Goal: Information Seeking & Learning: Learn about a topic

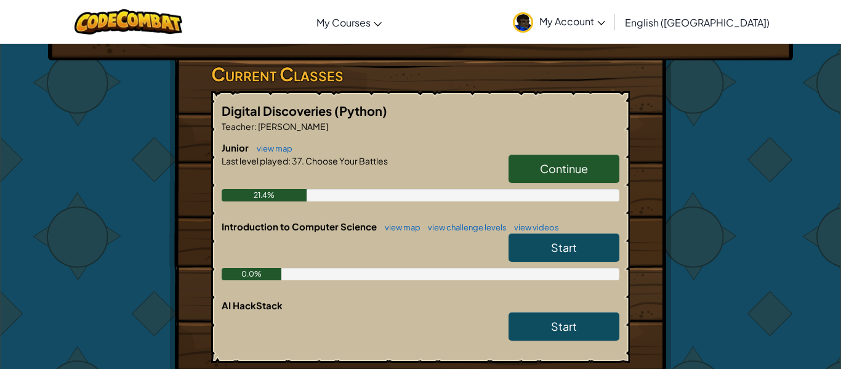
scroll to position [195, 0]
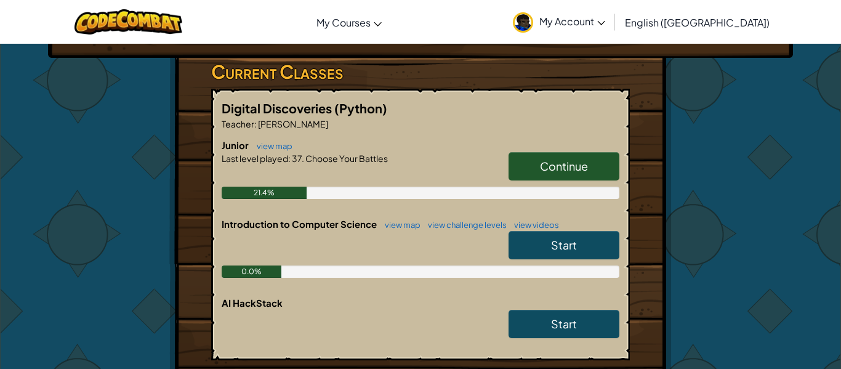
click at [548, 245] on link "Start" at bounding box center [564, 245] width 111 height 28
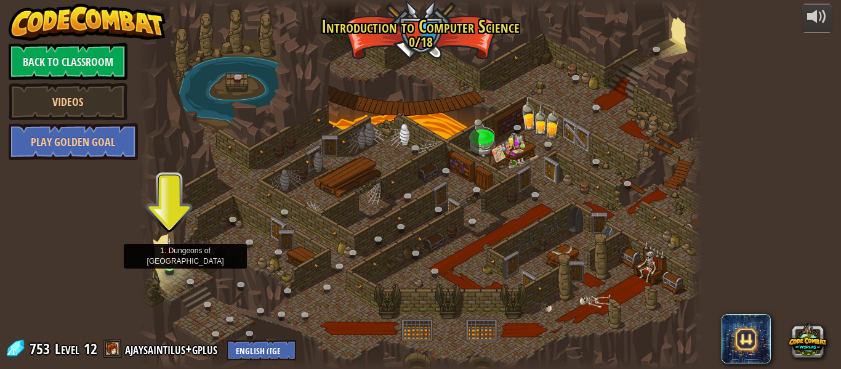
click at [171, 260] on img at bounding box center [169, 252] width 13 height 30
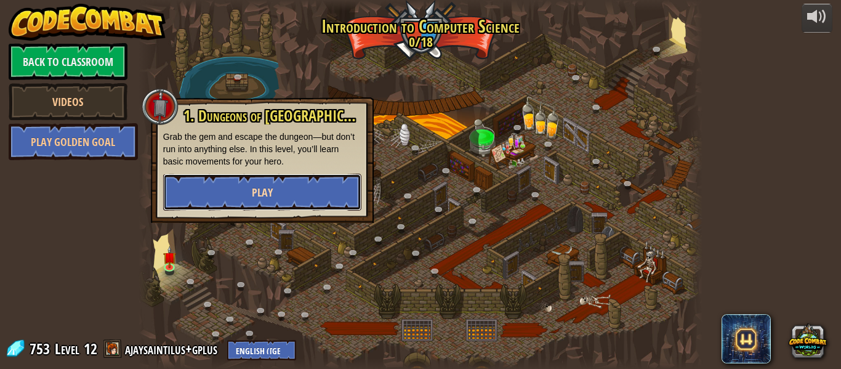
click at [299, 180] on button "Play" at bounding box center [262, 192] width 198 height 37
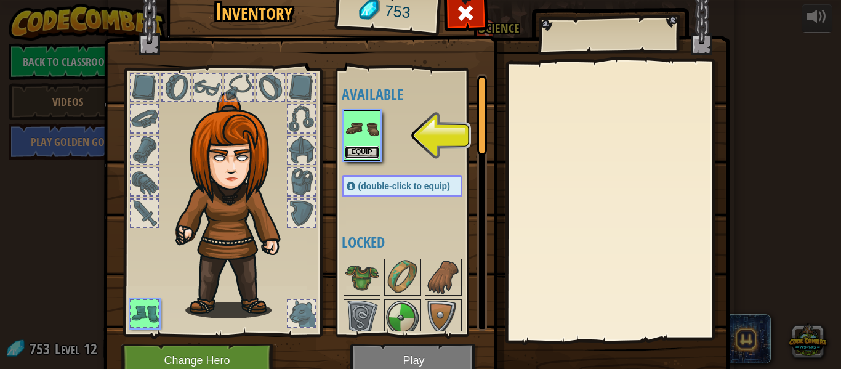
click at [363, 156] on button "Equip" at bounding box center [362, 152] width 34 height 13
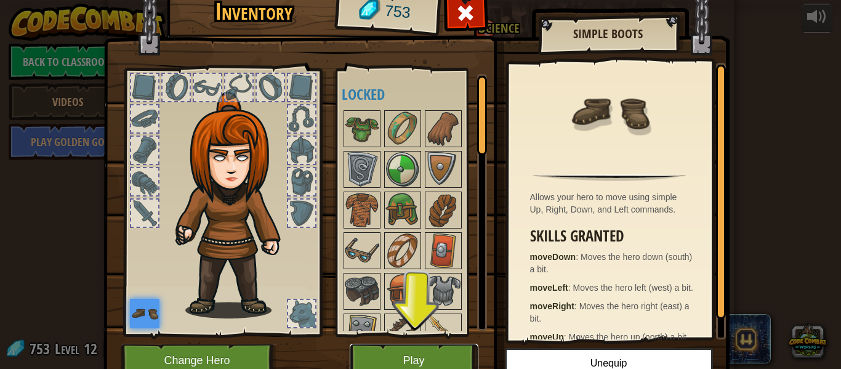
click at [434, 362] on button "Play" at bounding box center [414, 361] width 129 height 34
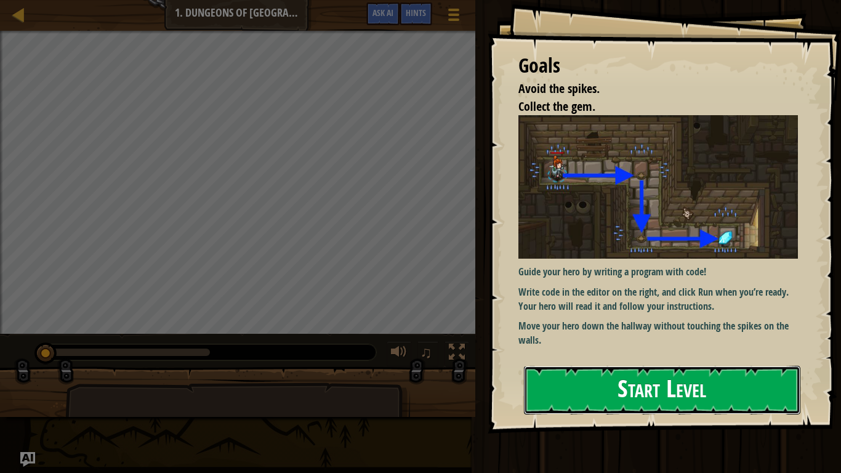
click at [718, 368] on button "Start Level" at bounding box center [662, 390] width 277 height 49
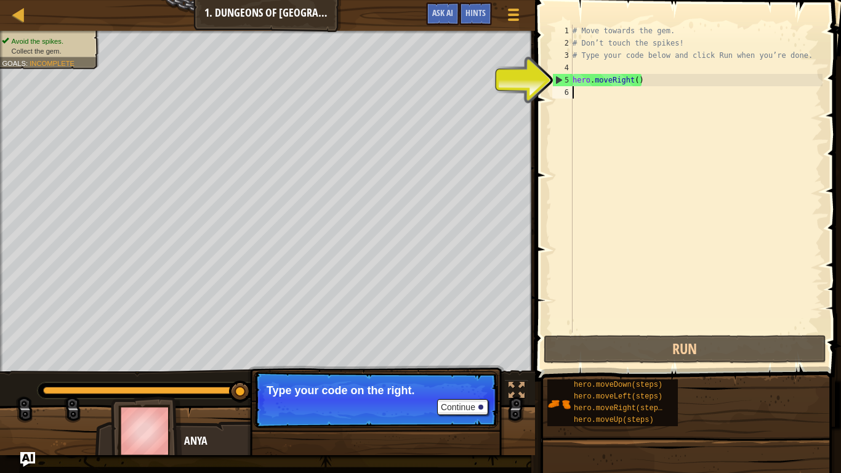
click at [596, 102] on div "# Move towards the gem. # Don’t touch the spikes! # Type your code below and cl…" at bounding box center [696, 191] width 253 height 333
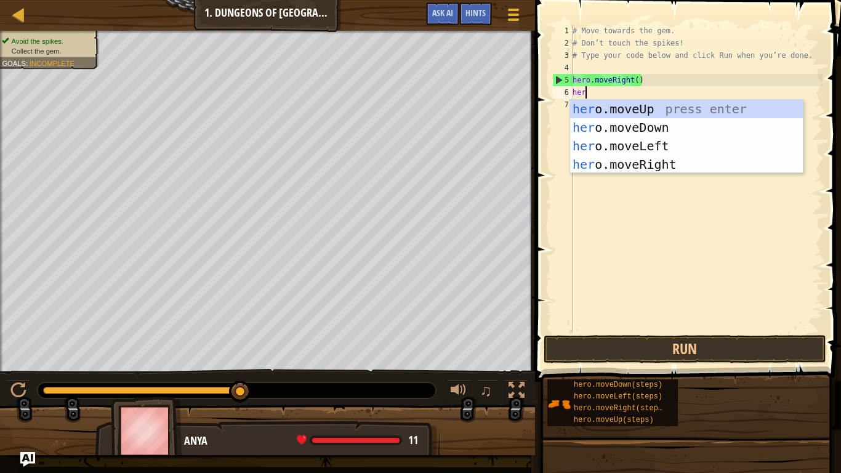
type textarea "here"
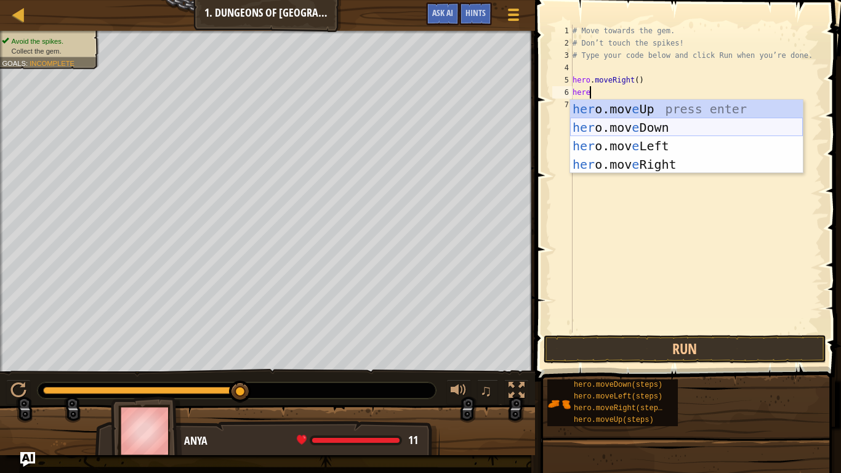
click at [654, 127] on div "her o.mov e Up press enter her o.mov e Down press enter her o.mov e Left press …" at bounding box center [686, 155] width 233 height 111
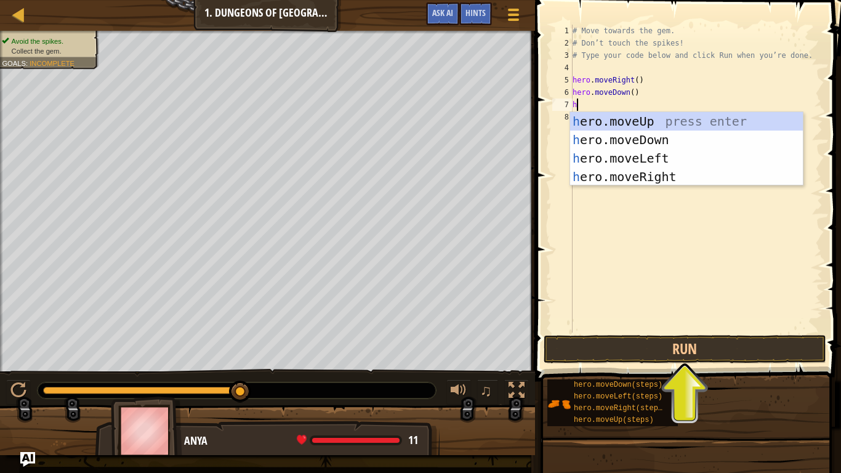
type textarea "he"
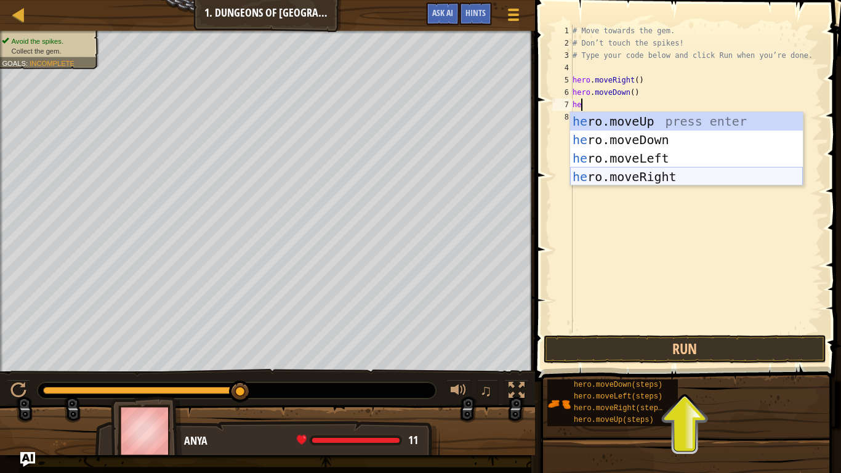
click at [668, 176] on div "he ro.moveUp press enter he ro.moveDown press enter he ro.moveLeft press enter …" at bounding box center [686, 167] width 233 height 111
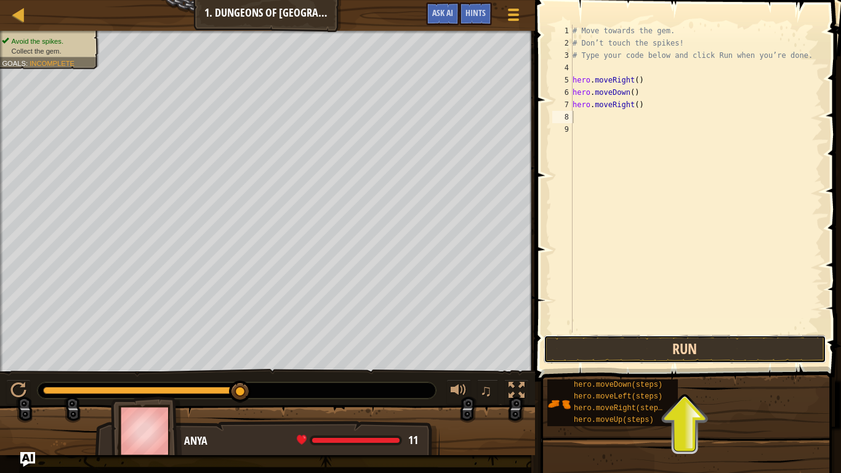
click at [725, 354] on button "Run" at bounding box center [685, 349] width 283 height 28
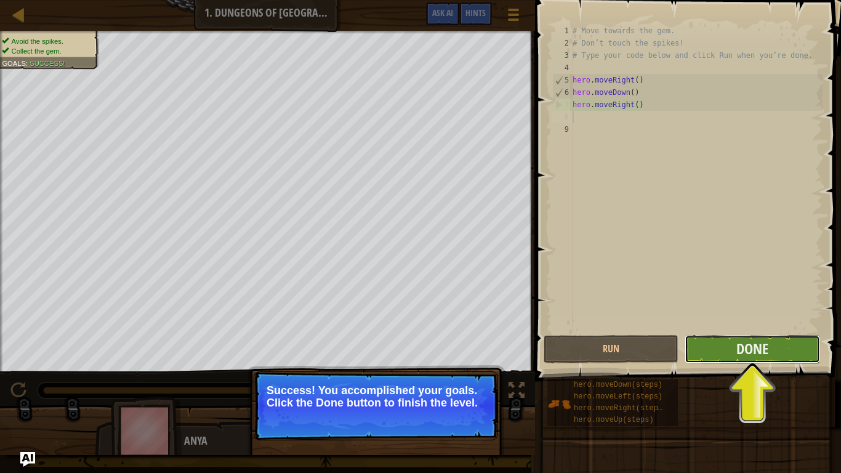
click at [731, 359] on button "Done" at bounding box center [752, 349] width 135 height 28
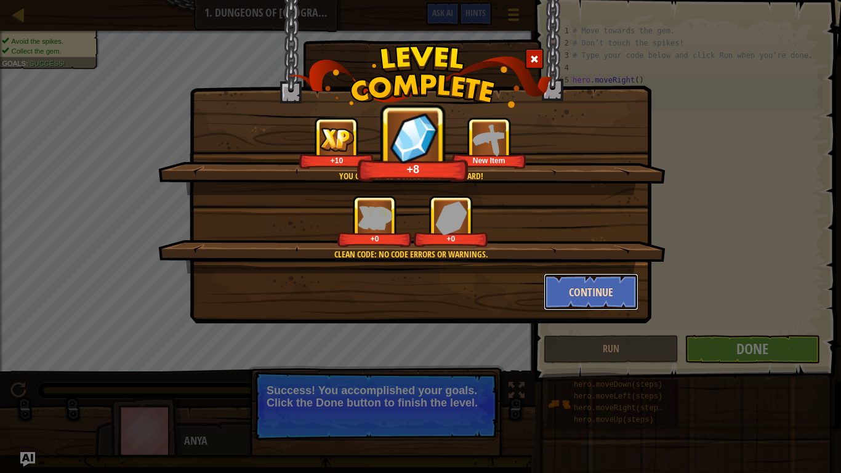
click at [630, 302] on button "Continue" at bounding box center [591, 292] width 95 height 37
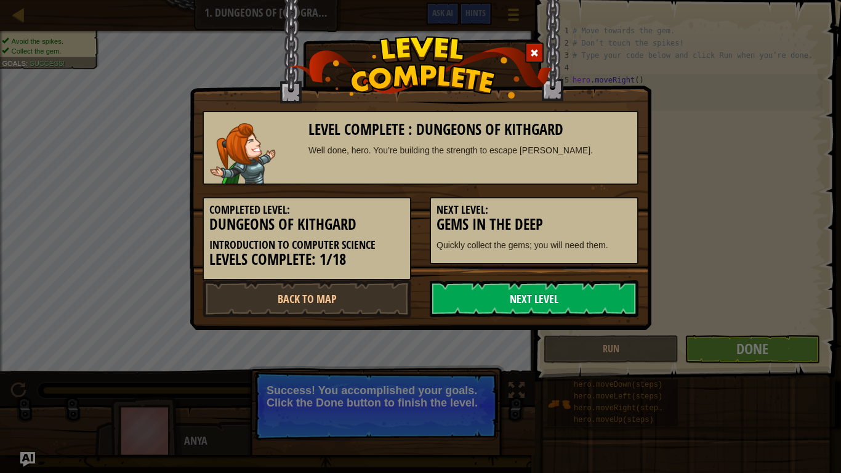
click at [506, 304] on link "Next Level" at bounding box center [534, 298] width 209 height 37
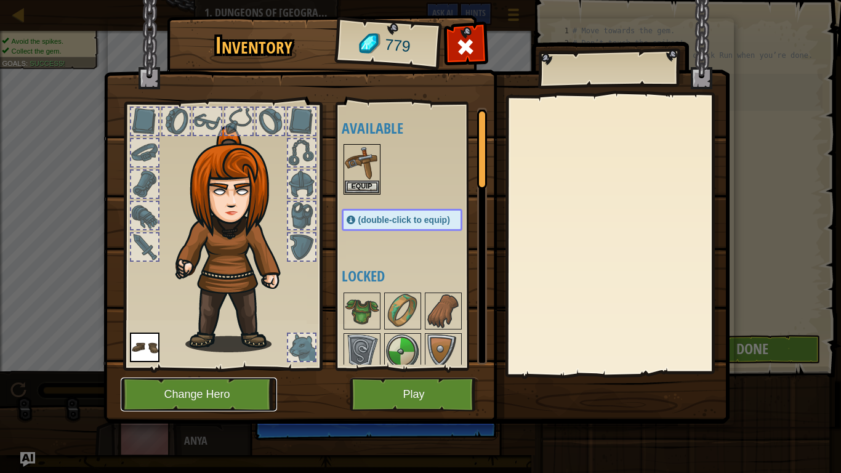
click at [243, 368] on button "Change Hero" at bounding box center [199, 395] width 156 height 34
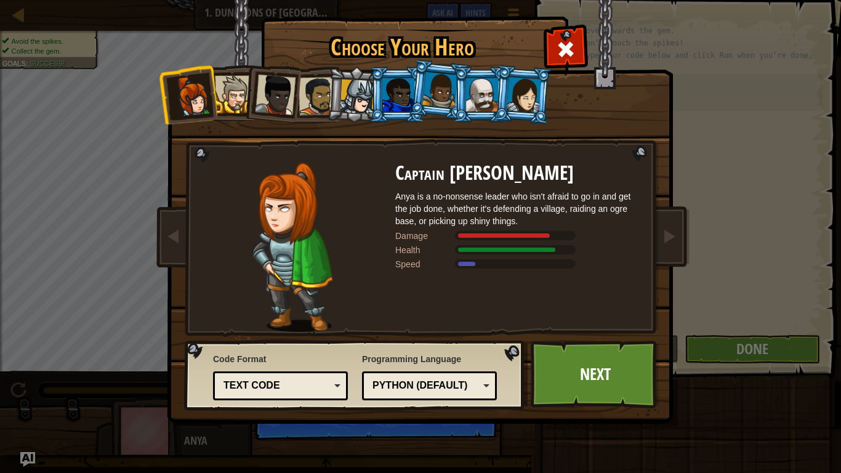
click at [400, 97] on div at bounding box center [399, 94] width 32 height 33
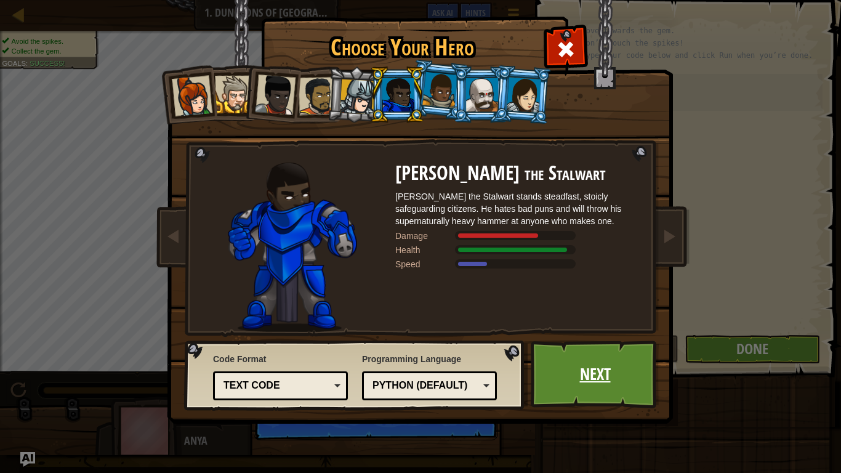
click at [569, 368] on link "Next" at bounding box center [595, 375] width 129 height 68
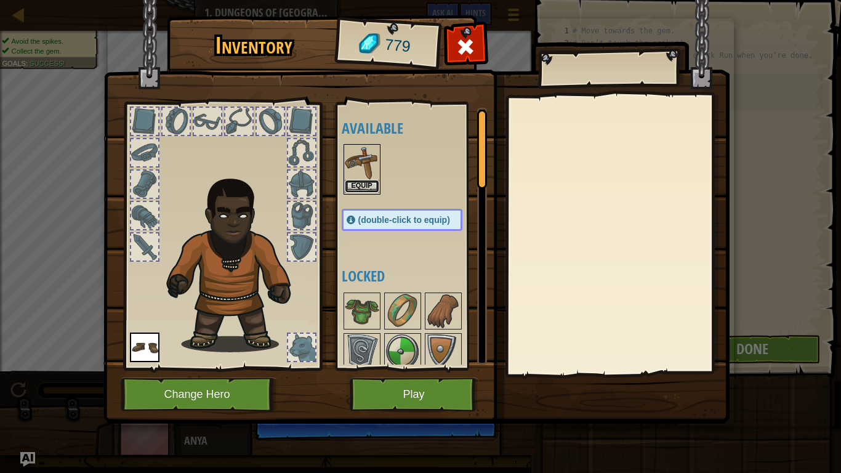
click at [367, 184] on button "Equip" at bounding box center [362, 186] width 34 height 13
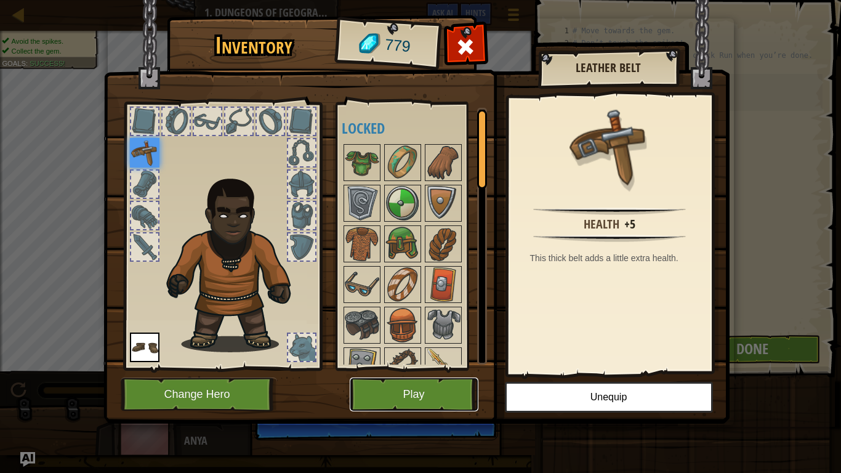
click at [450, 368] on button "Play" at bounding box center [414, 395] width 129 height 34
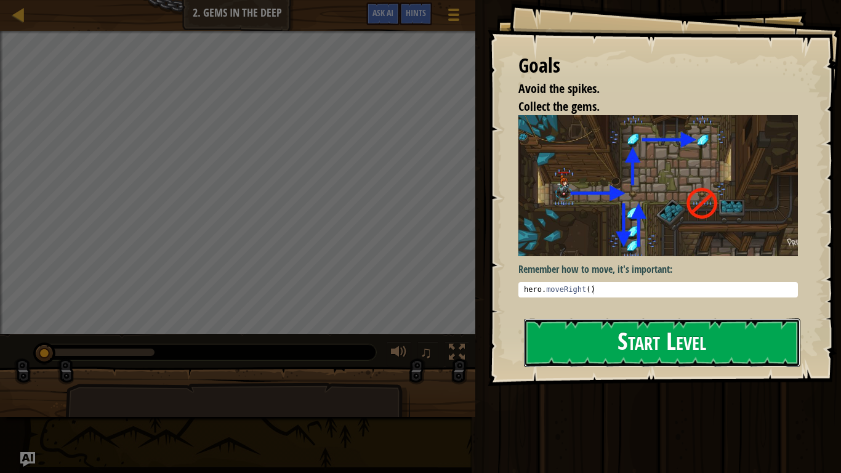
click at [697, 344] on button "Start Level" at bounding box center [662, 342] width 277 height 49
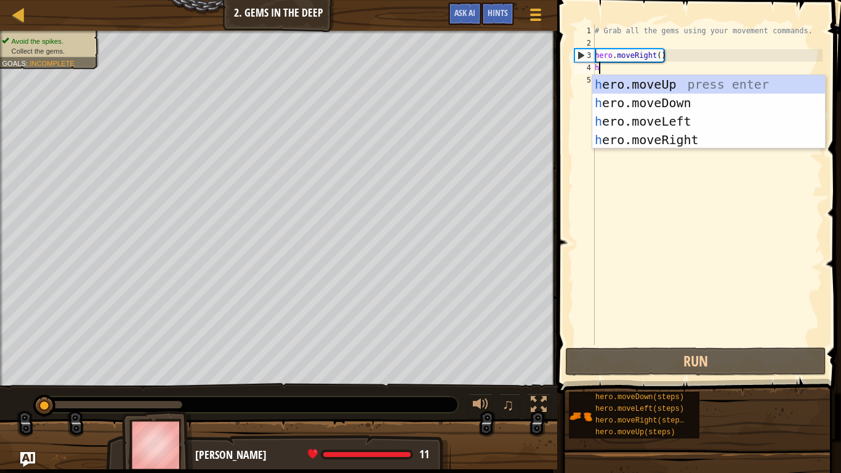
scroll to position [6, 0]
type textarea "he"
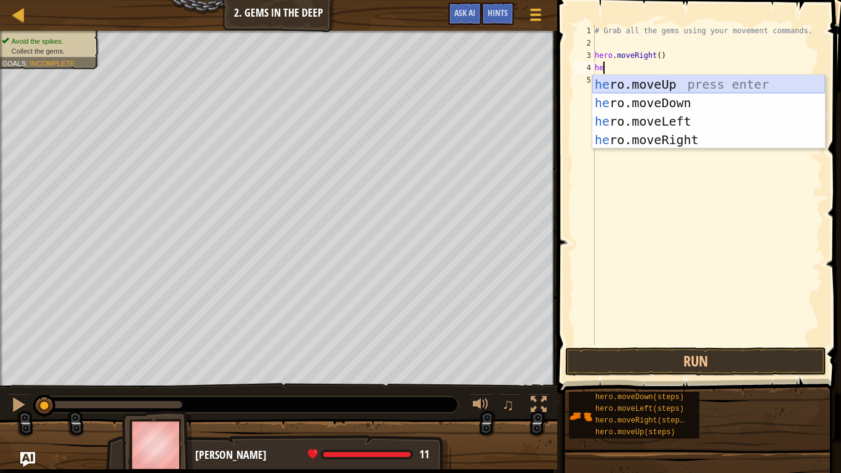
click at [648, 85] on div "he ro.moveUp press enter he ro.moveDown press enter he ro.moveLeft press enter …" at bounding box center [709, 130] width 233 height 111
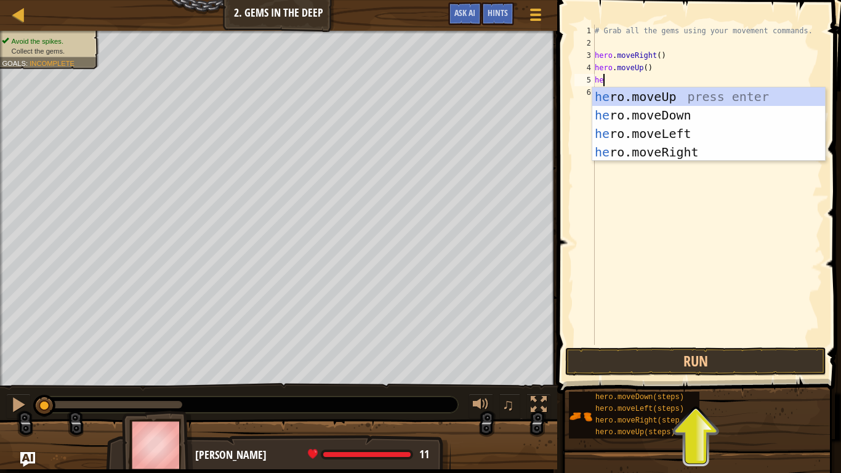
type textarea "her"
click at [687, 154] on div "her o.moveUp press enter her o.moveDown press enter her o.moveLeft press enter …" at bounding box center [709, 142] width 233 height 111
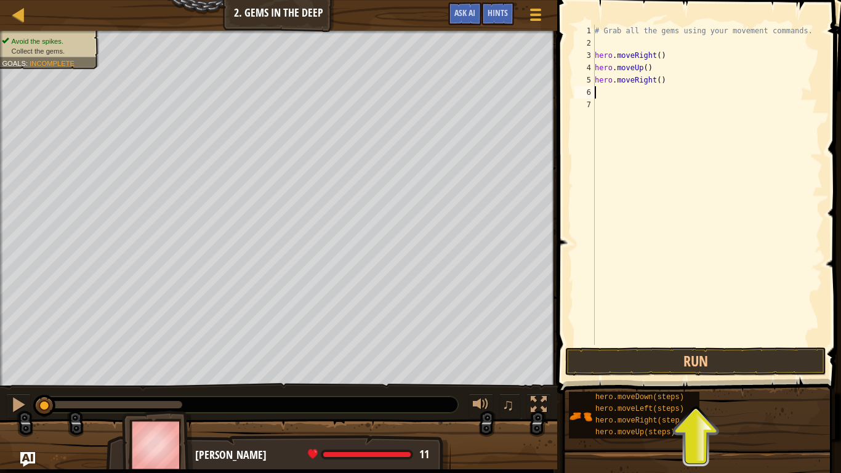
scroll to position [6, 0]
click at [658, 365] on button "Run" at bounding box center [695, 361] width 261 height 28
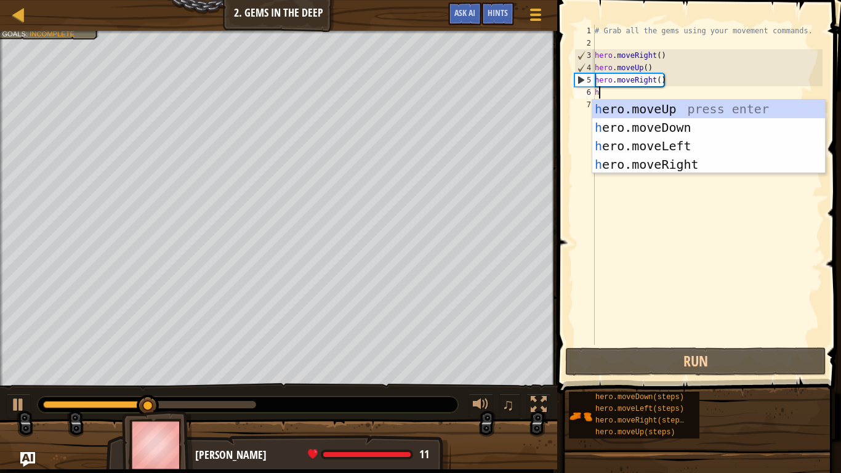
type textarea "he"
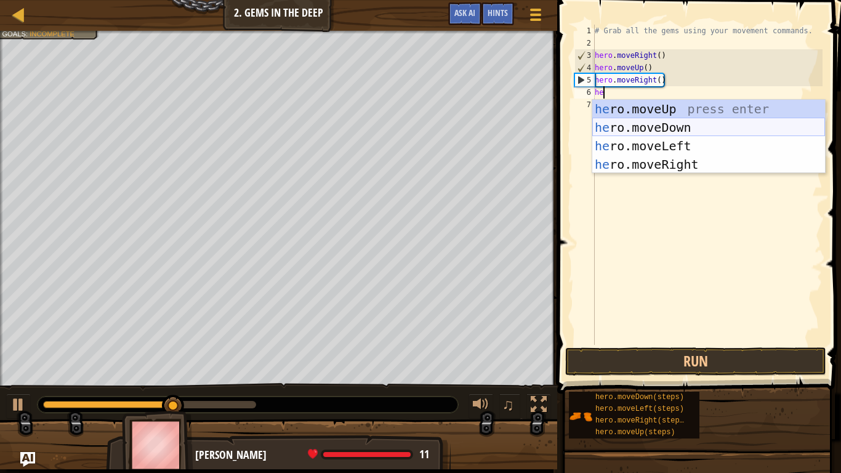
click at [666, 128] on div "he ro.moveUp press enter he ro.moveDown press enter he ro.moveLeft press enter …" at bounding box center [709, 155] width 233 height 111
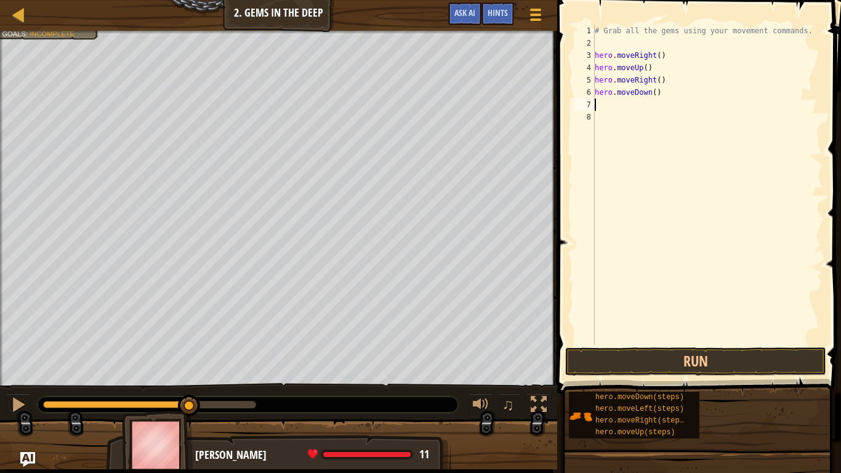
type textarea "e"
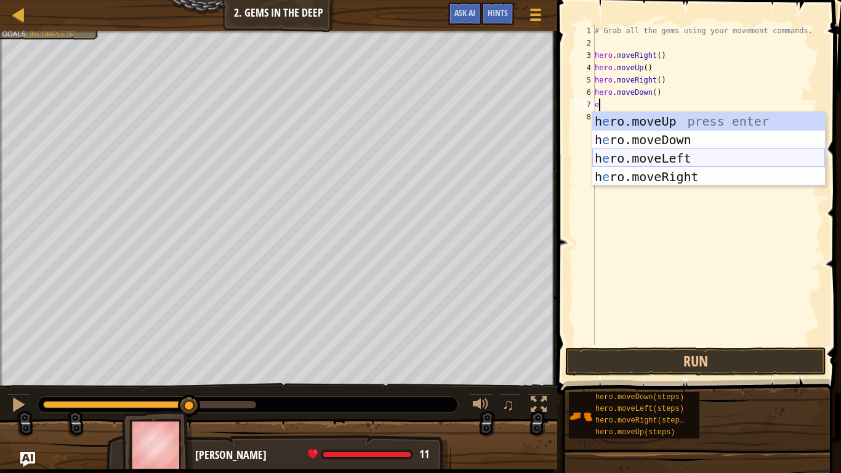
click at [663, 162] on div "h e ro.moveUp press enter h e ro.moveDown press enter h e ro.moveLeft press ent…" at bounding box center [709, 167] width 233 height 111
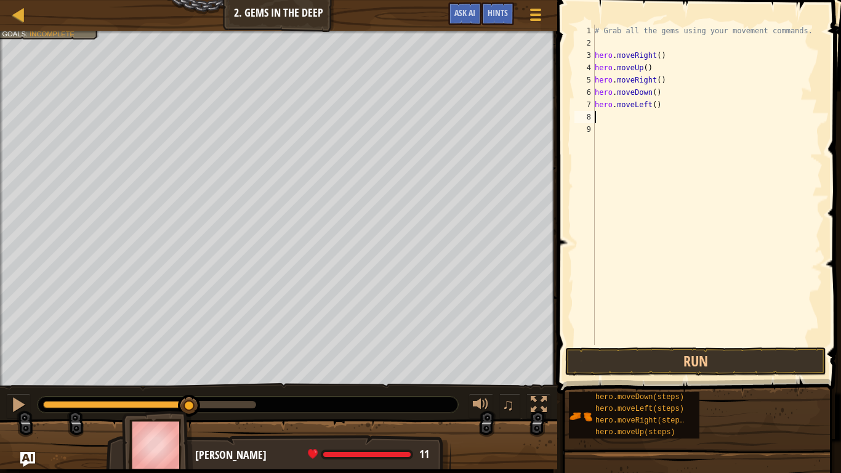
type textarea "h"
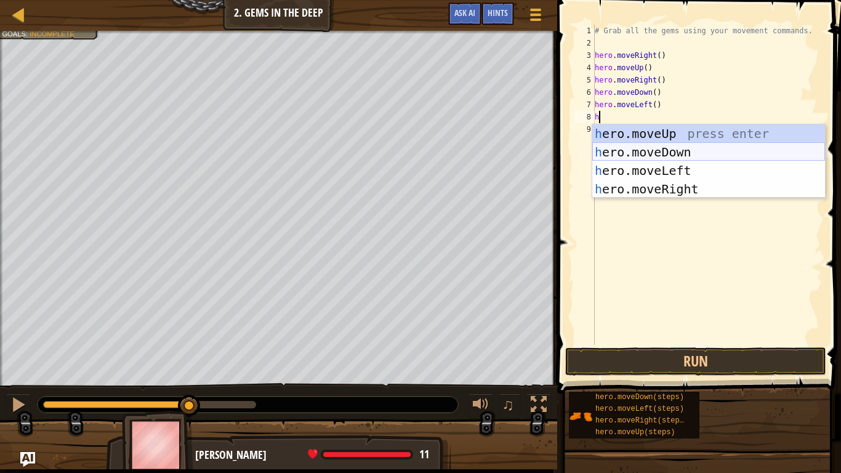
click at [680, 152] on div "h ero.moveUp press enter h ero.moveDown press enter h ero.moveLeft press enter …" at bounding box center [709, 179] width 233 height 111
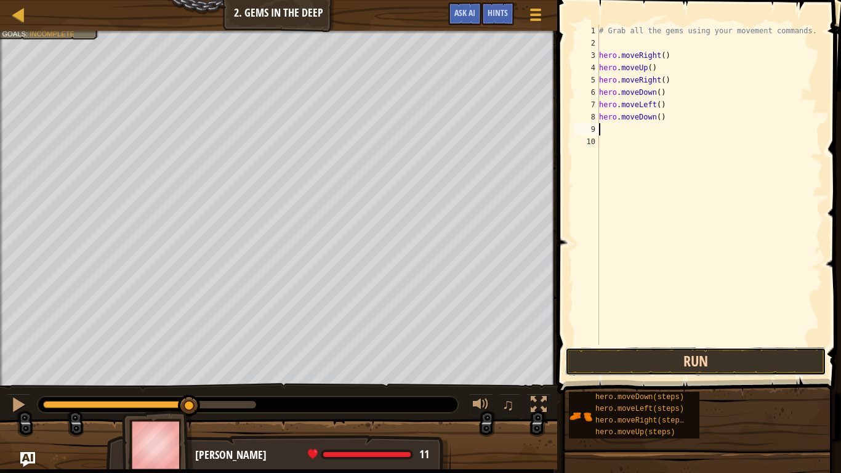
click at [742, 367] on button "Run" at bounding box center [695, 361] width 261 height 28
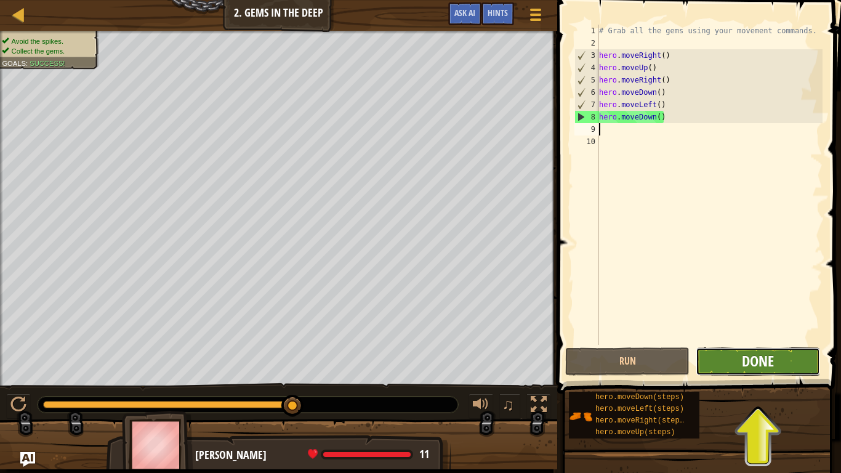
click at [745, 359] on span "Done" at bounding box center [758, 361] width 32 height 20
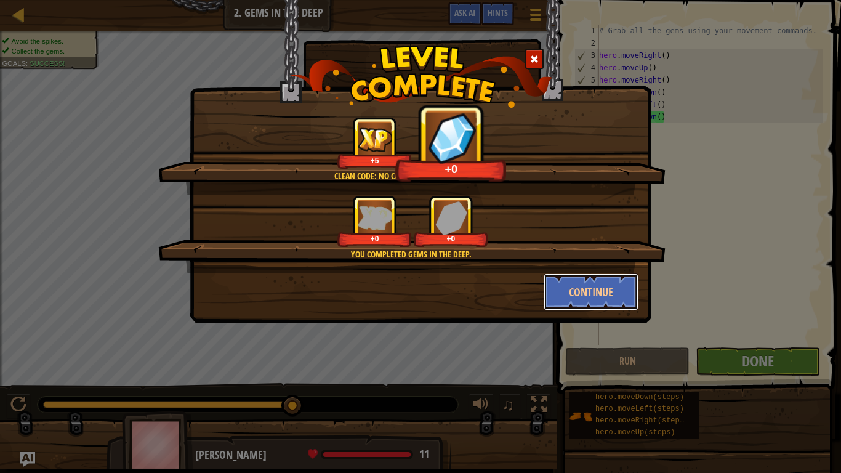
click at [610, 289] on button "Continue" at bounding box center [591, 292] width 95 height 37
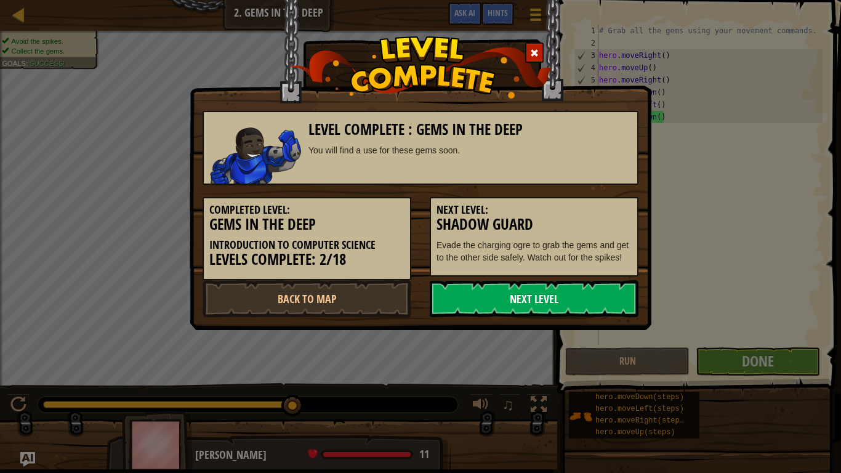
click at [565, 297] on link "Next Level" at bounding box center [534, 298] width 209 height 37
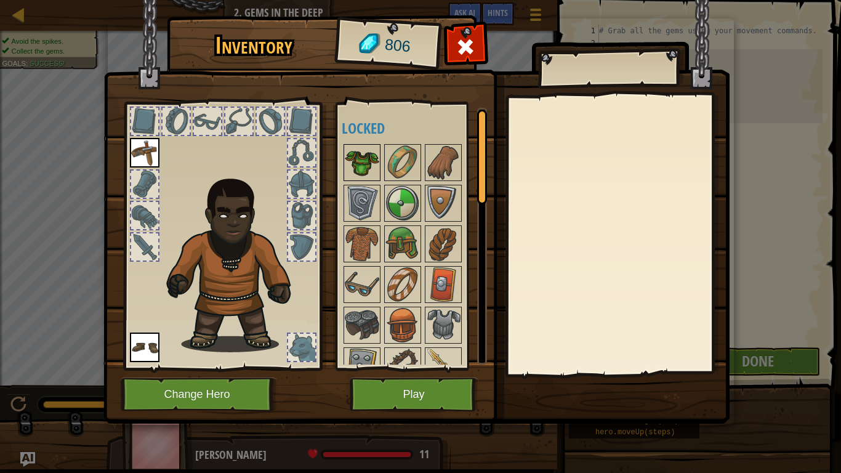
click at [365, 150] on img at bounding box center [362, 162] width 34 height 34
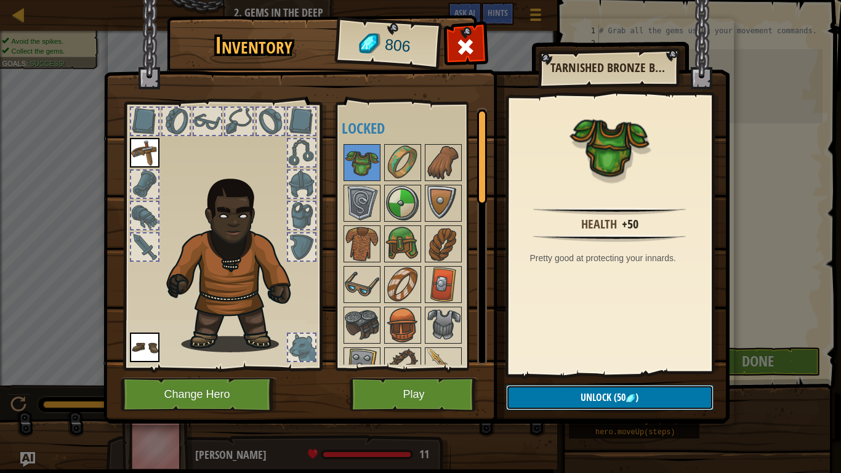
click at [568, 368] on button "Unlock (50 )" at bounding box center [610, 397] width 208 height 25
click at [569, 368] on button "Confirm" at bounding box center [610, 397] width 208 height 25
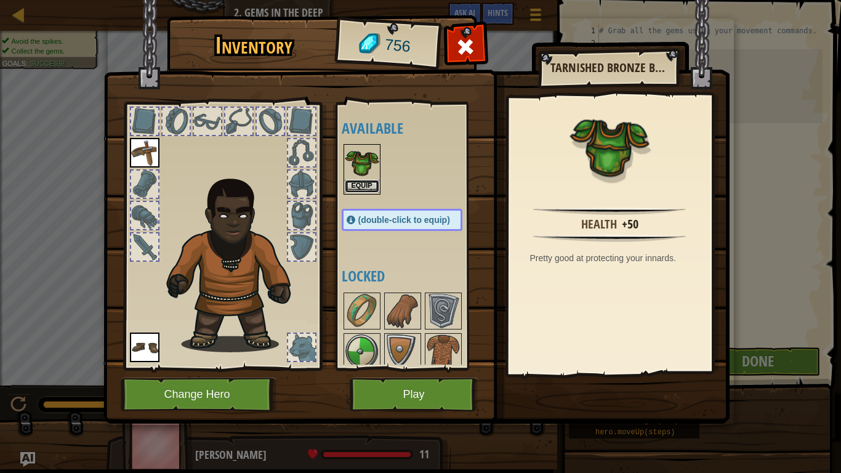
click at [362, 181] on button "Equip" at bounding box center [362, 186] width 34 height 13
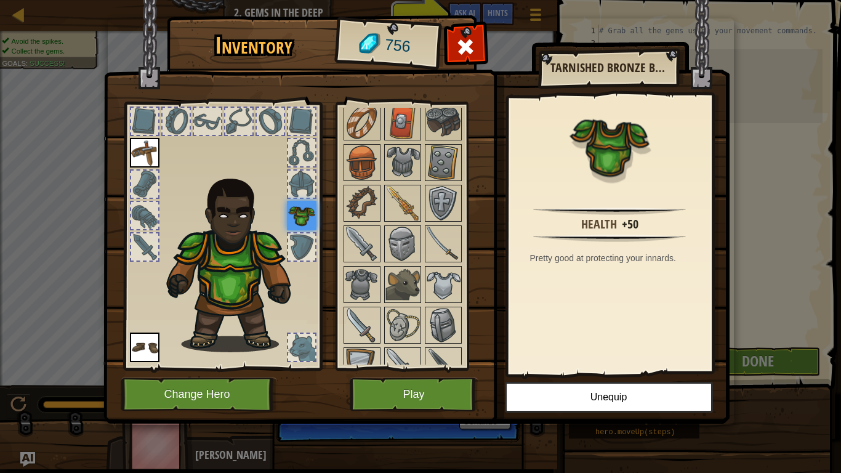
scroll to position [166, 0]
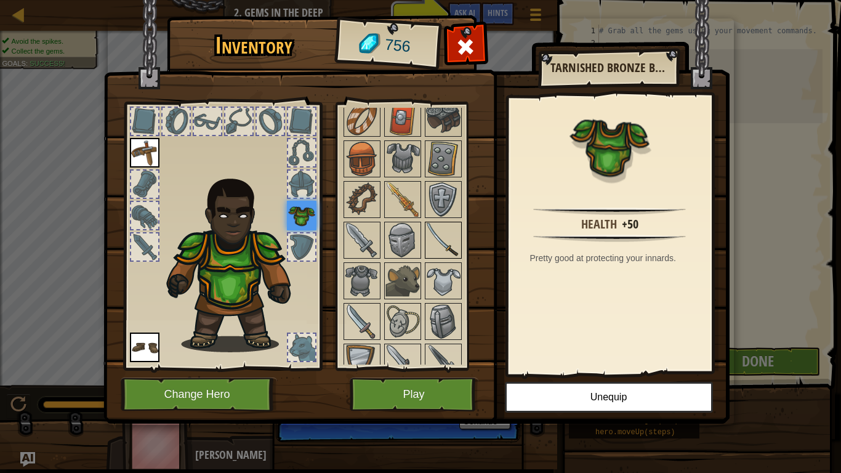
click at [444, 231] on img at bounding box center [443, 240] width 34 height 34
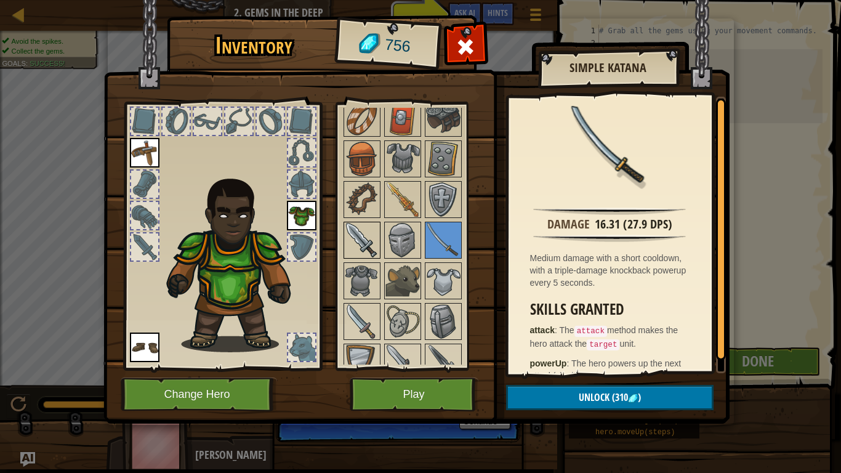
click at [372, 230] on img at bounding box center [362, 240] width 34 height 34
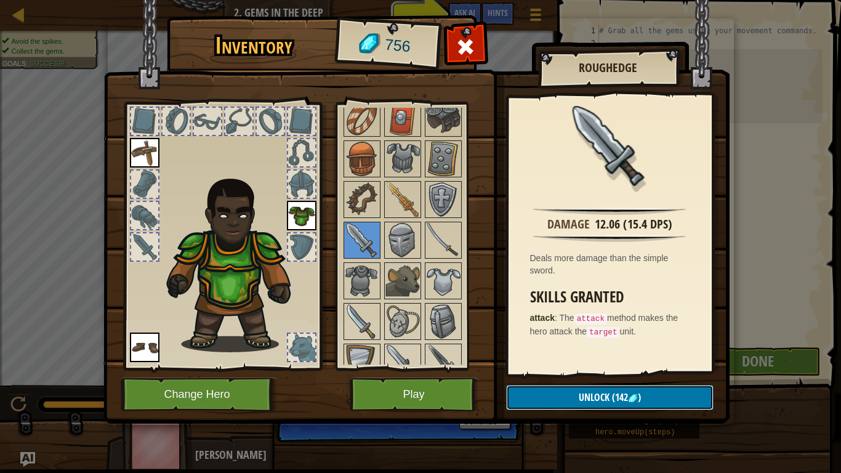
click at [577, 368] on button "Unlock (142 )" at bounding box center [610, 397] width 208 height 25
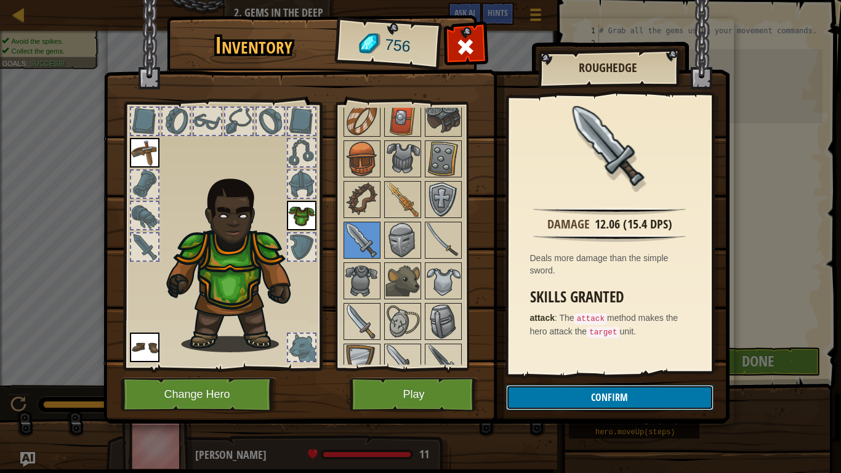
click at [576, 368] on button "Confirm" at bounding box center [610, 397] width 208 height 25
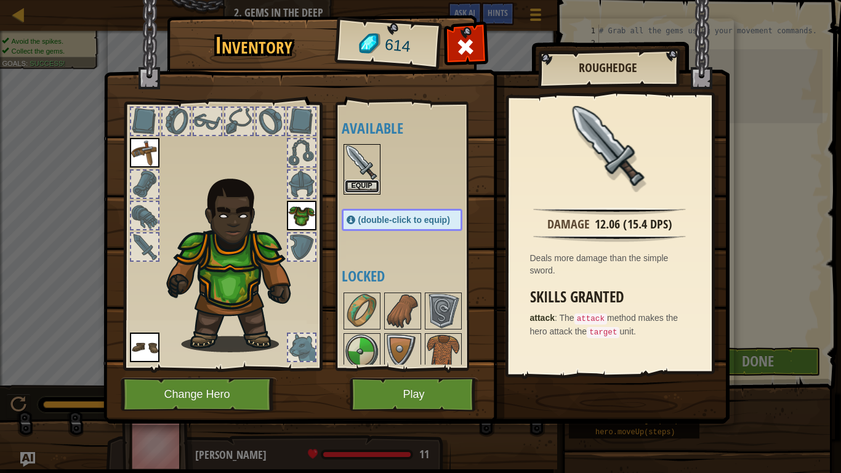
click at [353, 186] on button "Equip" at bounding box center [362, 186] width 34 height 13
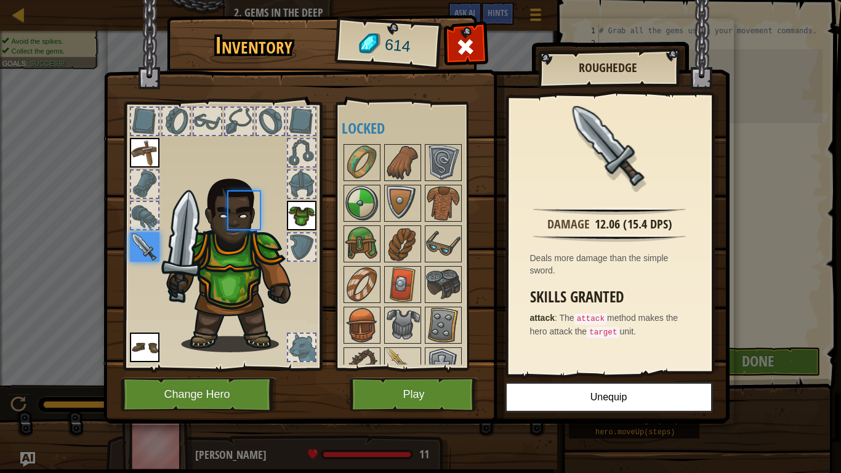
click at [353, 186] on img at bounding box center [362, 203] width 34 height 34
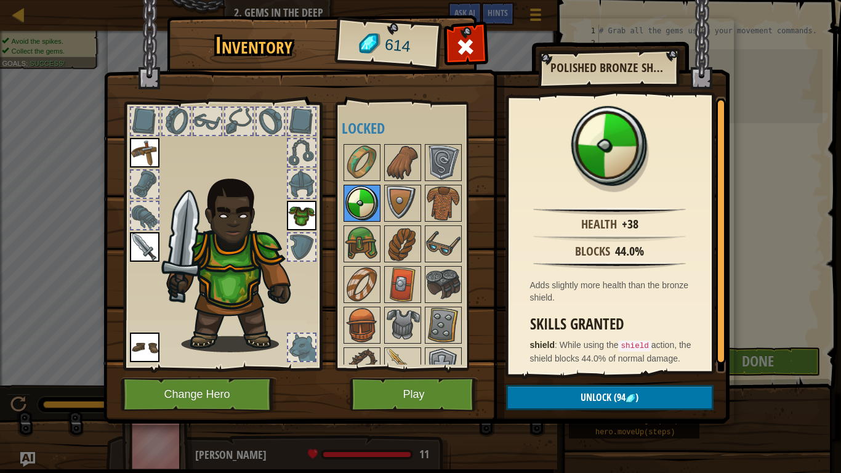
click at [352, 189] on img at bounding box center [362, 203] width 34 height 34
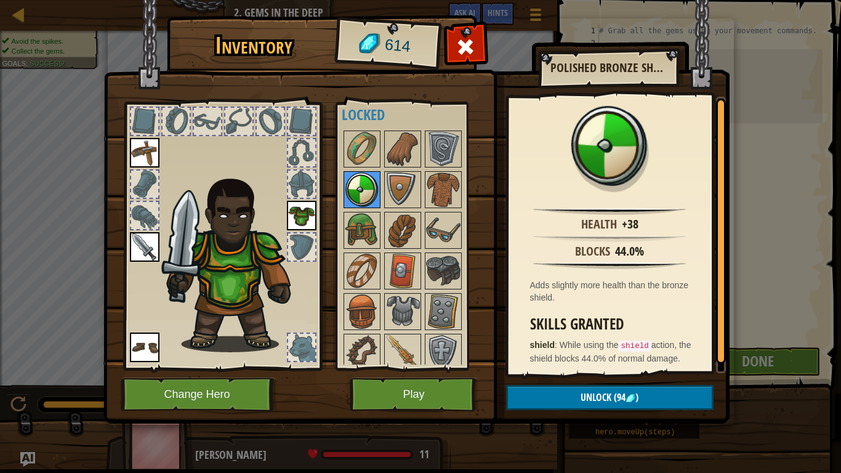
scroll to position [14, 0]
click at [364, 137] on img at bounding box center [362, 148] width 34 height 34
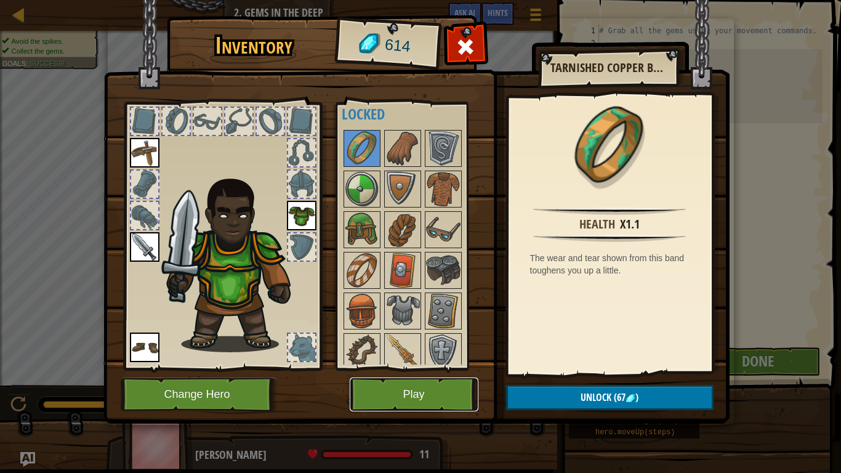
click at [428, 368] on button "Play" at bounding box center [414, 395] width 129 height 34
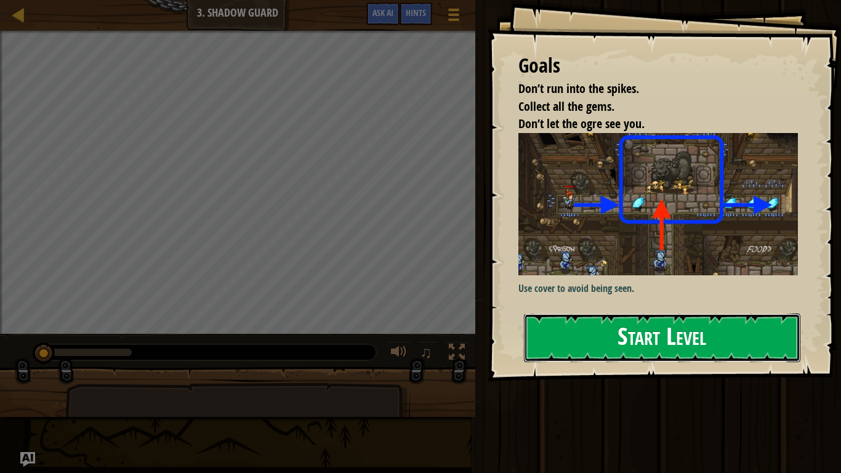
click at [578, 341] on button "Start Level" at bounding box center [662, 338] width 277 height 49
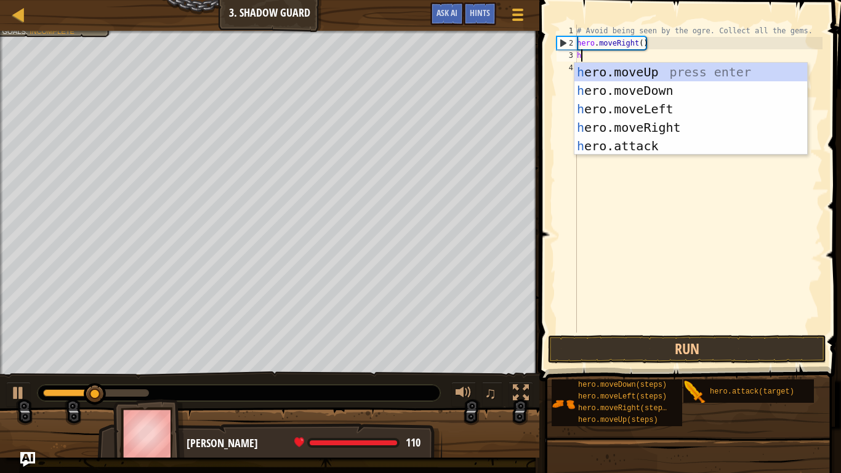
scroll to position [6, 0]
type textarea "her"
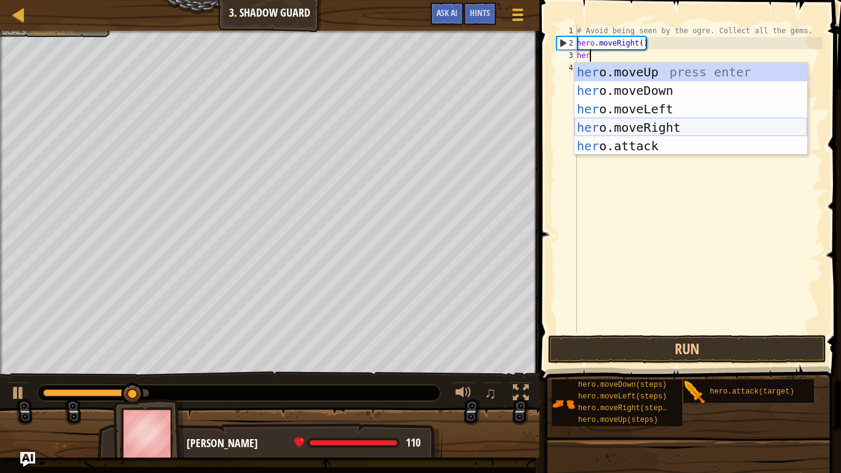
click at [669, 123] on div "her o.moveUp press enter her o.moveDown press enter her o.moveLeft press enter …" at bounding box center [691, 127] width 233 height 129
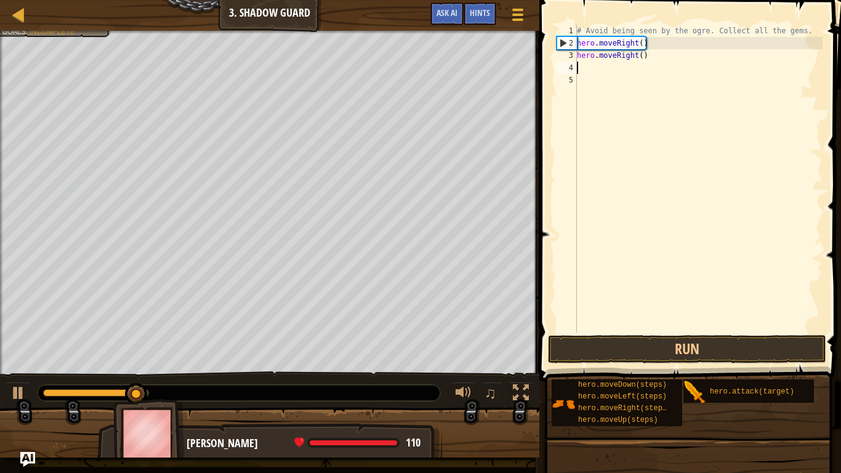
scroll to position [6, 0]
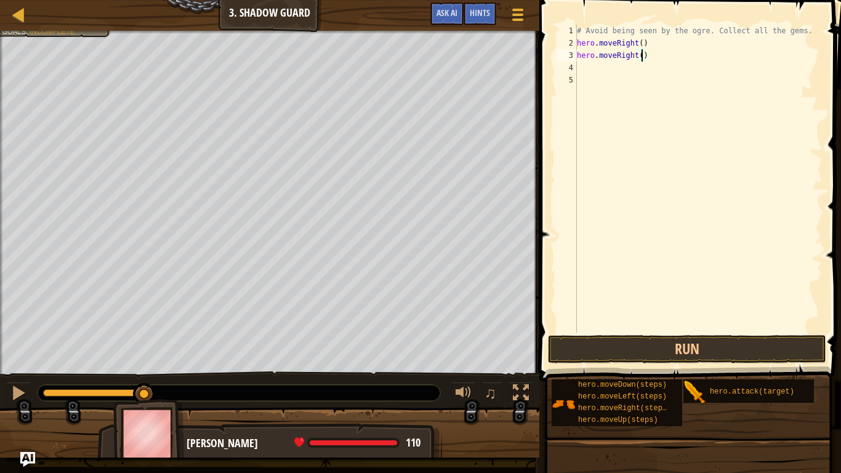
click at [644, 61] on div "# Avoid being seen by the ogre. Collect all the gems. hero . moveRight ( ) hero…" at bounding box center [699, 191] width 248 height 333
type textarea "hero.moveRight(3)"
click at [697, 353] on button "Run" at bounding box center [687, 349] width 278 height 28
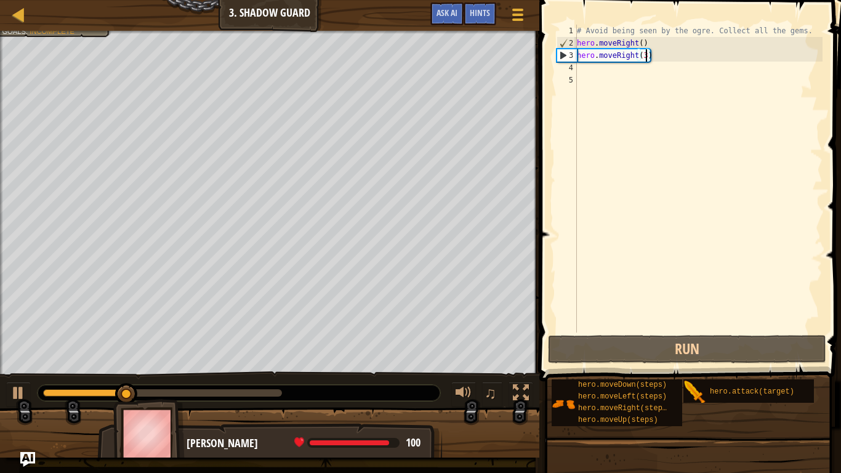
click at [582, 73] on div "# Avoid being seen by the ogre. Collect all the gems. hero . moveRight ( ) hero…" at bounding box center [699, 191] width 248 height 333
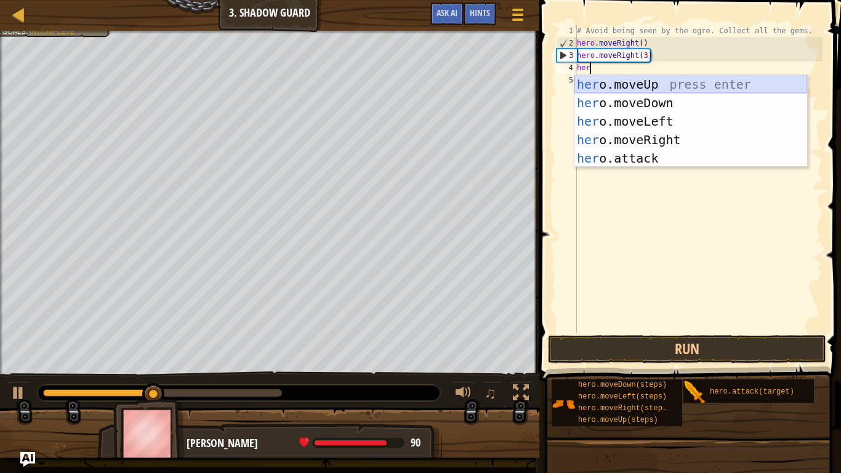
scroll to position [6, 1]
click at [625, 157] on div "her o.moveUp press enter her o.moveDown press enter her o.moveLeft press enter …" at bounding box center [691, 139] width 233 height 129
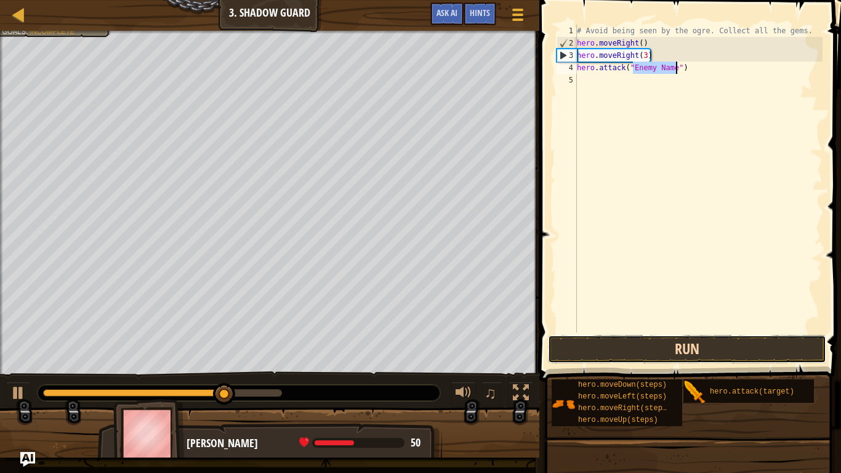
click at [694, 359] on button "Run" at bounding box center [687, 349] width 278 height 28
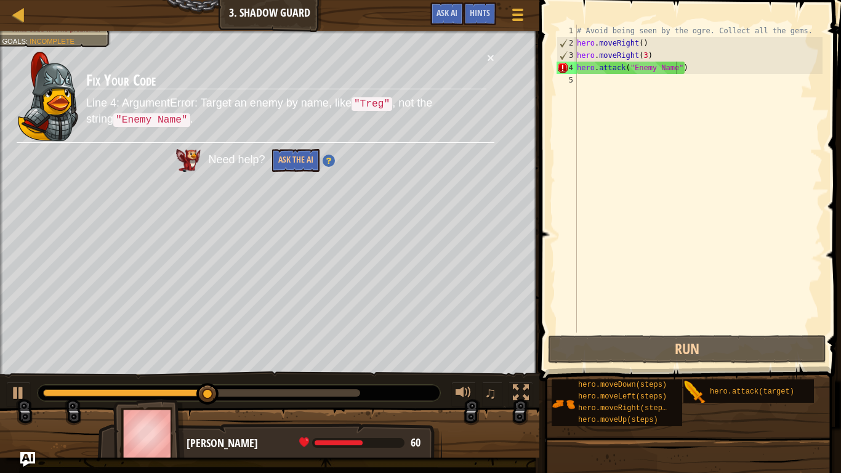
click at [486, 60] on td "Fix Your Code Line 4: ArgumentError: Target an enemy by name, like "Treg" , not…" at bounding box center [287, 96] width 402 height 91
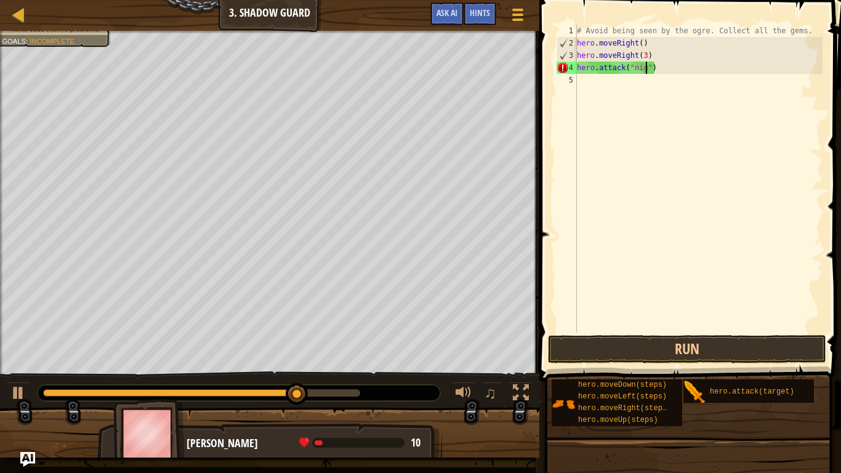
scroll to position [6, 12]
type textarea "hero.attack("nigger")"
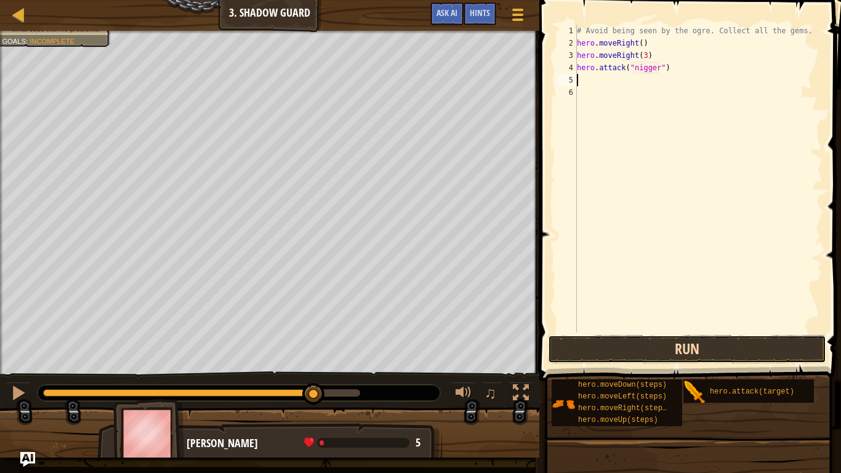
click at [675, 345] on button "Run" at bounding box center [687, 349] width 278 height 28
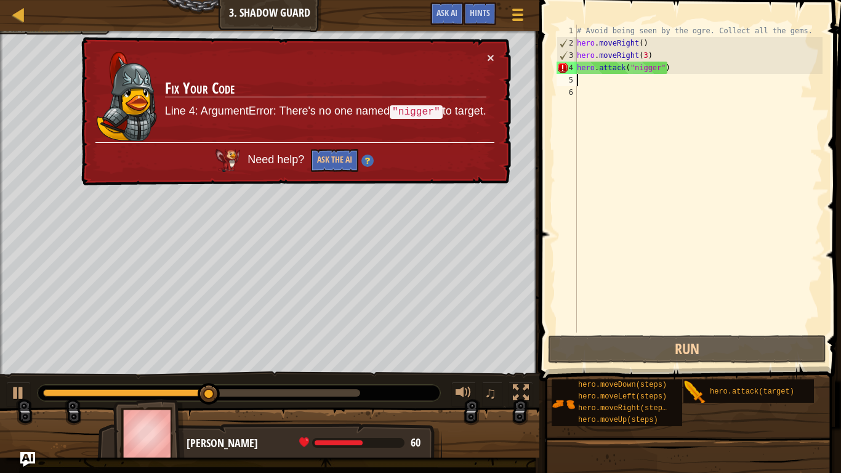
click at [657, 70] on div "# Avoid being seen by the ogre. Collect all the gems. hero . moveRight ( ) hero…" at bounding box center [699, 191] width 248 height 333
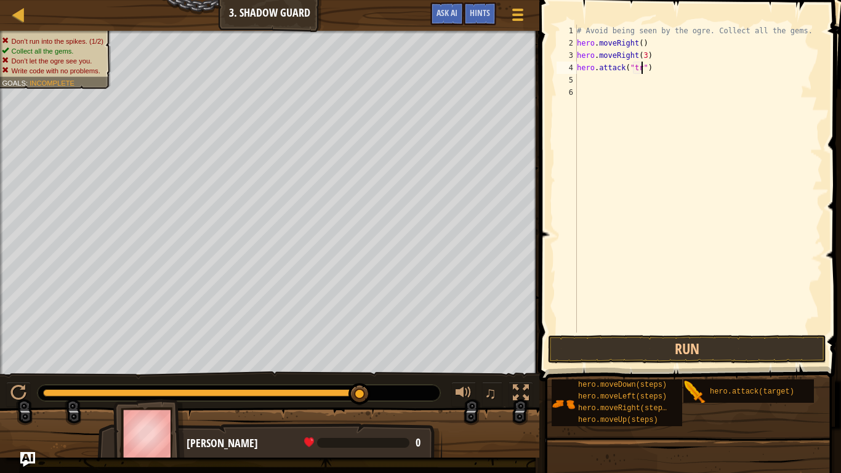
scroll to position [6, 10]
type textarea "hero.attack("tre")"
type textarea "g"
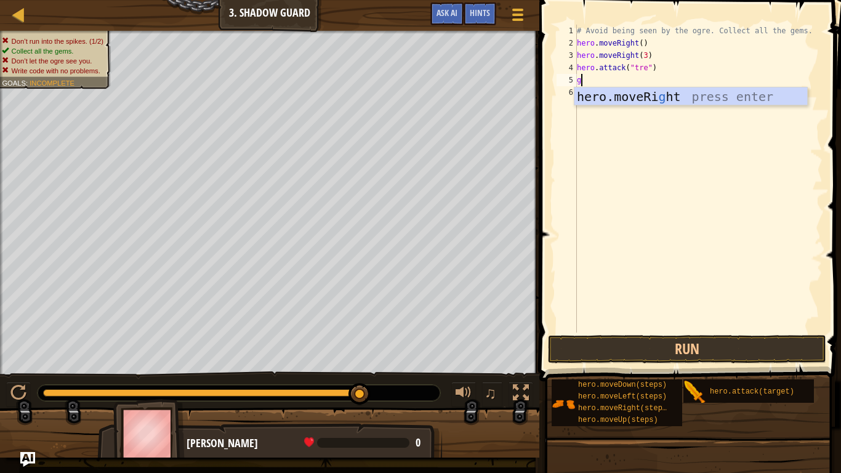
scroll to position [6, 0]
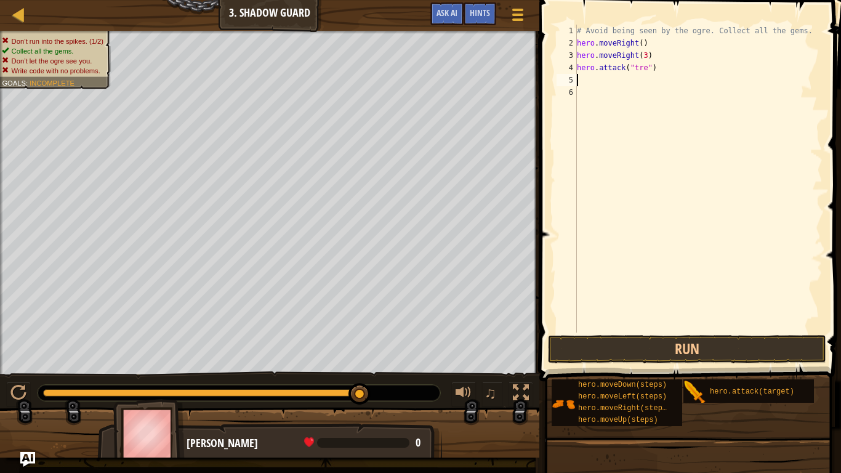
click at [647, 69] on div "# Avoid being seen by the ogre. Collect all the gems. hero . moveRight ( ) hero…" at bounding box center [699, 191] width 248 height 333
type textarea "hero.attack("treg")"
click at [663, 338] on button "Run" at bounding box center [687, 349] width 278 height 28
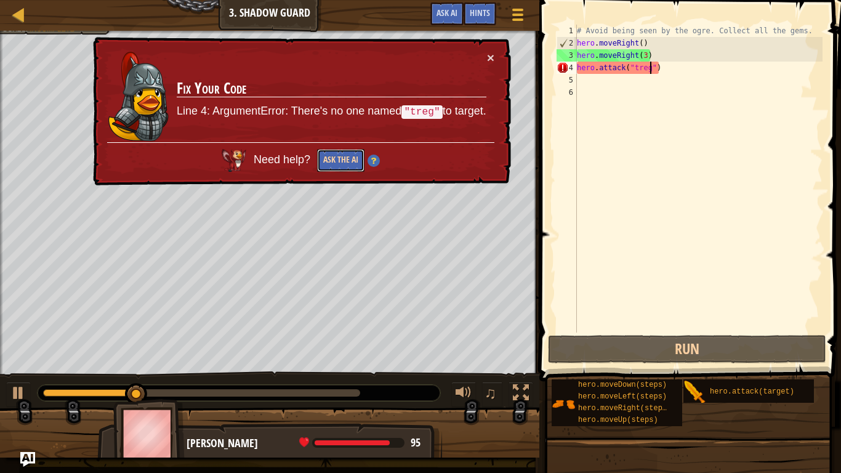
click at [331, 166] on button "Ask the AI" at bounding box center [340, 160] width 47 height 23
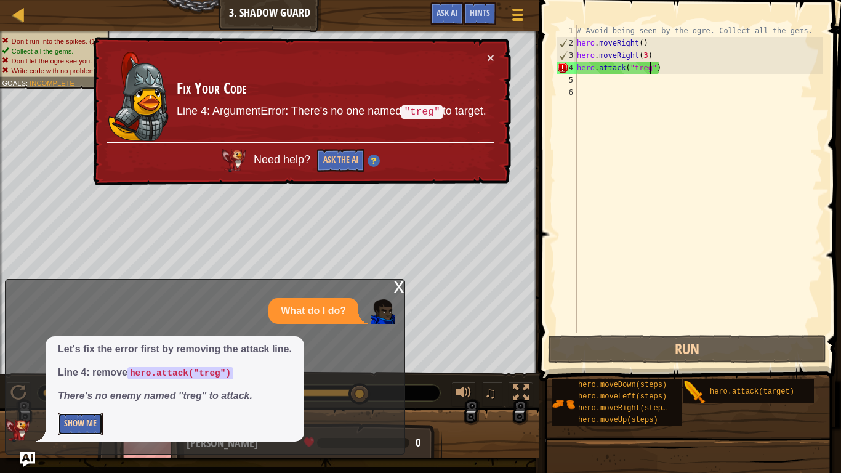
click at [98, 368] on button "Show Me" at bounding box center [80, 424] width 45 height 23
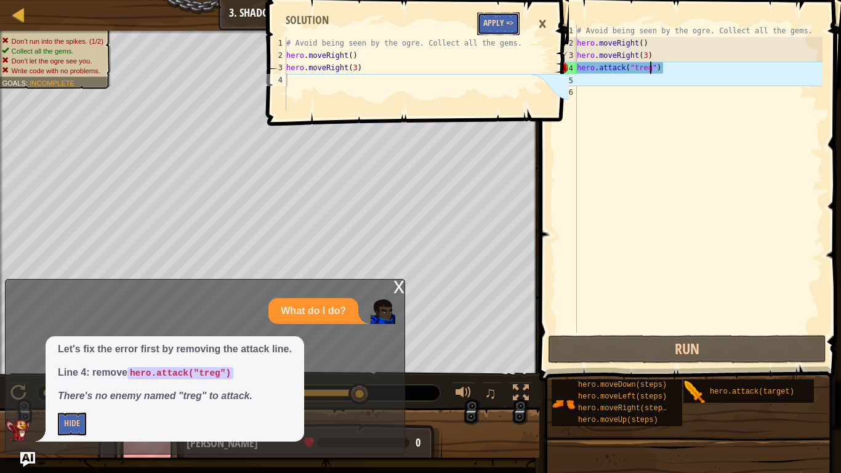
click at [508, 19] on button "Apply =>" at bounding box center [498, 23] width 43 height 23
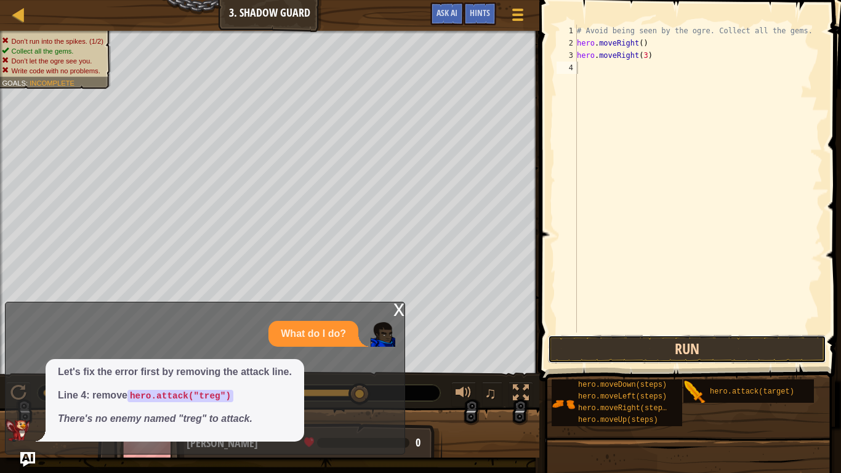
click at [567, 343] on button "Run" at bounding box center [687, 349] width 278 height 28
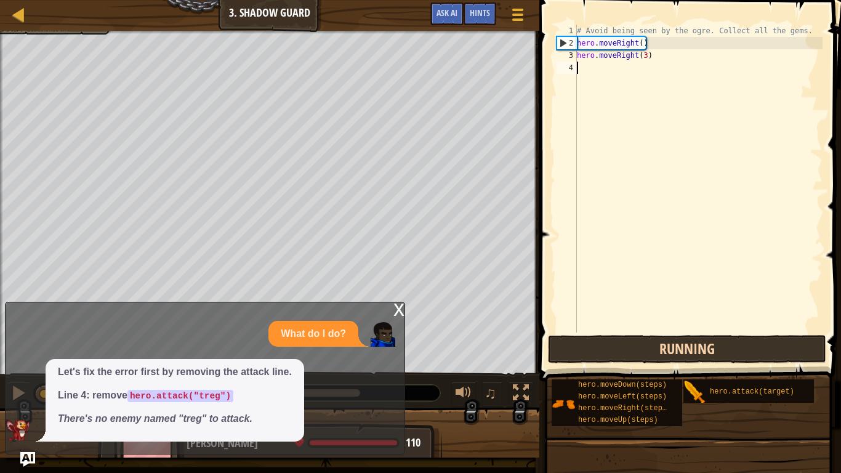
scroll to position [6, 0]
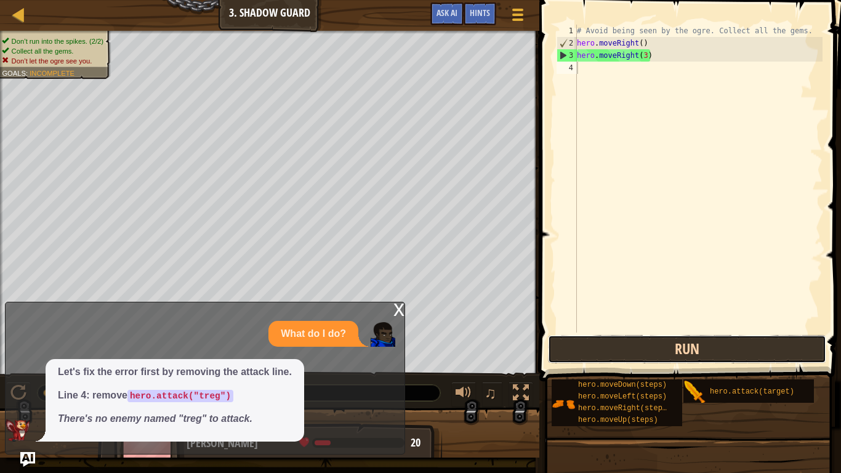
click at [640, 344] on button "Run" at bounding box center [687, 349] width 278 height 28
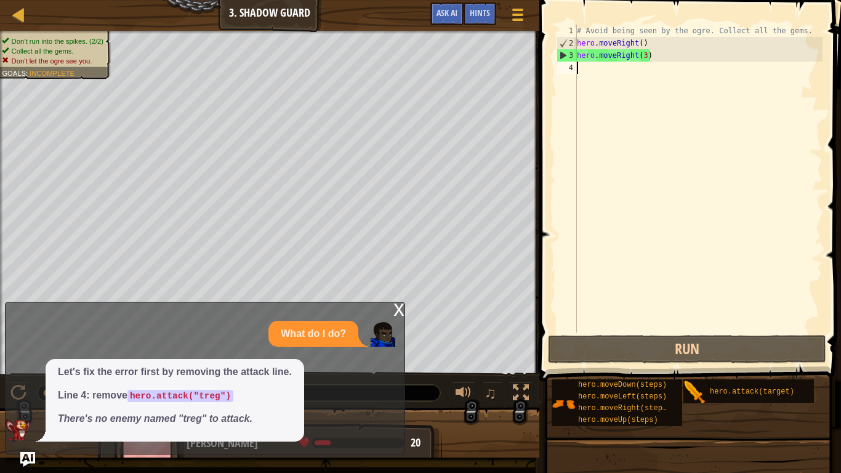
click at [651, 56] on div "# Avoid being seen by the ogre. Collect all the gems. hero . moveRight ( ) hero…" at bounding box center [699, 191] width 248 height 333
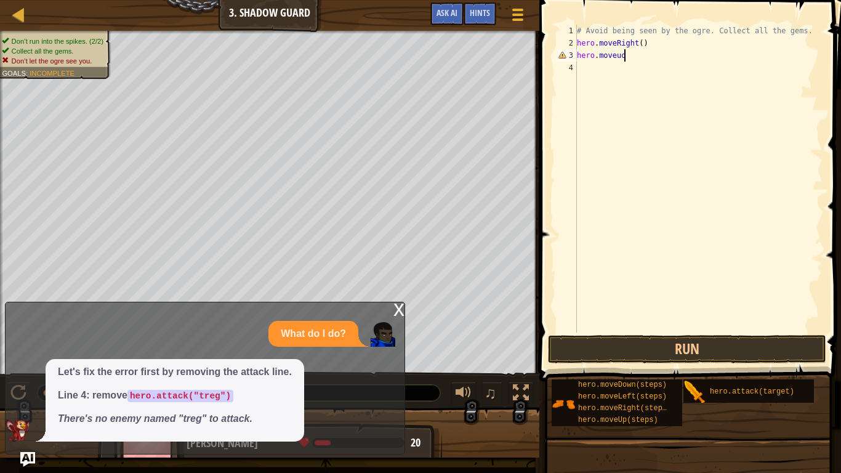
scroll to position [6, 6]
type textarea "hero.moveu"
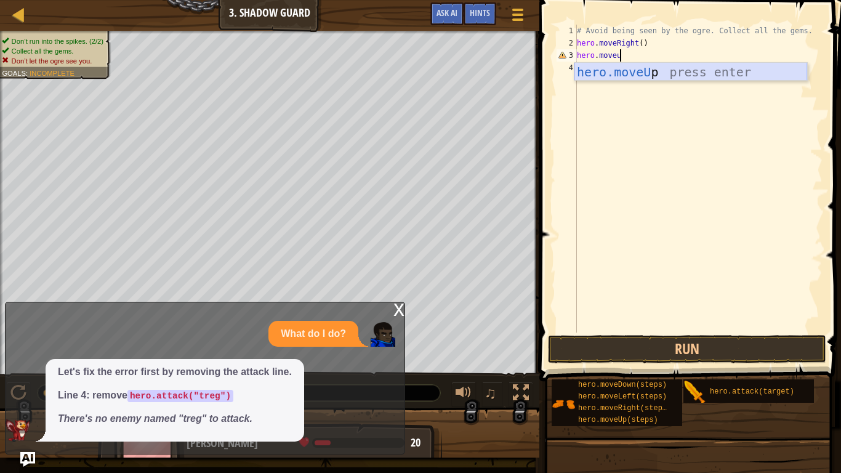
click at [680, 72] on div "hero.moveU p press enter" at bounding box center [691, 90] width 233 height 55
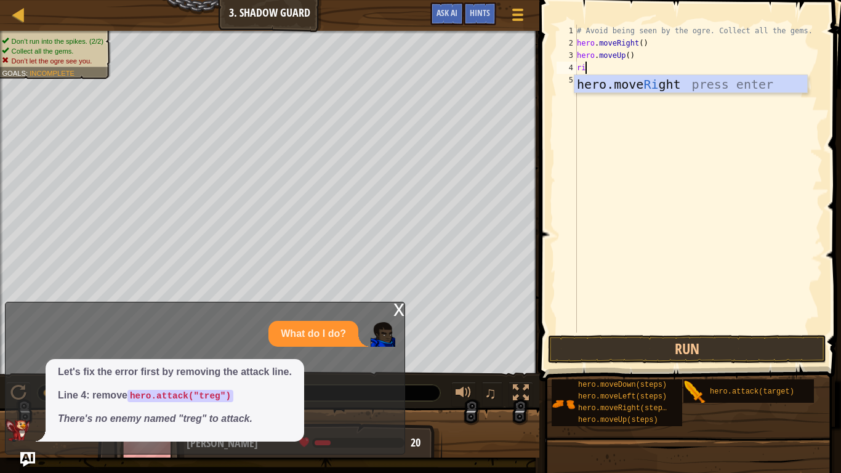
type textarea "rig"
click at [617, 81] on div "hero.move Rig ht press enter" at bounding box center [691, 102] width 233 height 55
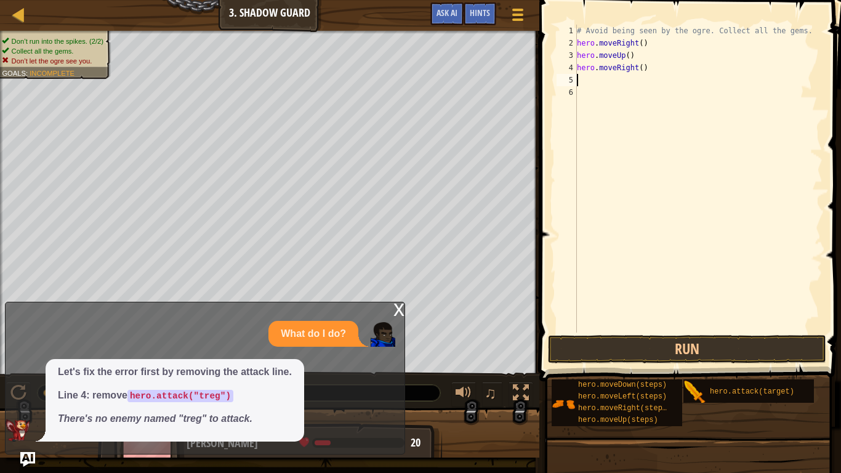
type textarea "d"
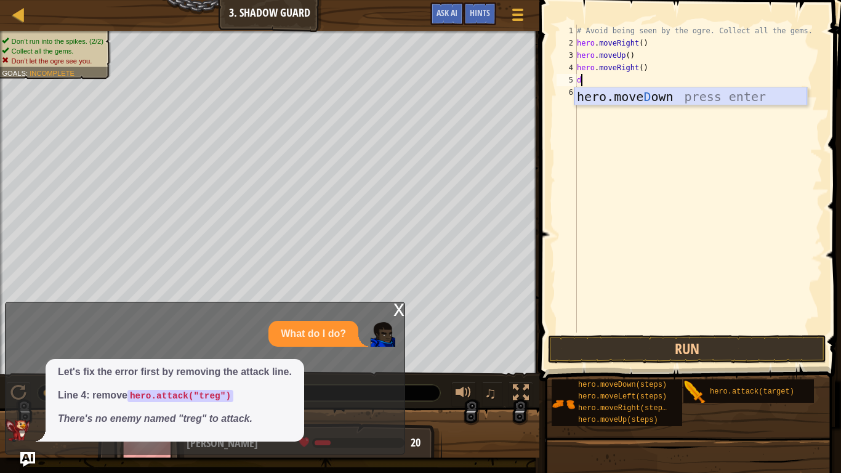
click at [658, 100] on div "hero.[PERSON_NAME] own press enter" at bounding box center [691, 114] width 233 height 55
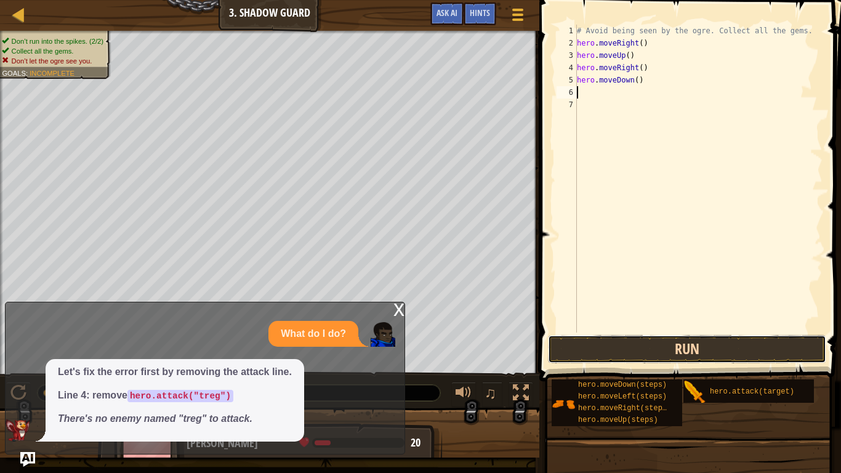
click at [601, 358] on button "Run" at bounding box center [687, 349] width 278 height 28
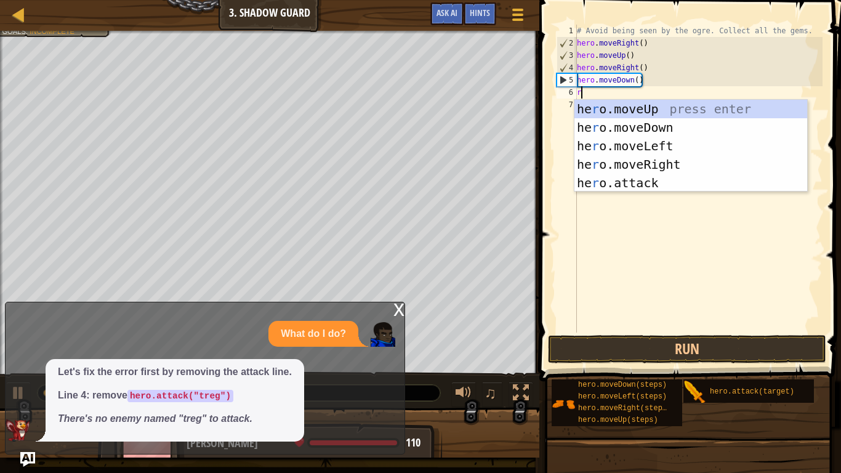
type textarea "ri"
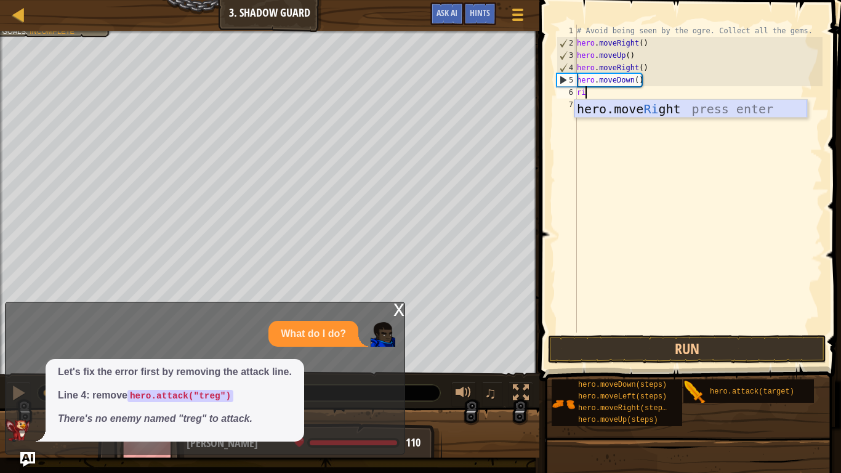
click at [639, 111] on div "hero.move Ri ght press enter" at bounding box center [691, 127] width 233 height 55
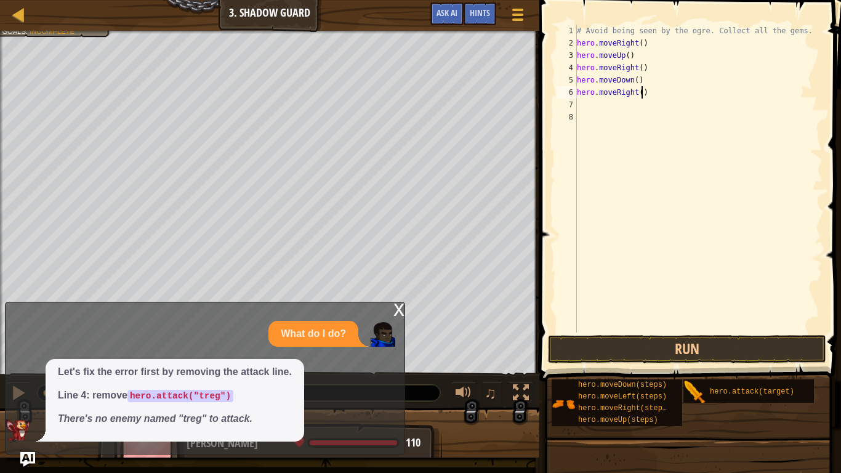
click at [642, 95] on div "# Avoid being seen by the ogre. Collect all the gems. hero . moveRight ( ) hero…" at bounding box center [699, 191] width 248 height 333
type textarea "hero.moveRight(3)"
click at [790, 353] on button "Run" at bounding box center [687, 349] width 278 height 28
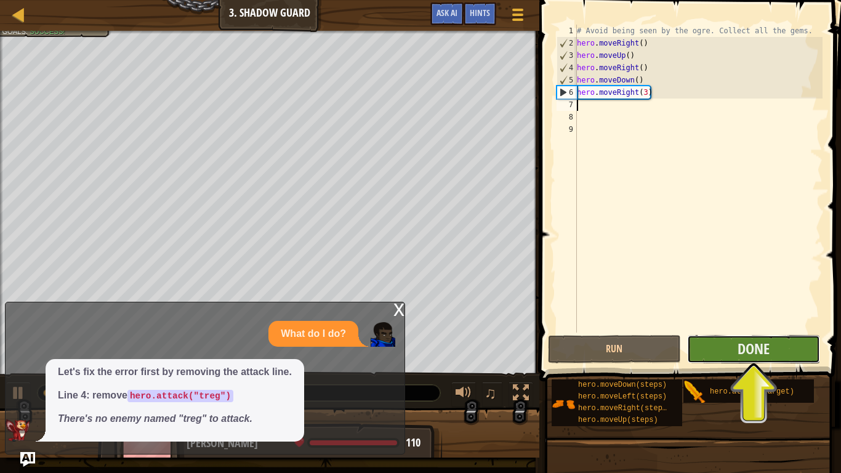
click at [789, 346] on button "Done" at bounding box center [753, 349] width 133 height 28
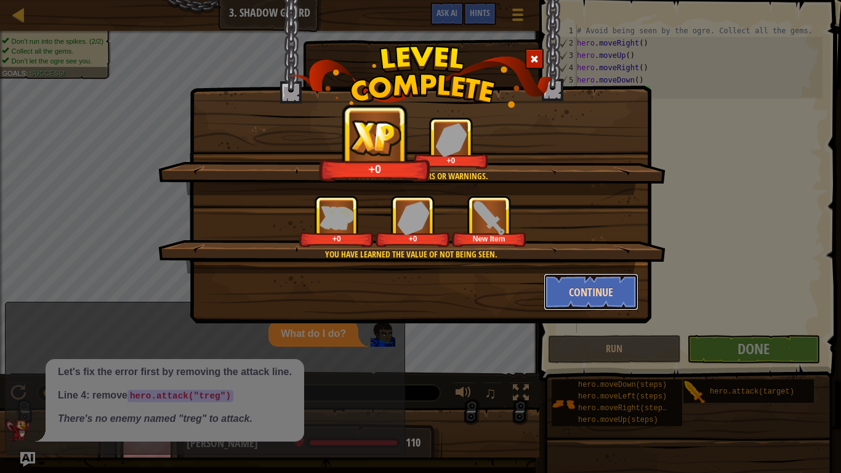
click at [598, 284] on button "Continue" at bounding box center [591, 292] width 95 height 37
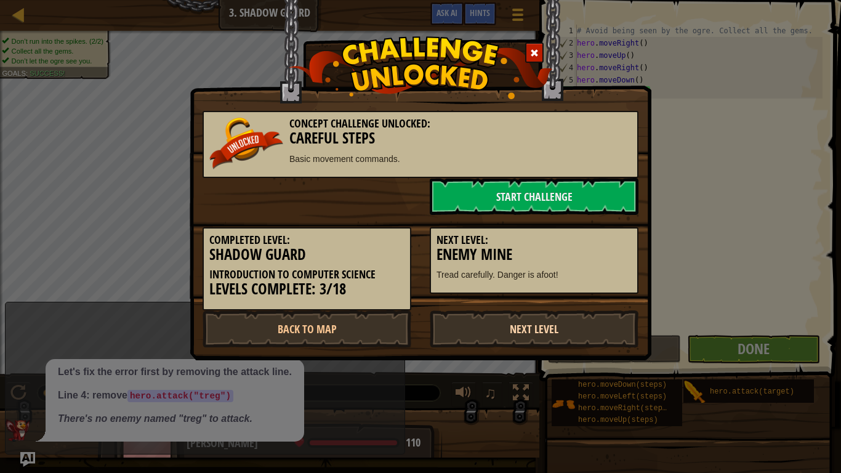
click at [572, 326] on link "Next Level" at bounding box center [534, 328] width 209 height 37
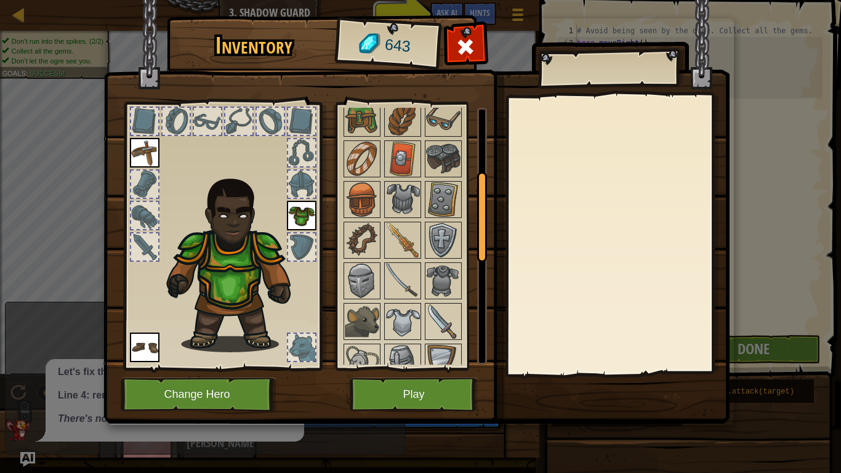
scroll to position [208, 0]
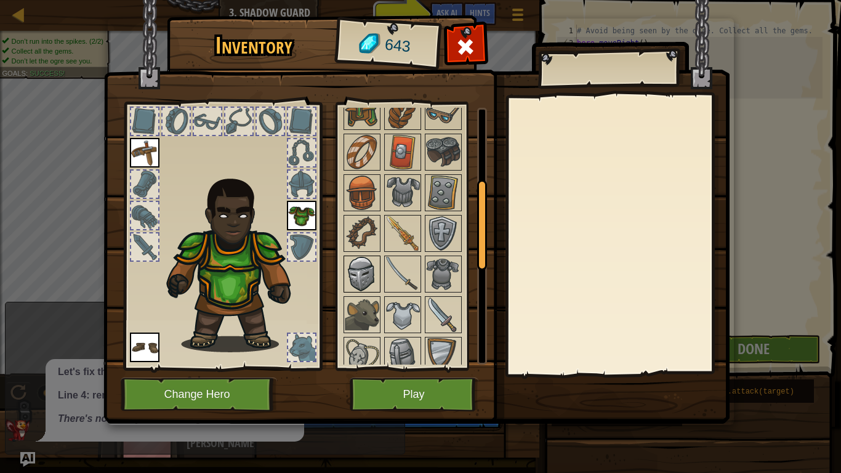
click at [347, 278] on img at bounding box center [362, 274] width 34 height 34
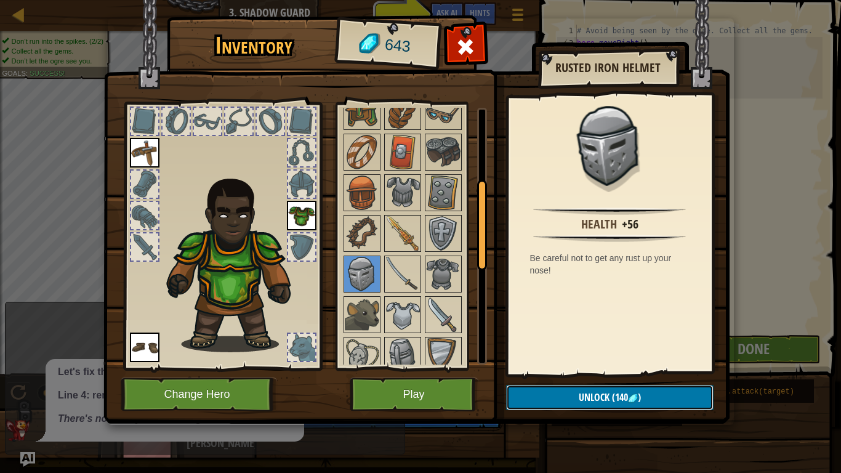
click at [654, 368] on button "Unlock (140 )" at bounding box center [610, 397] width 208 height 25
click at [642, 368] on button "Confirm" at bounding box center [610, 397] width 208 height 25
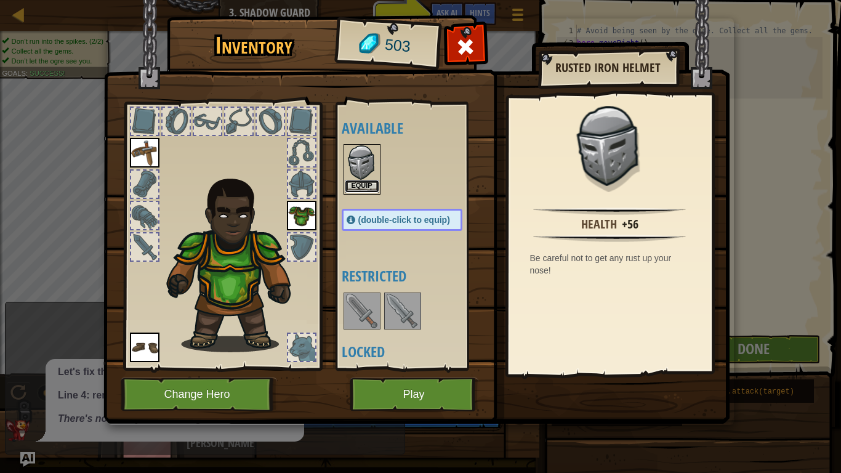
click at [359, 183] on button "Equip" at bounding box center [362, 186] width 34 height 13
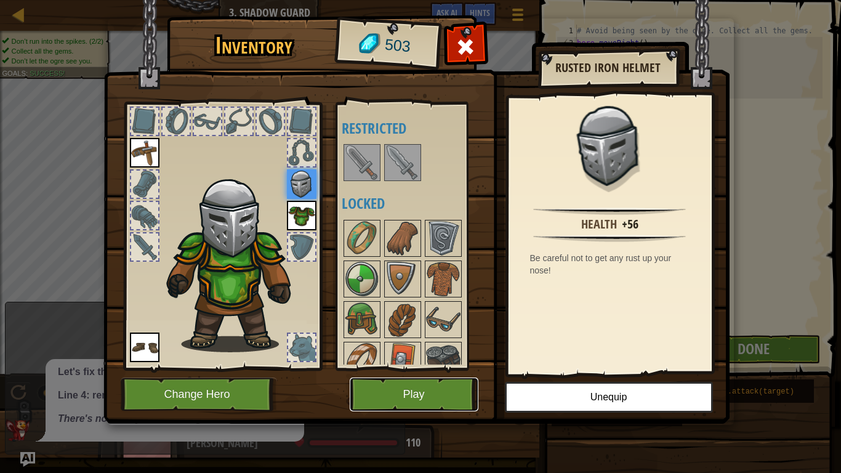
click at [456, 368] on button "Play" at bounding box center [414, 395] width 129 height 34
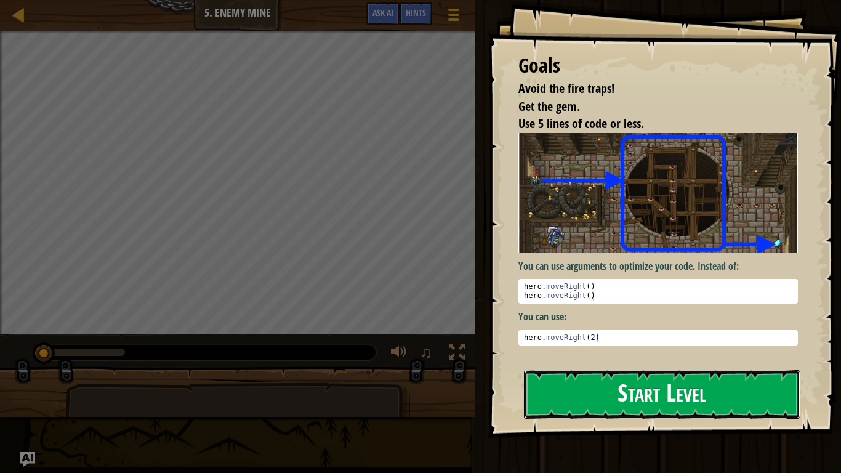
click at [657, 368] on button "Start Level" at bounding box center [662, 394] width 277 height 49
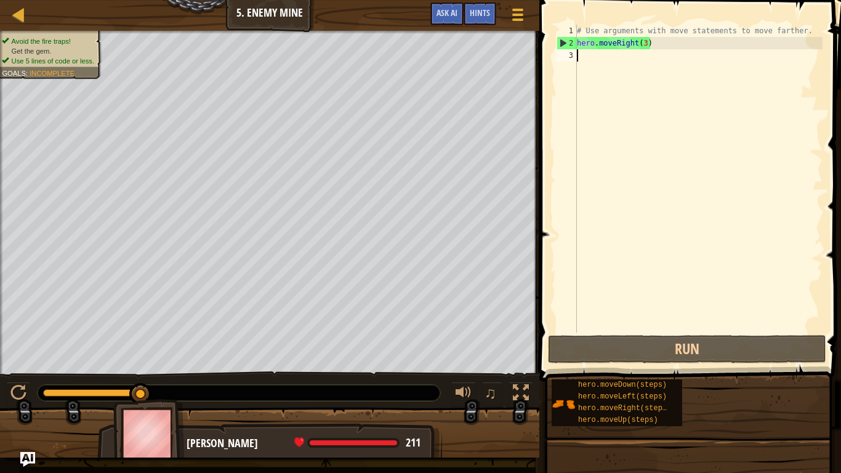
type textarea "u"
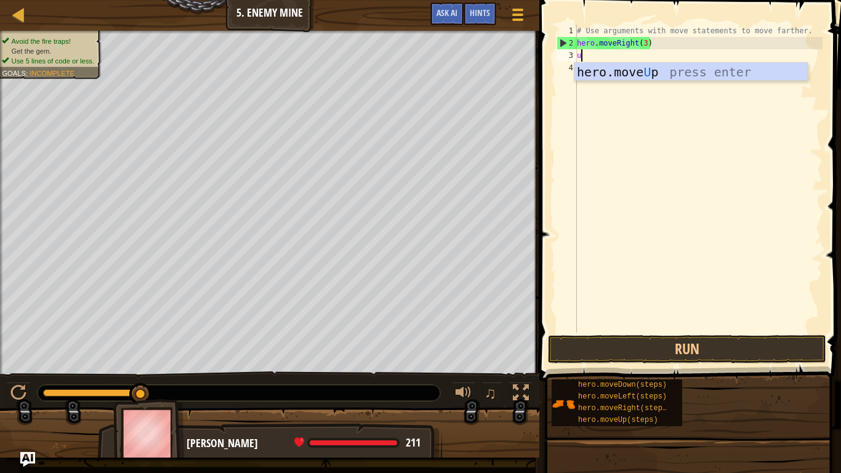
scroll to position [6, 0]
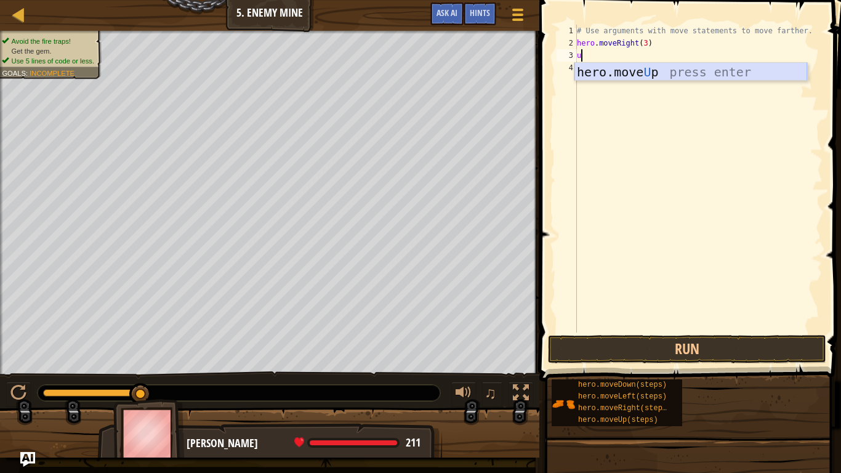
click at [631, 67] on div "hero.move U p press enter" at bounding box center [691, 90] width 233 height 55
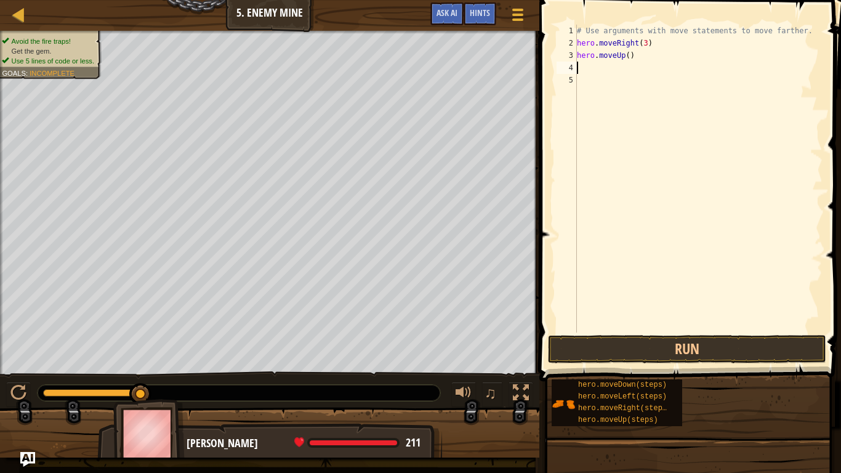
click at [629, 61] on div "# Use arguments with move statements to move farther. hero . moveRight ( 3 ) he…" at bounding box center [699, 191] width 248 height 333
click at [671, 349] on button "Run" at bounding box center [687, 349] width 278 height 28
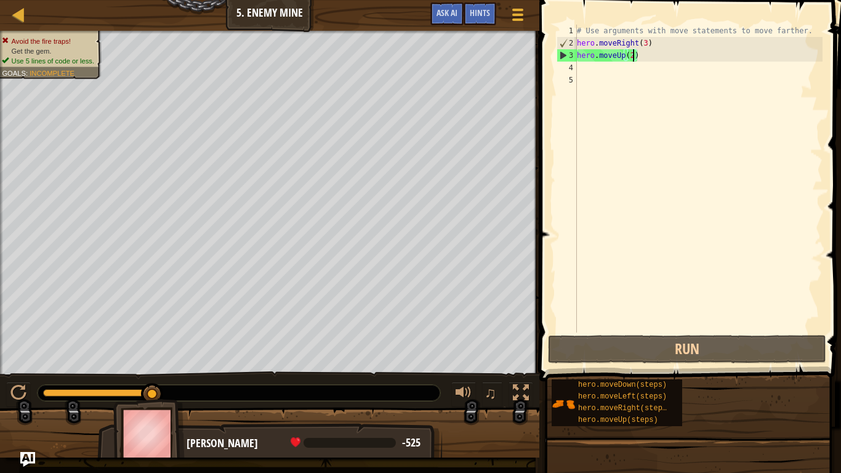
type textarea "hero.moveUp()"
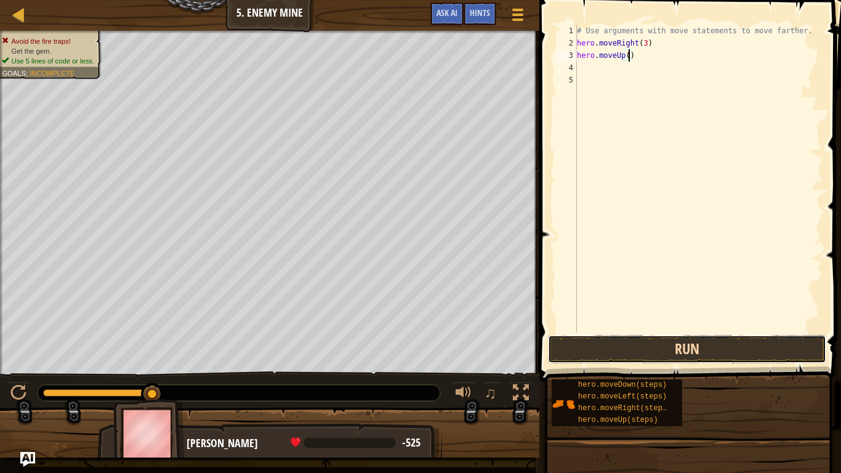
click at [599, 351] on button "Run" at bounding box center [687, 349] width 278 height 28
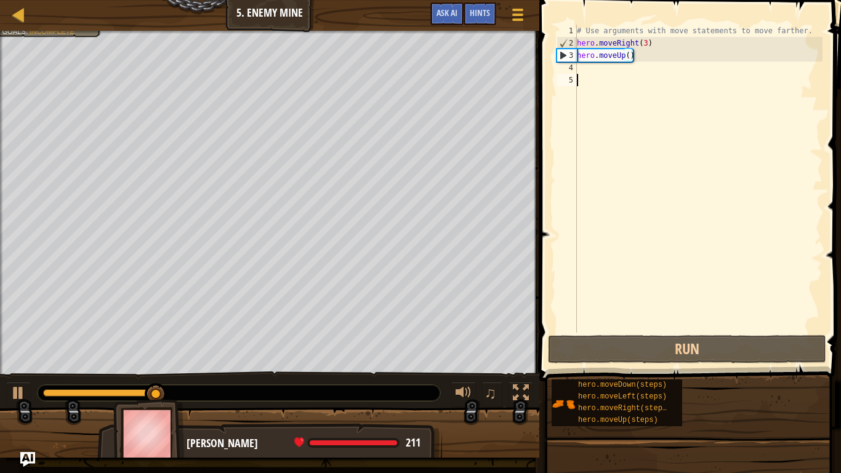
click at [585, 74] on div "# Use arguments with move statements to move farther. hero . moveRight ( 3 ) he…" at bounding box center [699, 191] width 248 height 333
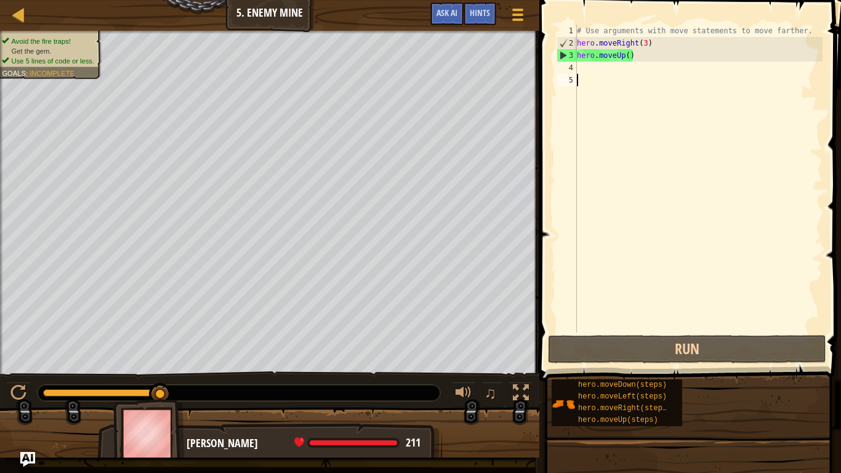
click at [581, 67] on div "# Use arguments with move statements to move farther. hero . moveRight ( 3 ) he…" at bounding box center [699, 191] width 248 height 333
type textarea "r"
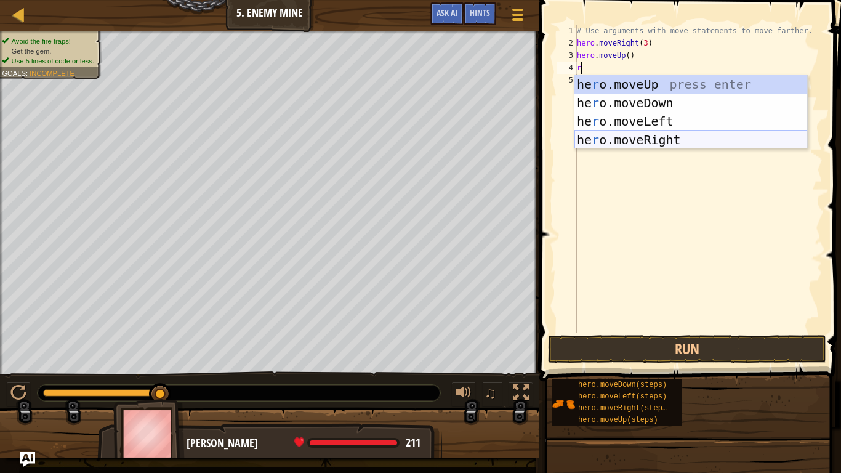
click at [687, 143] on div "he r o.moveUp press enter he r o.moveDown press enter he r o.moveLeft press ent…" at bounding box center [691, 130] width 233 height 111
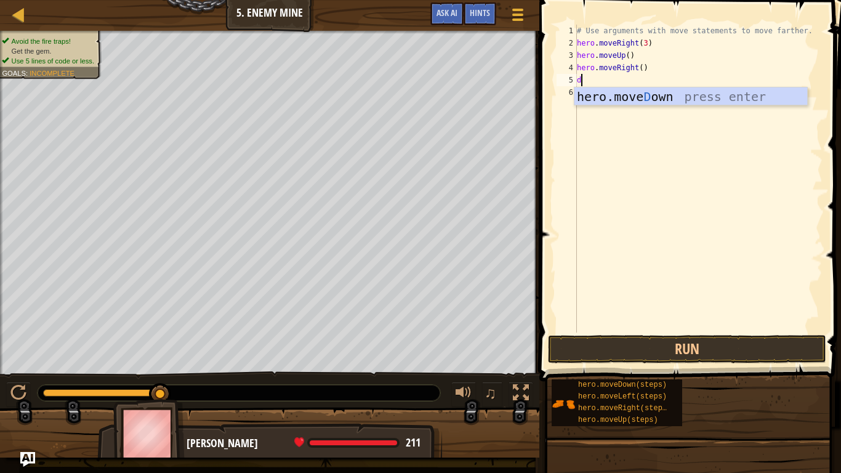
type textarea "do"
click at [642, 101] on div "hero.move Do wn press enter" at bounding box center [691, 114] width 233 height 55
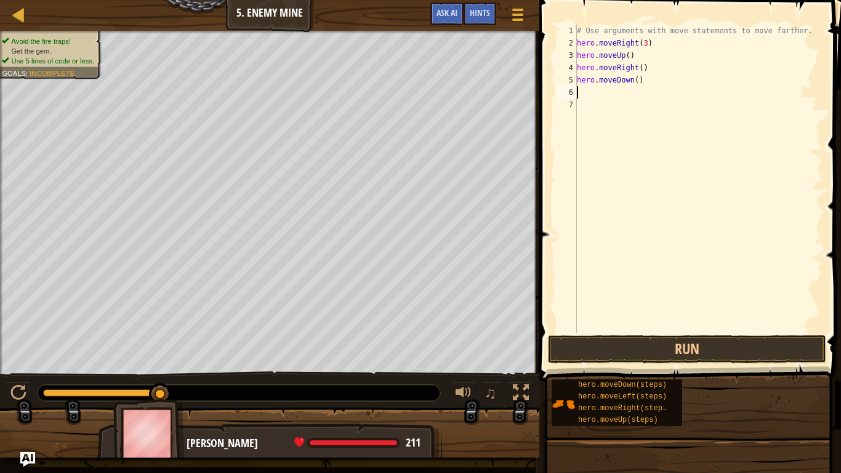
click at [637, 82] on div "# Use arguments with move statements to move farther. hero . moveRight ( 3 ) he…" at bounding box center [699, 191] width 248 height 333
type textarea "hero.moveDown(3)"
click at [584, 98] on div "# Use arguments with move statements to move farther. hero . moveRight ( 3 ) he…" at bounding box center [699, 191] width 248 height 333
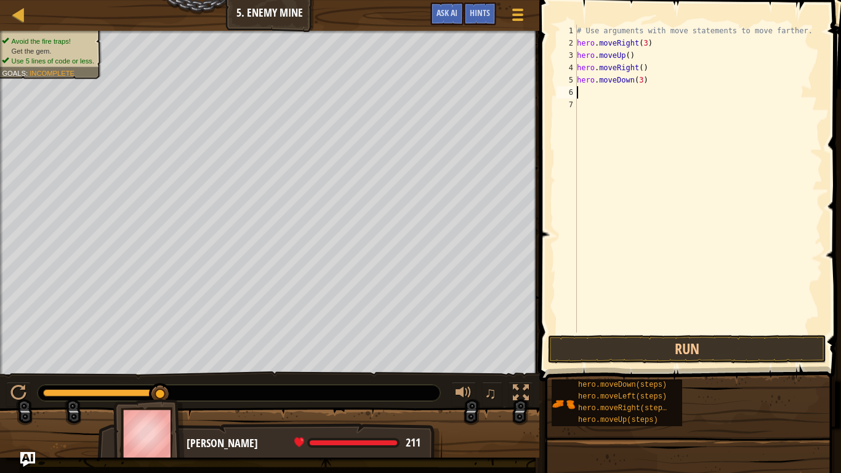
type textarea "r"
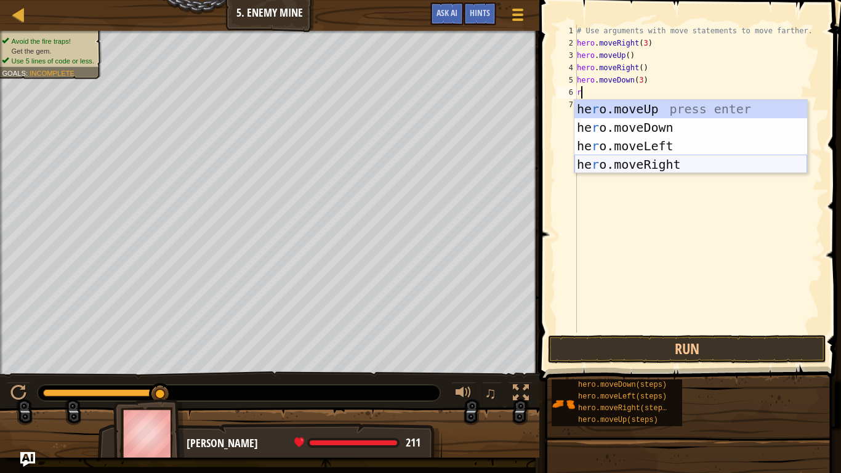
click at [668, 168] on div "he r o.moveUp press enter he r o.moveDown press enter he r o.moveLeft press ent…" at bounding box center [691, 155] width 233 height 111
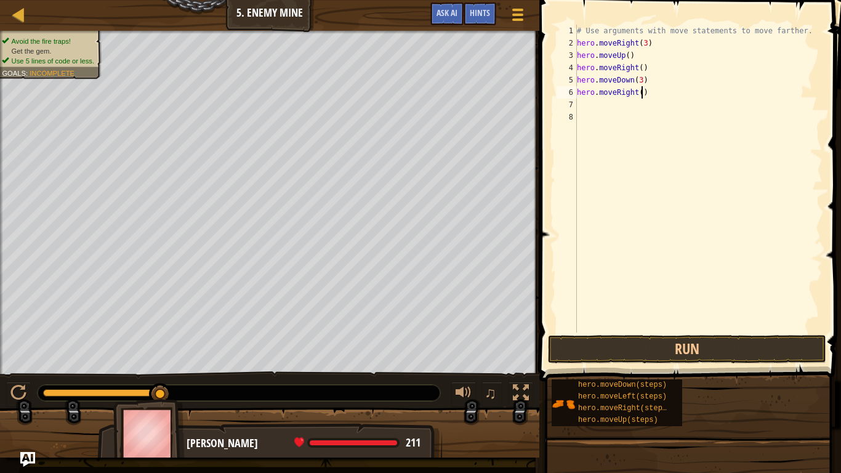
click at [642, 91] on div "# Use arguments with move statements to move farther. hero . moveRight ( 3 ) he…" at bounding box center [699, 191] width 248 height 333
type textarea "hero.moveRight(2)"
click at [648, 352] on button "Run" at bounding box center [687, 349] width 278 height 28
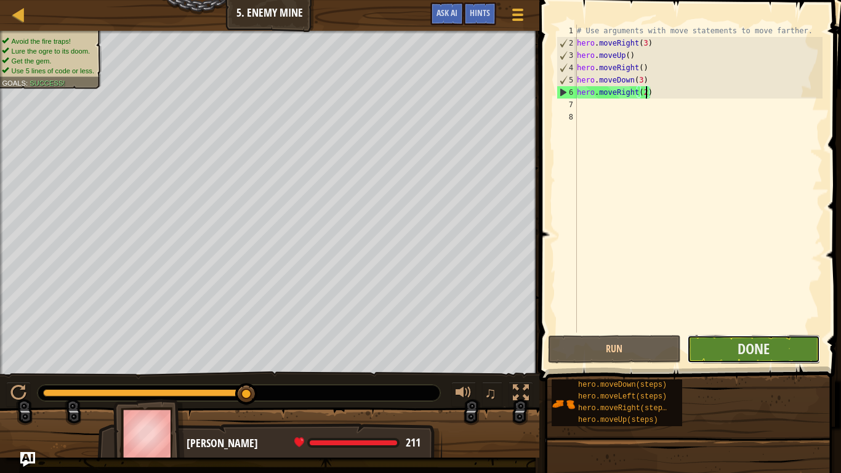
click at [784, 356] on button "Done" at bounding box center [753, 349] width 133 height 28
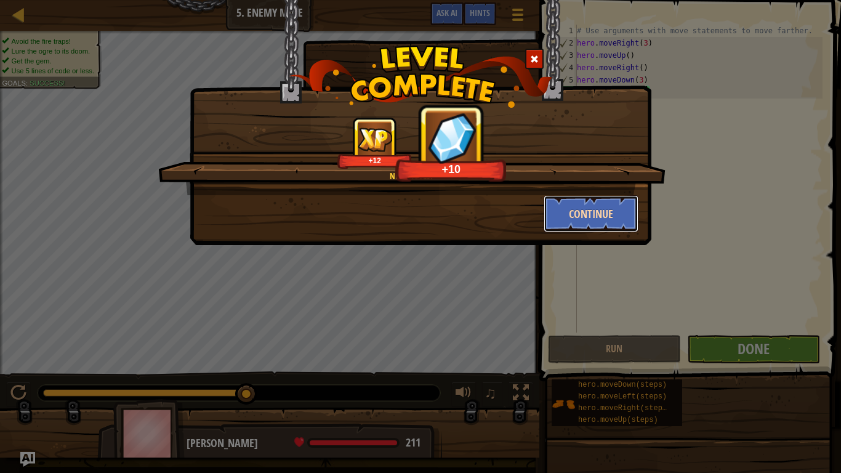
click at [615, 219] on button "Continue" at bounding box center [591, 213] width 95 height 37
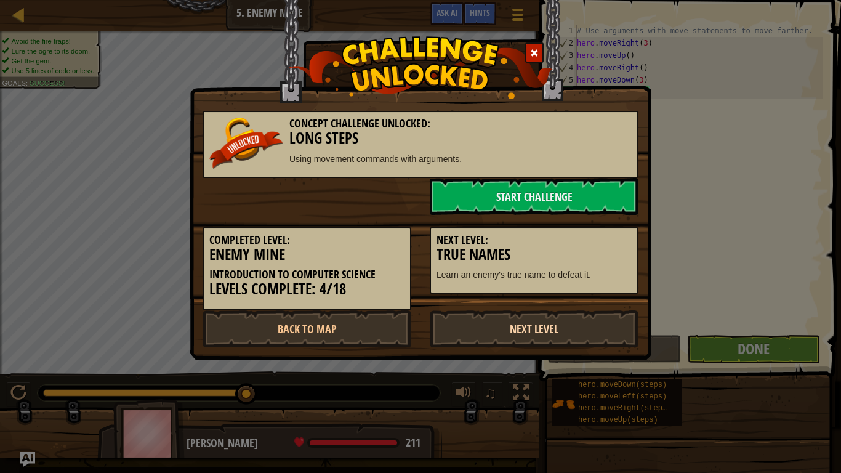
click at [511, 319] on link "Next Level" at bounding box center [534, 328] width 209 height 37
click at [509, 333] on link "Next Level" at bounding box center [534, 328] width 209 height 37
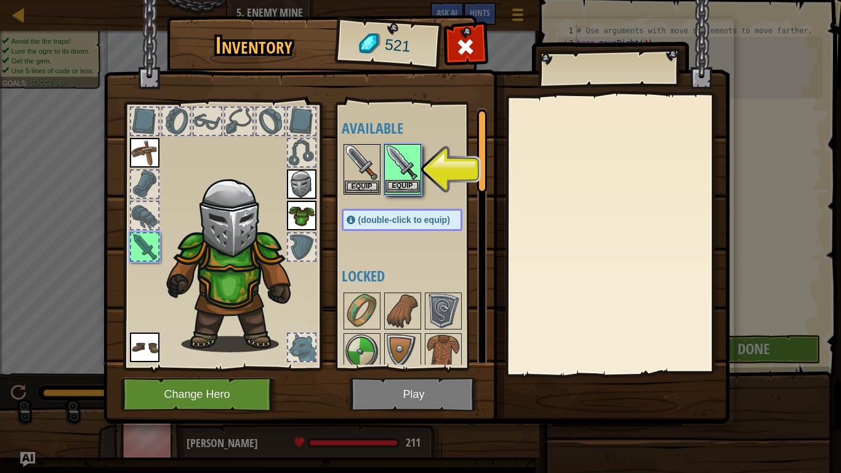
click at [397, 193] on div "Equip" at bounding box center [402, 169] width 37 height 51
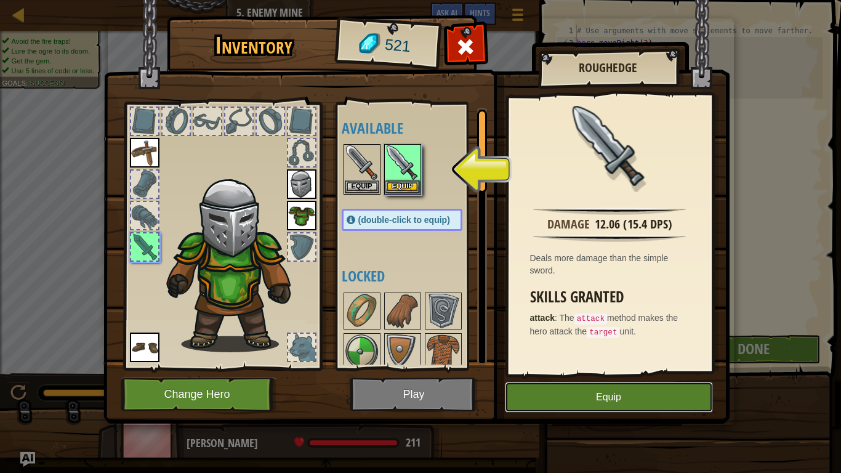
click at [643, 368] on button "Equip" at bounding box center [609, 397] width 208 height 31
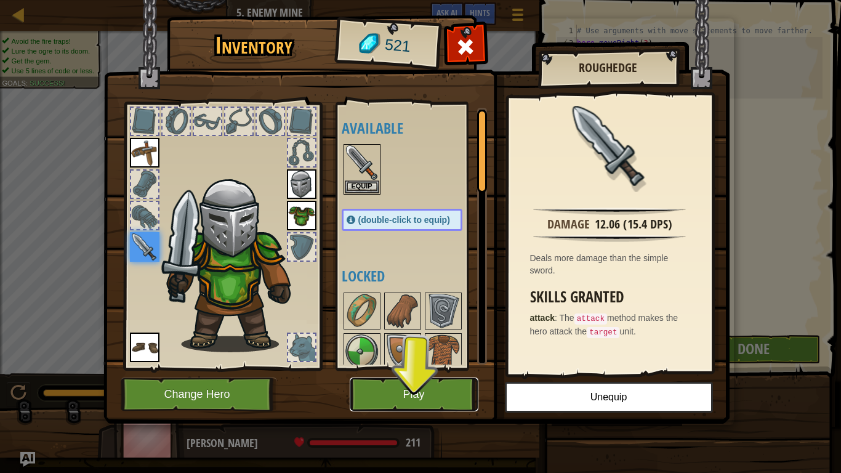
click at [394, 368] on button "Play" at bounding box center [414, 395] width 129 height 34
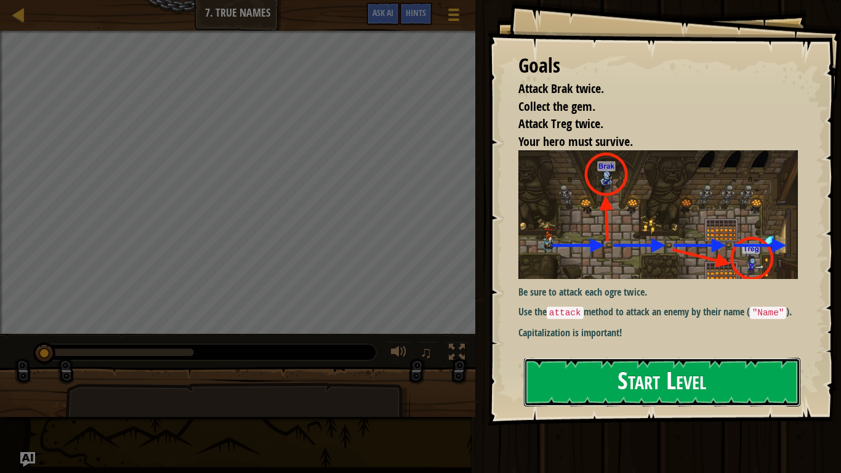
click at [651, 368] on button "Start Level" at bounding box center [662, 382] width 277 height 49
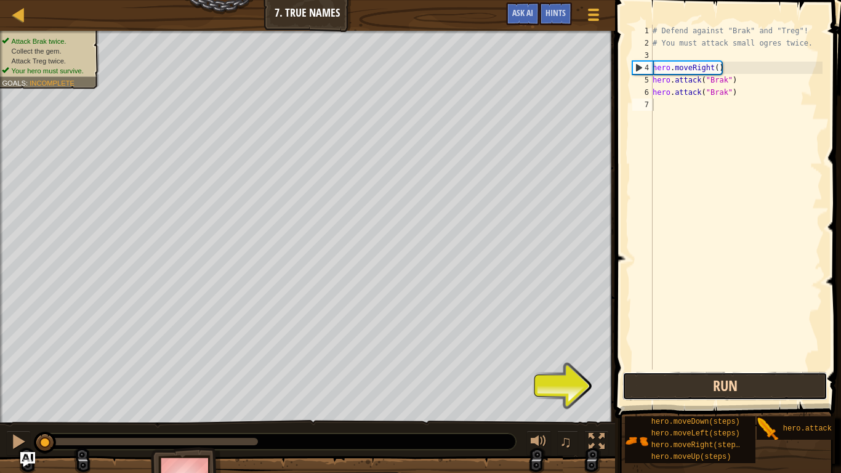
click at [651, 368] on button "Run" at bounding box center [725, 386] width 205 height 28
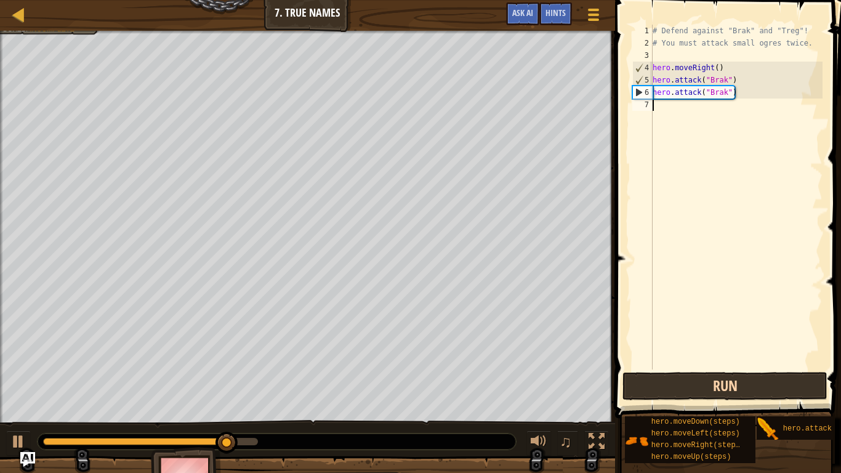
type textarea "r"
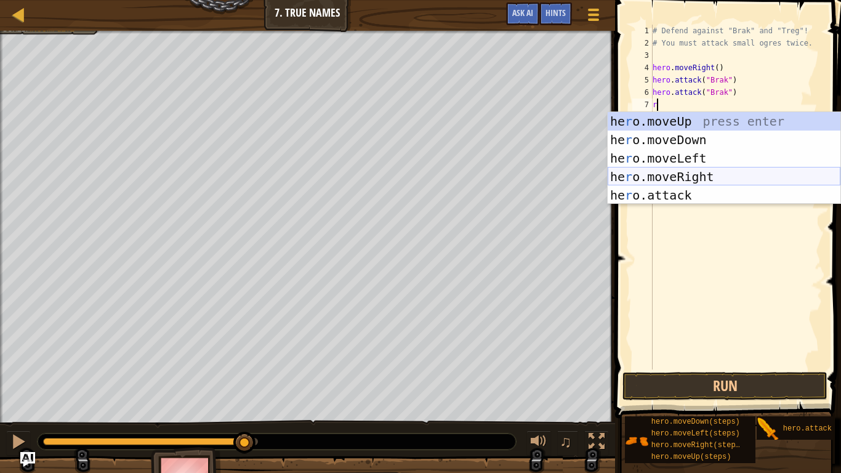
click at [710, 181] on div "he r o.moveUp press enter he r o.moveDown press enter he r o.moveLeft press ent…" at bounding box center [724, 176] width 233 height 129
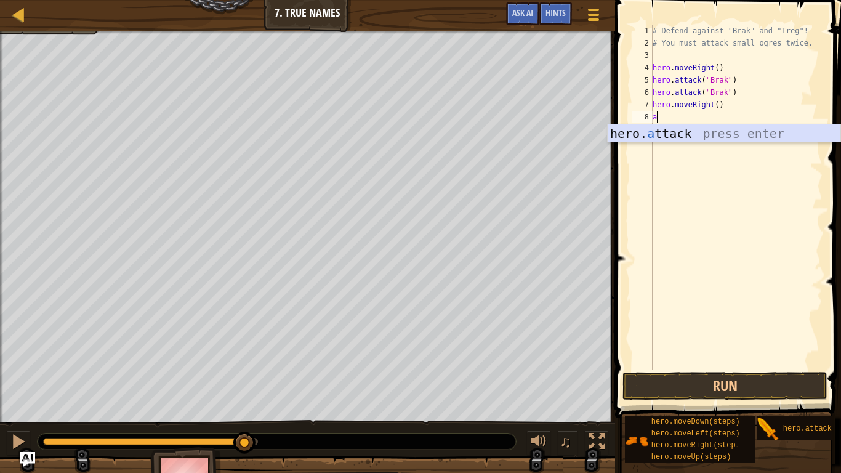
click at [679, 130] on div "hero. a ttack press enter" at bounding box center [724, 151] width 233 height 55
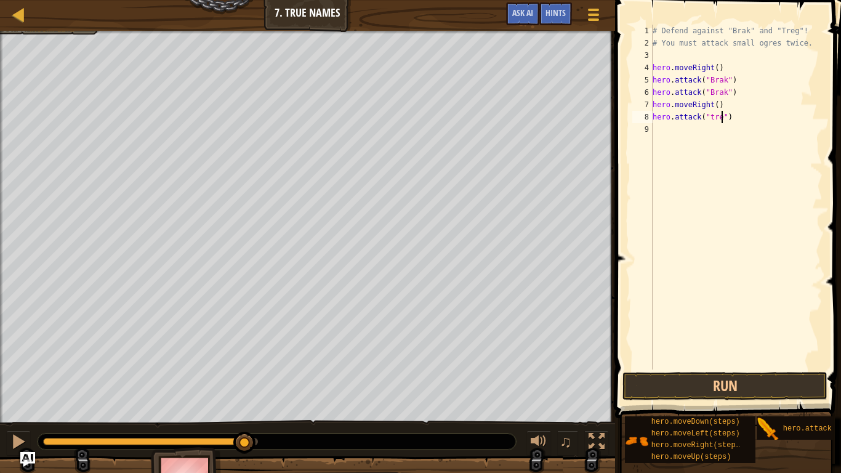
scroll to position [6, 10]
type textarea "hero.attack("treg")"
click at [742, 368] on button "Run" at bounding box center [725, 386] width 205 height 28
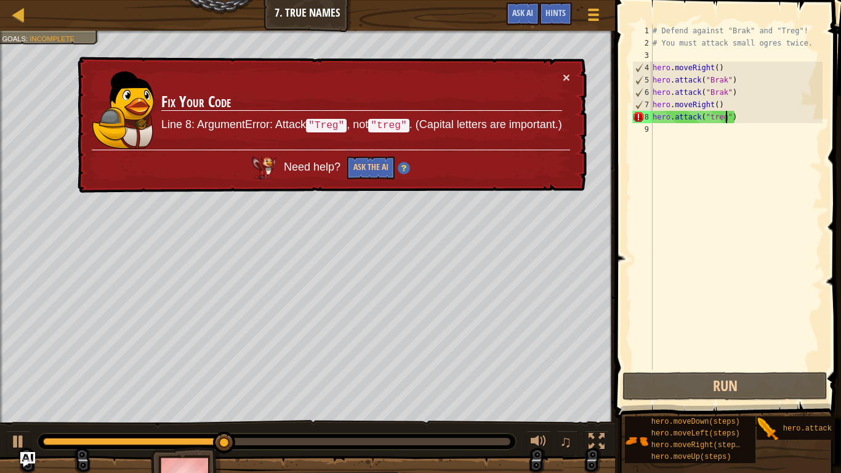
click at [711, 124] on div "# Defend against "Brak" and "Treg"! # You must attack small ogres twice. hero .…" at bounding box center [736, 210] width 172 height 370
click at [713, 120] on div "# Defend against "Brak" and "Treg"! # You must attack small ogres twice. hero .…" at bounding box center [736, 210] width 172 height 370
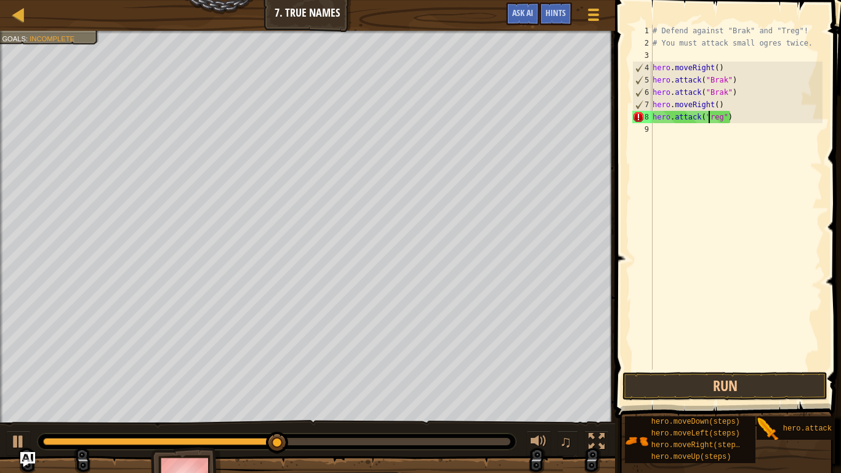
scroll to position [6, 9]
type textarea "hero.attack("Treg")"
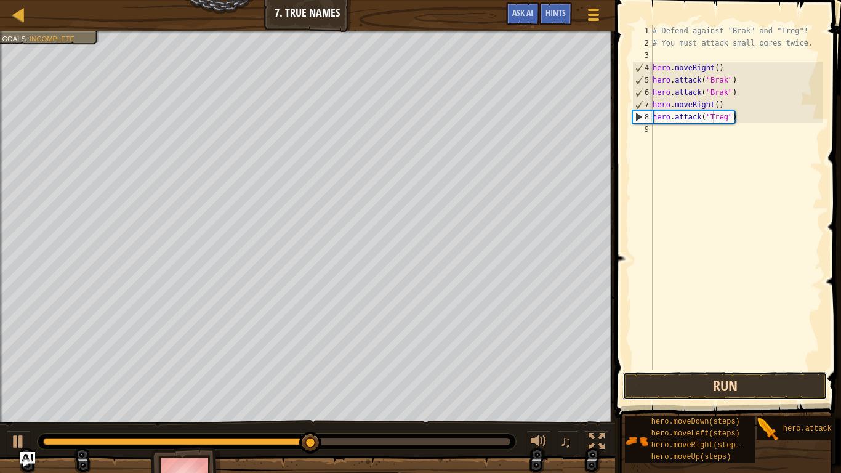
click at [715, 368] on button "Run" at bounding box center [725, 386] width 205 height 28
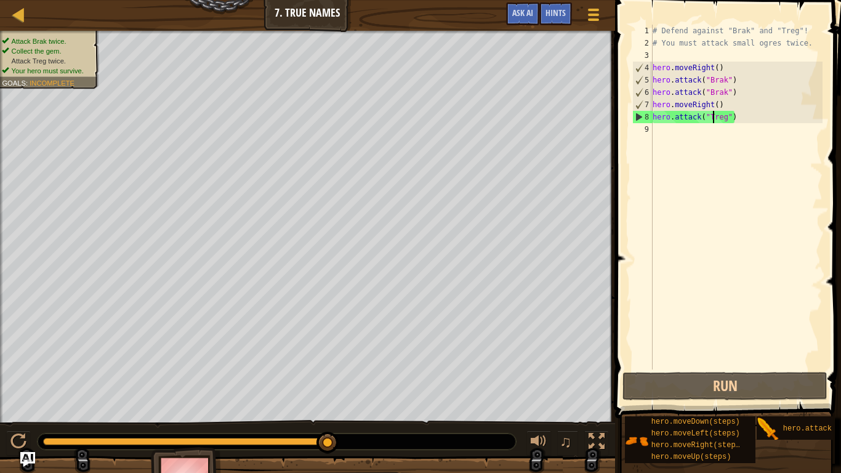
click at [662, 140] on div "# Defend against "Brak" and "Treg"! # You must attack small ogres twice. hero .…" at bounding box center [736, 210] width 172 height 370
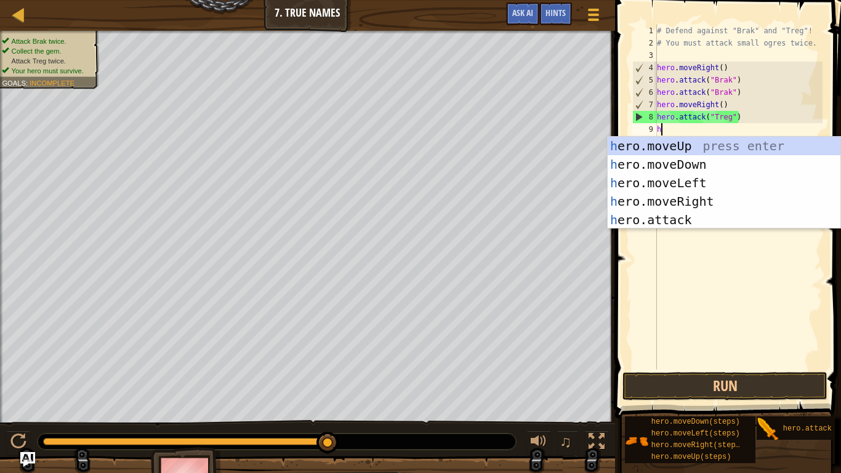
scroll to position [6, 1]
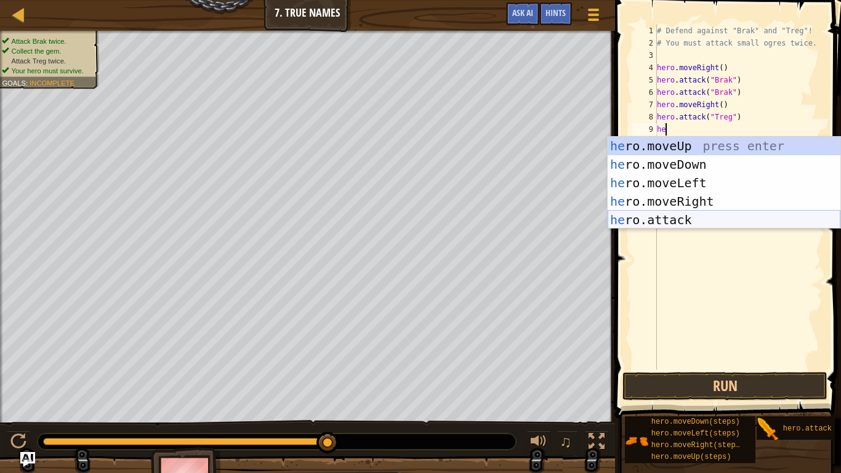
click at [695, 215] on div "he ro.moveUp press enter he ro.moveDown press enter he ro.moveLeft press enter …" at bounding box center [724, 201] width 233 height 129
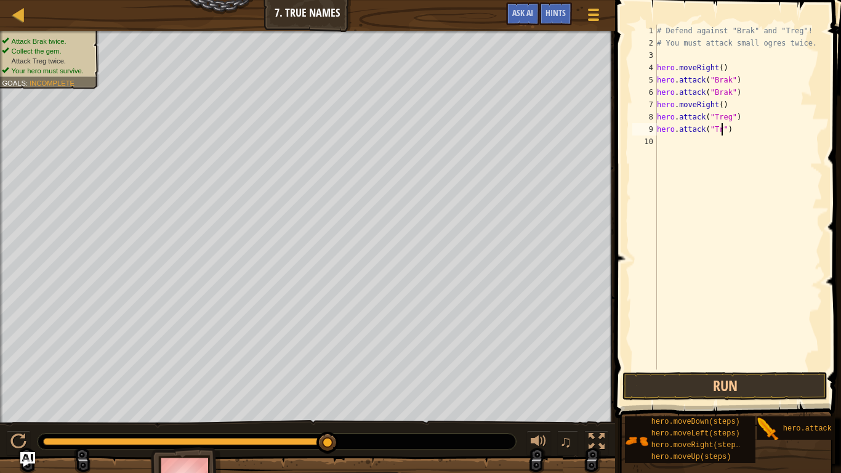
type textarea "hero.attack("Treg")"
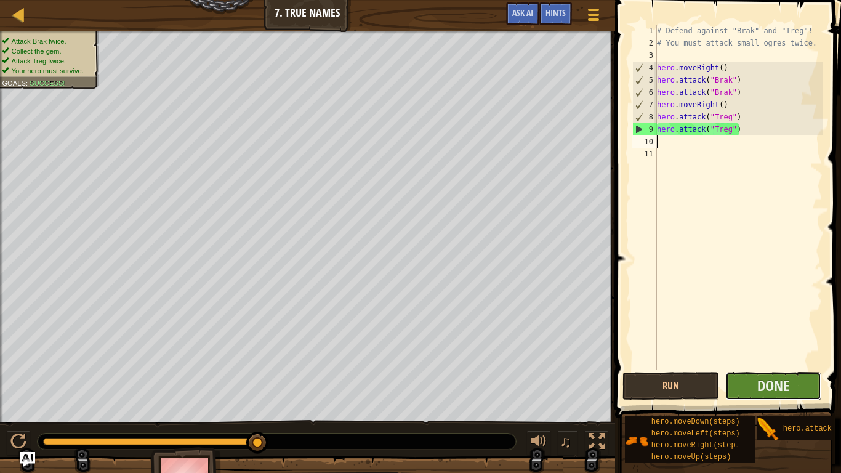
click at [746, 368] on button "Done" at bounding box center [774, 386] width 97 height 28
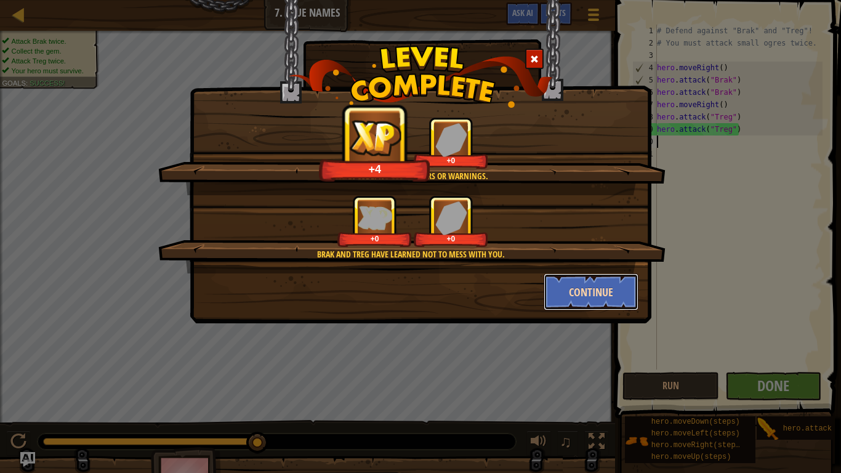
click at [601, 285] on button "Continue" at bounding box center [591, 292] width 95 height 37
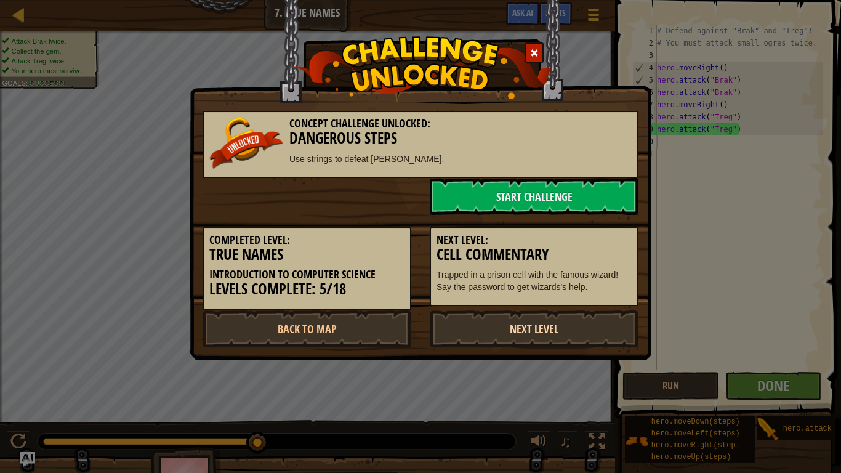
click at [575, 334] on link "Next Level" at bounding box center [534, 328] width 209 height 37
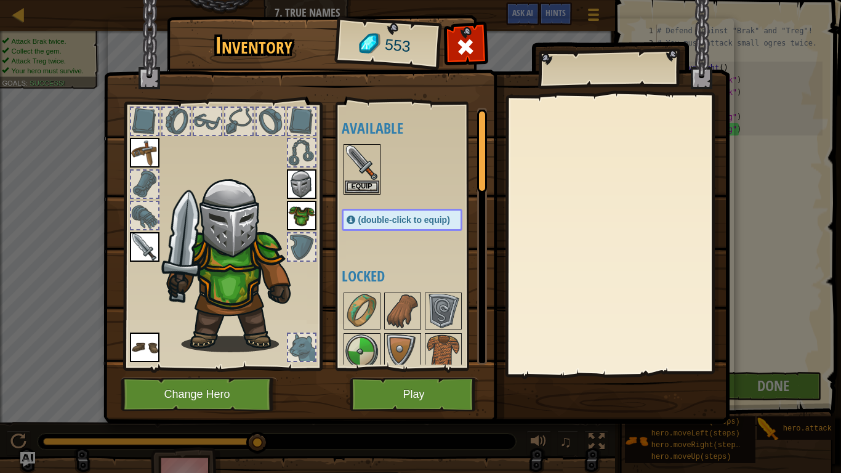
click at [575, 334] on div at bounding box center [617, 235] width 217 height 277
click at [423, 368] on button "Play" at bounding box center [414, 395] width 129 height 34
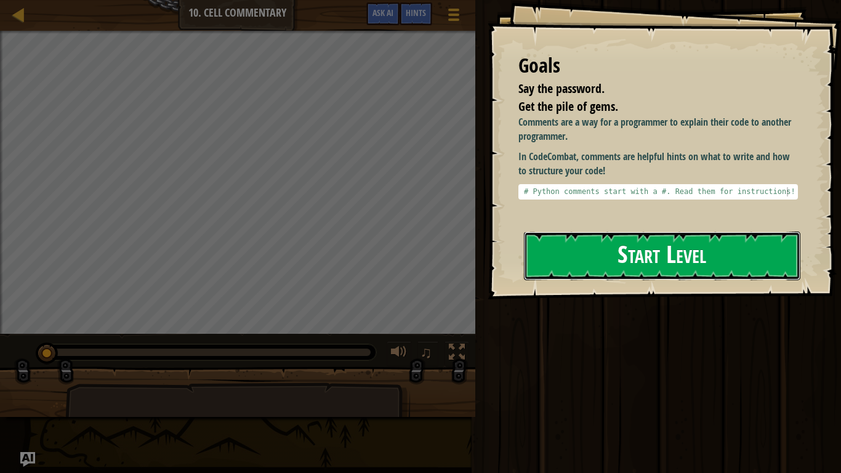
click at [640, 261] on button "Start Level" at bounding box center [662, 256] width 277 height 49
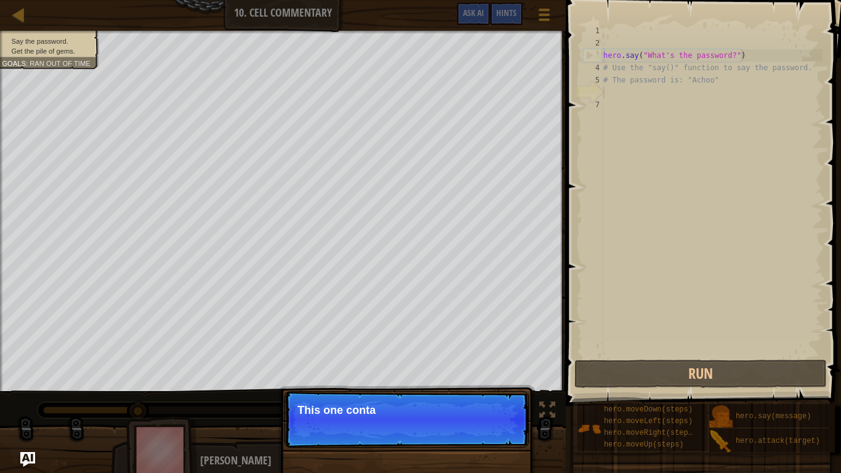
click at [498, 368] on p "Continue This one conta" at bounding box center [407, 419] width 245 height 57
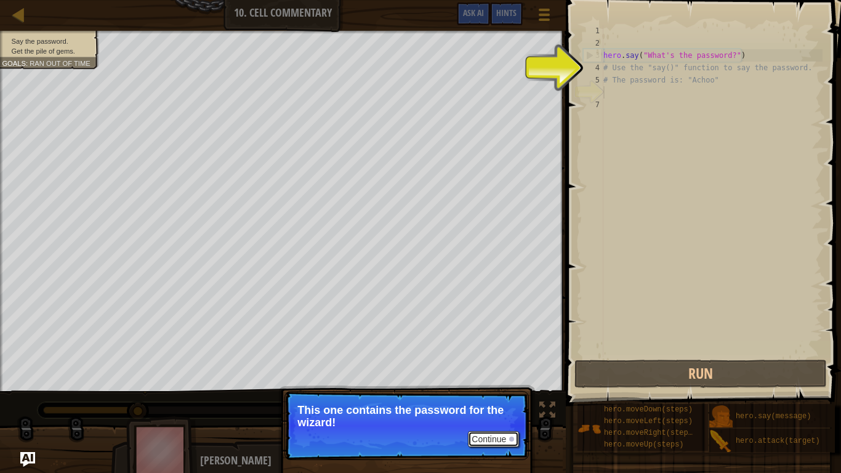
click at [506, 368] on button "Continue" at bounding box center [493, 439] width 51 height 16
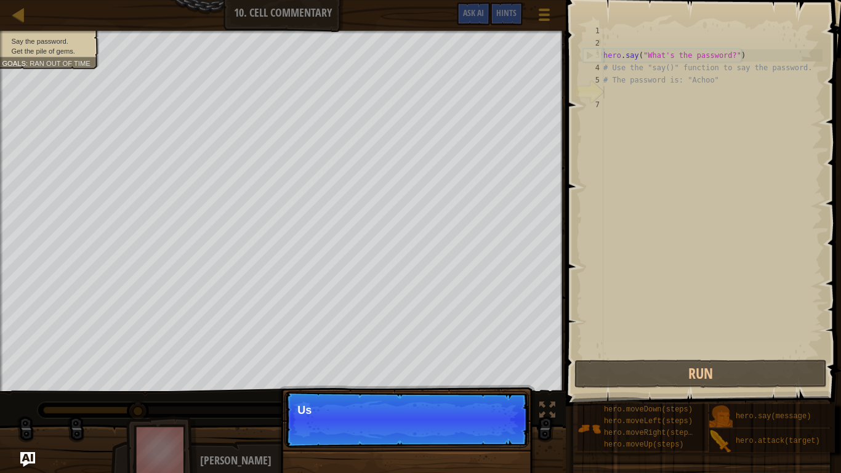
scroll to position [6, 0]
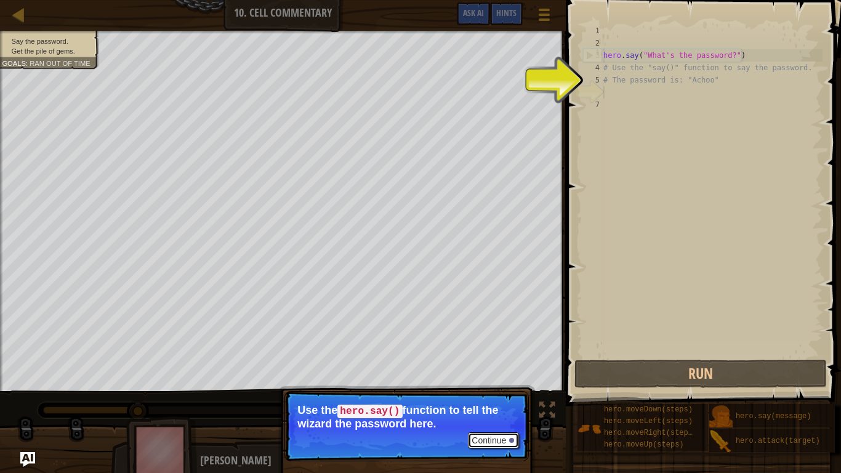
click at [505, 368] on button "Continue" at bounding box center [493, 440] width 51 height 16
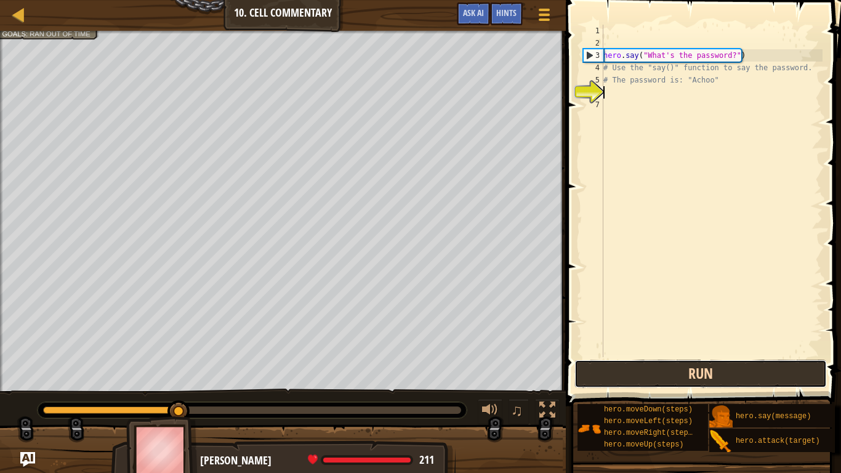
click at [609, 368] on button "Run" at bounding box center [701, 374] width 253 height 28
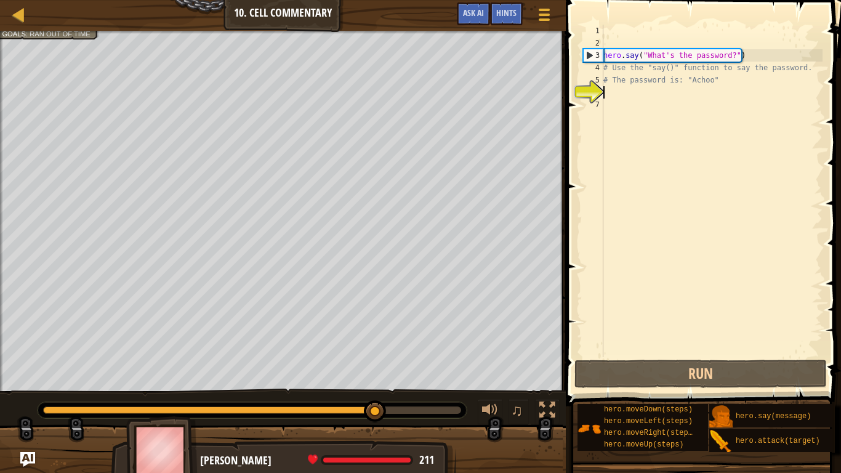
click at [624, 99] on div "hero . say ( "What's the password?" ) # Use the "say()" function to say the pas…" at bounding box center [712, 203] width 222 height 357
click at [625, 87] on div "hero . say ( "What's the password?" ) # Use the "say()" function to say the pas…" at bounding box center [712, 203] width 222 height 357
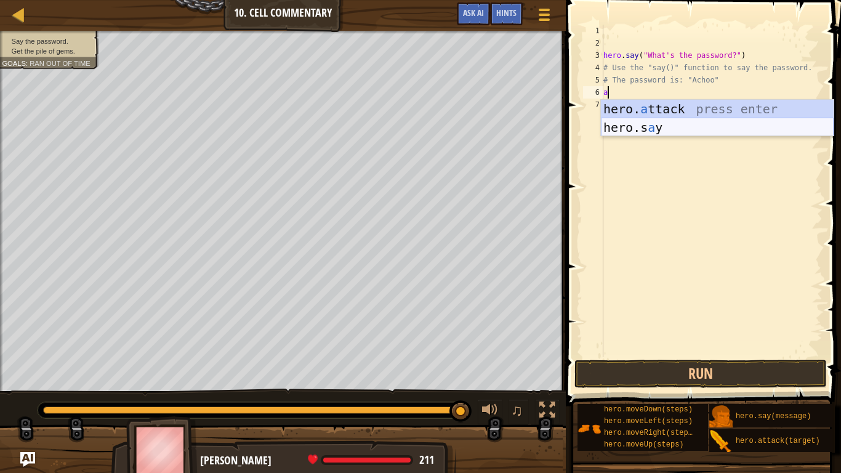
click at [695, 126] on div "hero. a ttack press enter hero.s a y press enter" at bounding box center [717, 137] width 233 height 74
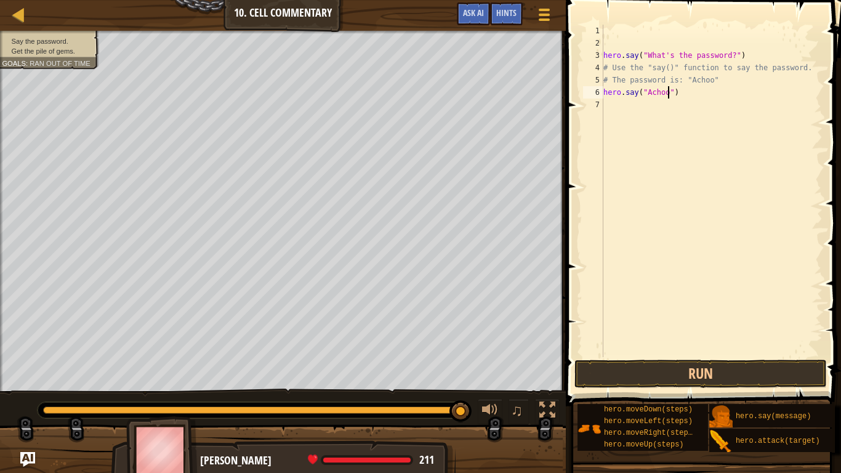
scroll to position [6, 10]
type textarea "hero.say("Achoo")"
click at [673, 362] on button "Run" at bounding box center [701, 374] width 253 height 28
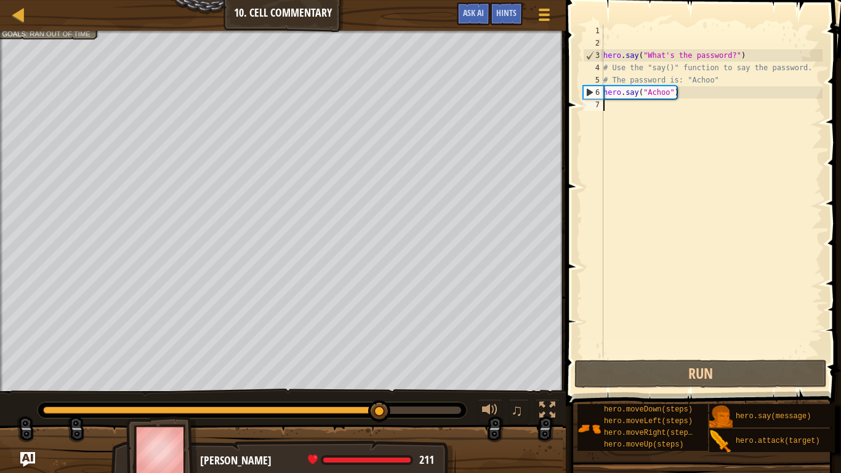
click at [607, 106] on div "hero . say ( "What's the password?" ) # Use the "say()" function to say the pas…" at bounding box center [712, 203] width 222 height 357
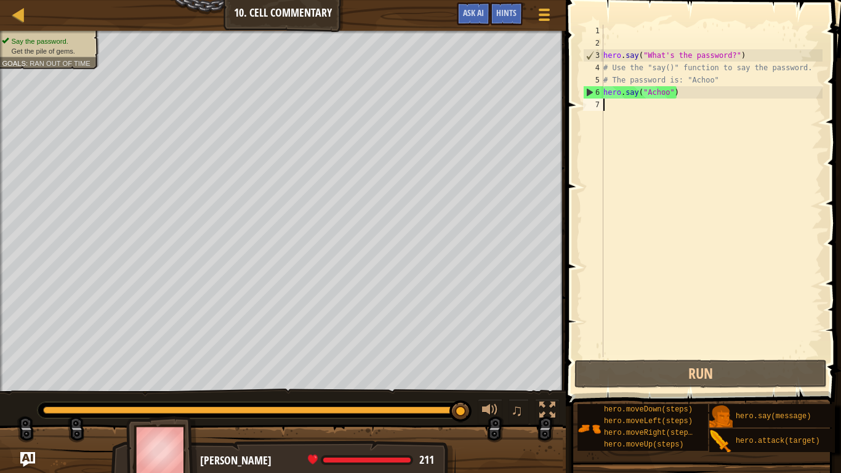
type textarea "u"
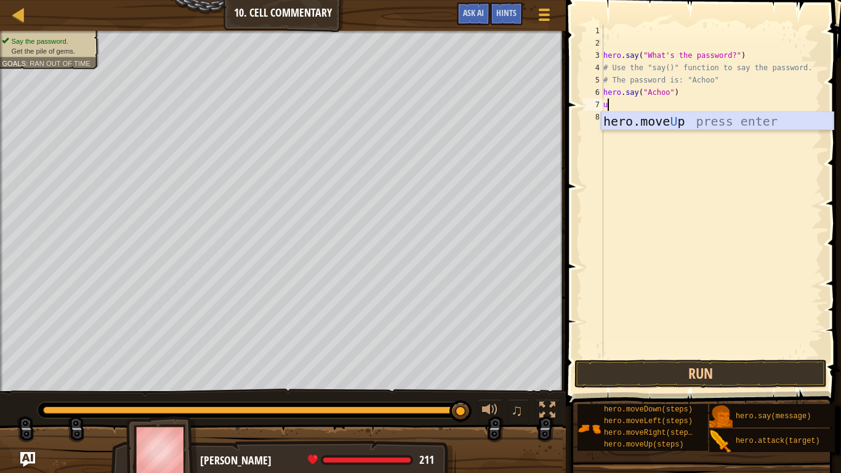
click at [724, 118] on div "hero.move U p press enter" at bounding box center [717, 139] width 233 height 55
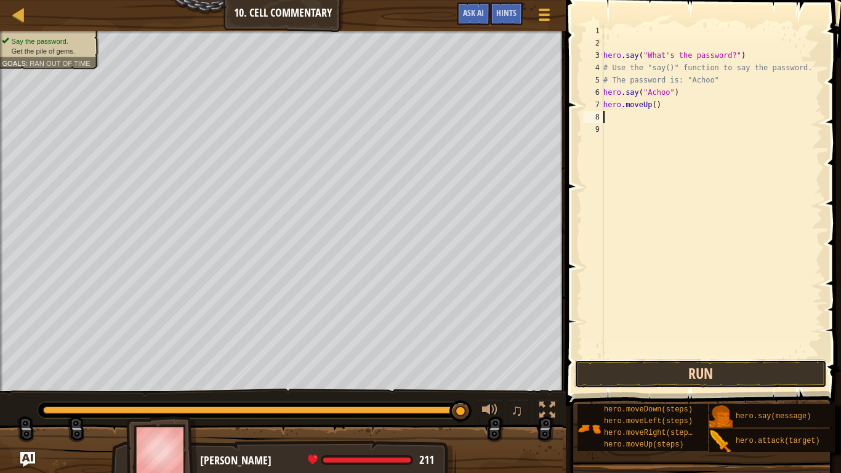
click at [687, 368] on button "Run" at bounding box center [701, 374] width 253 height 28
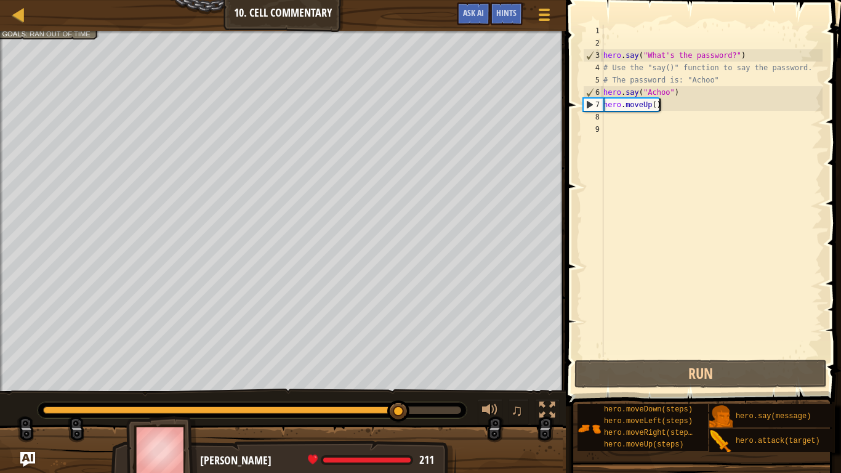
click at [658, 108] on div "hero . say ( "What's the password?" ) # Use the "say()" function to say the pas…" at bounding box center [712, 203] width 222 height 357
click at [655, 109] on div "hero . say ( "What's the password?" ) # Use the "say()" function to say the pas…" at bounding box center [712, 203] width 222 height 357
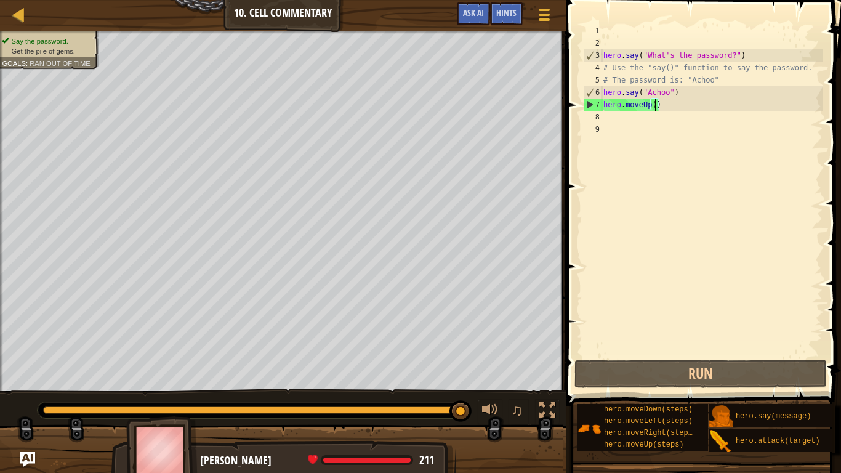
type textarea "hero.moveUp(2)"
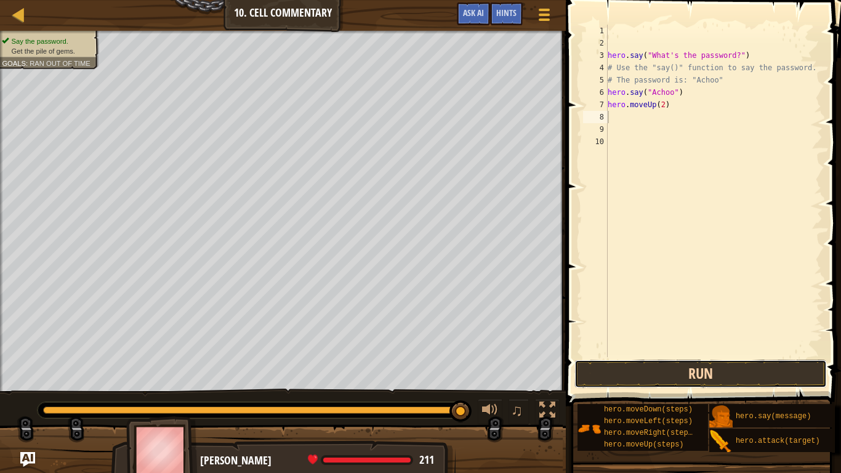
click at [721, 363] on button "Run" at bounding box center [701, 374] width 253 height 28
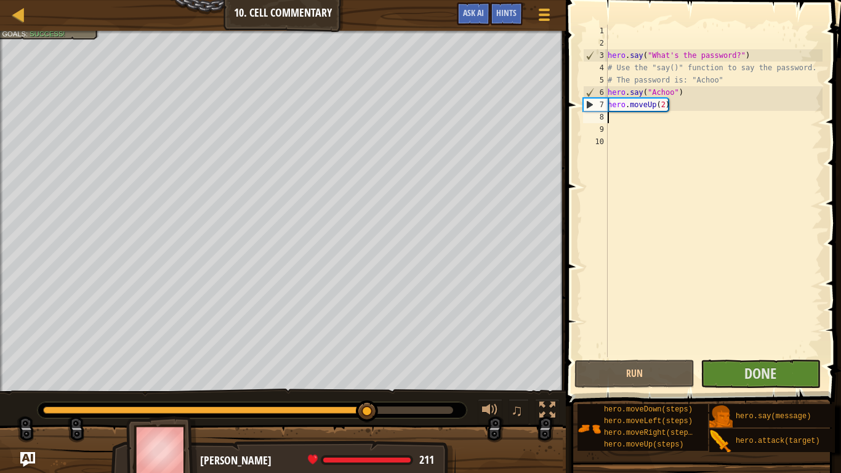
click at [689, 203] on div "hero . say ( "What's the password?" ) # Use the "say()" function to say the pas…" at bounding box center [714, 203] width 217 height 357
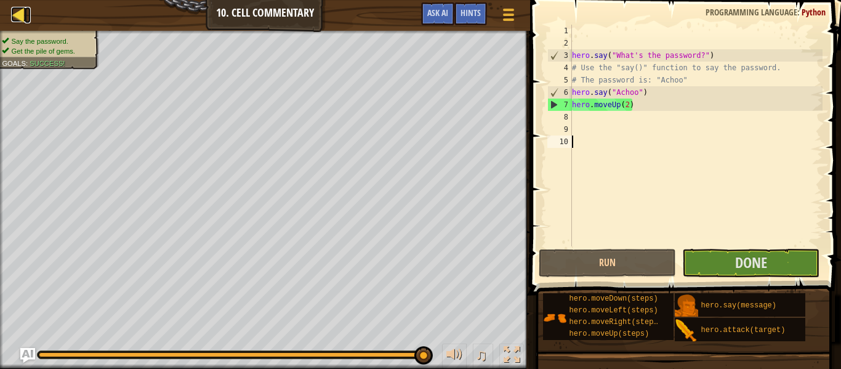
click at [11, 8] on div at bounding box center [18, 14] width 15 height 15
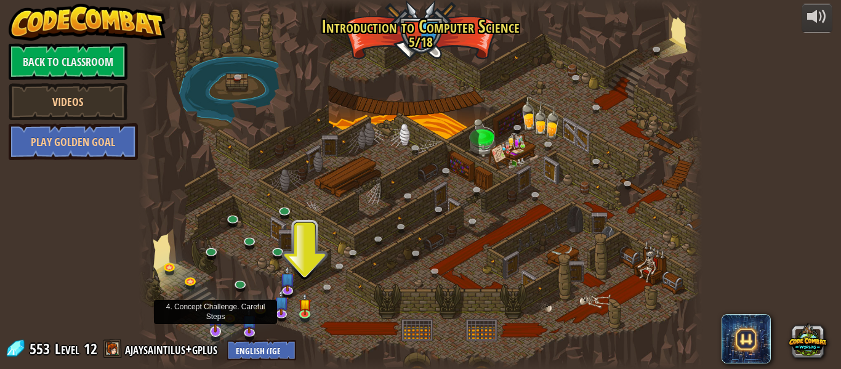
click at [217, 330] on img at bounding box center [215, 315] width 15 height 34
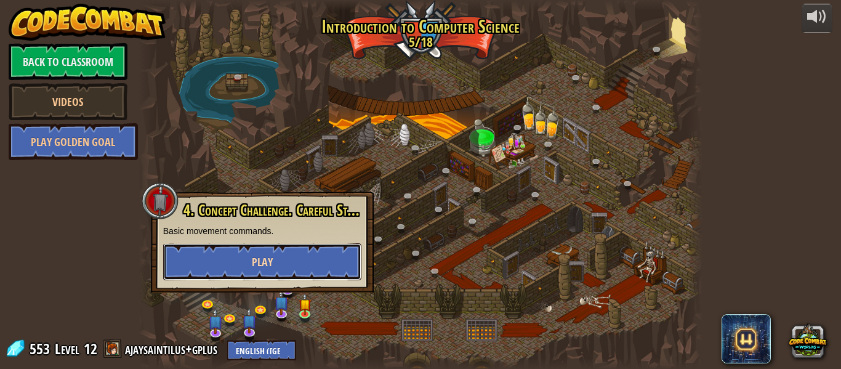
click at [226, 264] on button "Play" at bounding box center [262, 261] width 198 height 37
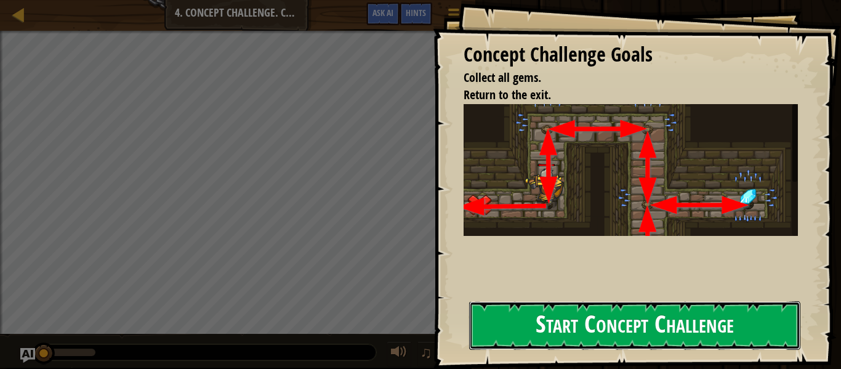
click at [527, 325] on button "Start Concept Challenge" at bounding box center [634, 325] width 331 height 49
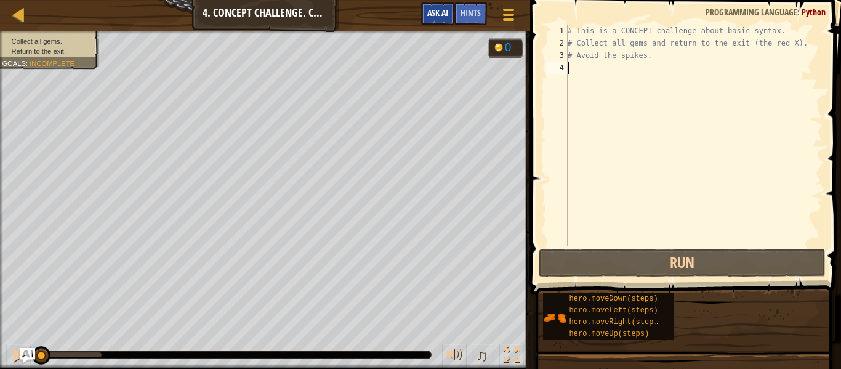
type textarea "u"
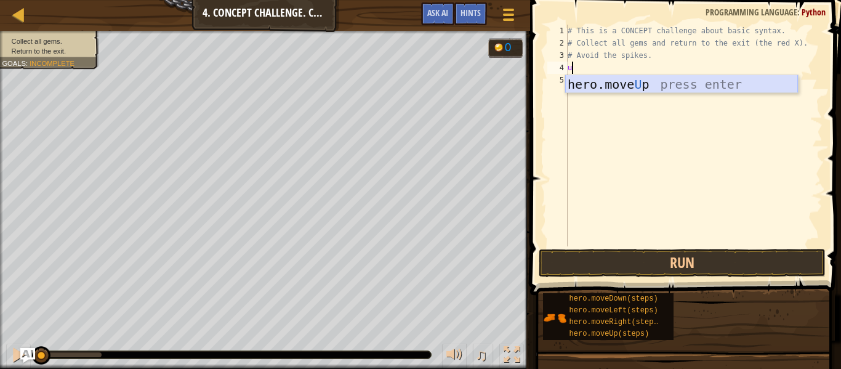
click at [727, 83] on div "hero.move U p press enter" at bounding box center [681, 102] width 233 height 55
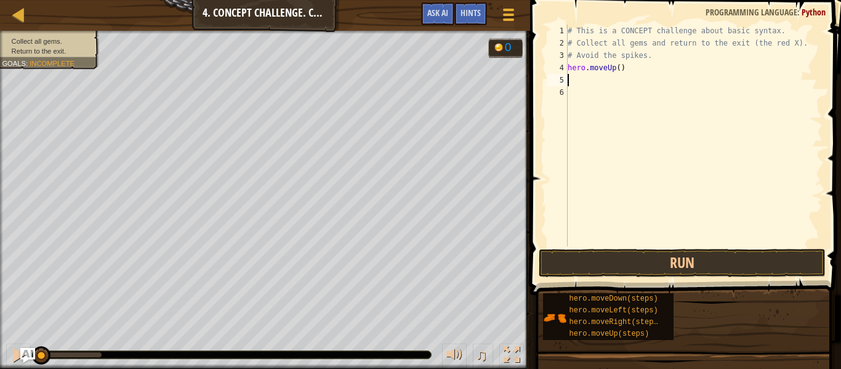
type textarea "r"
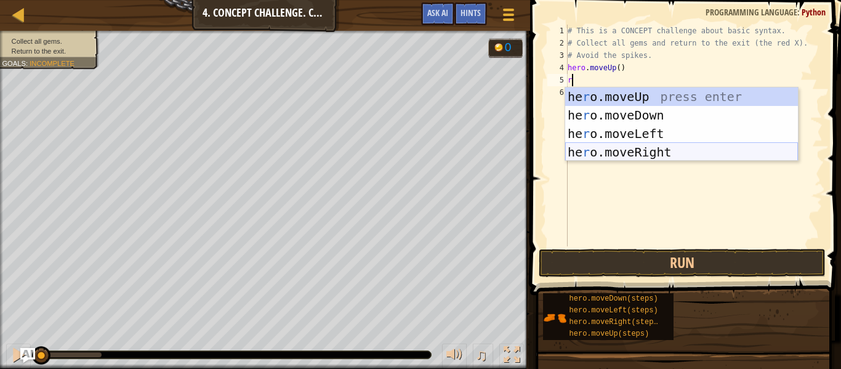
click at [634, 158] on div "he r o.moveUp press enter he r o.moveDown press enter he r o.moveLeft press ent…" at bounding box center [681, 142] width 233 height 111
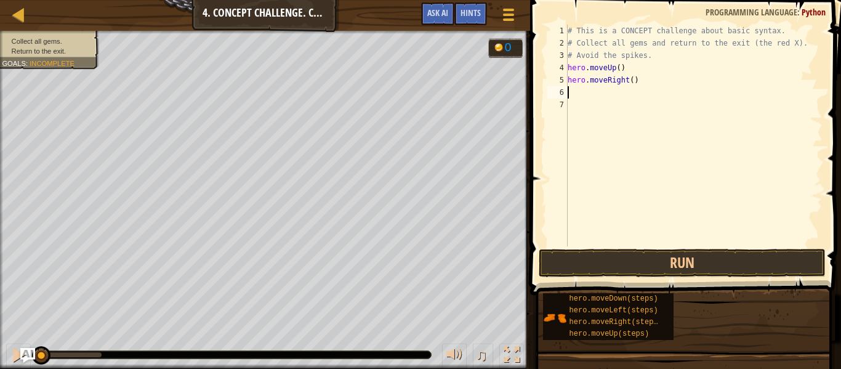
type textarea "d"
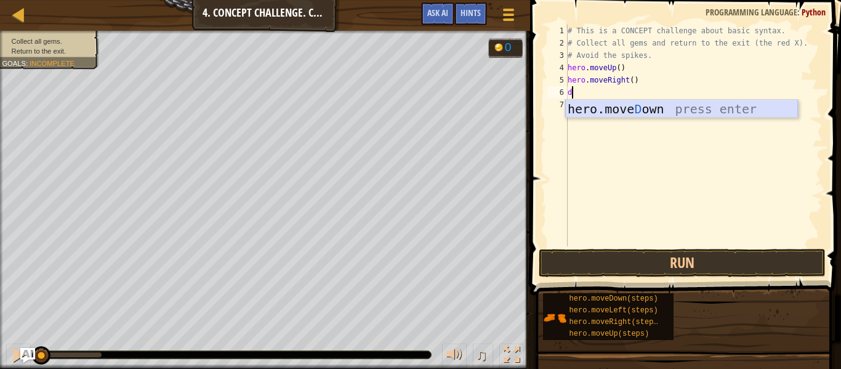
click at [602, 108] on div "hero.[PERSON_NAME] own press enter" at bounding box center [681, 127] width 233 height 55
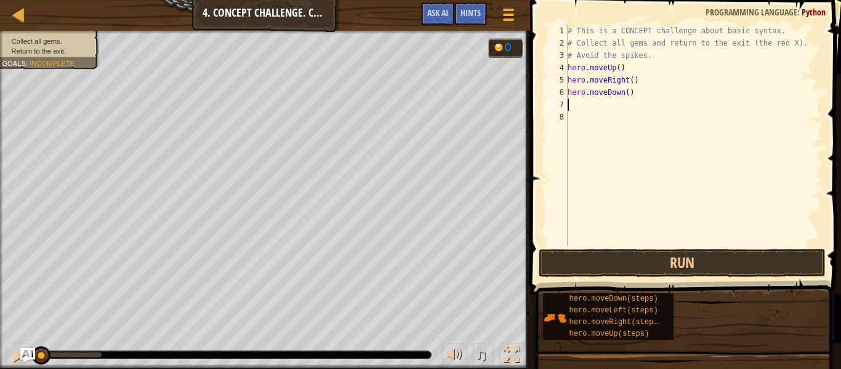
type textarea "r"
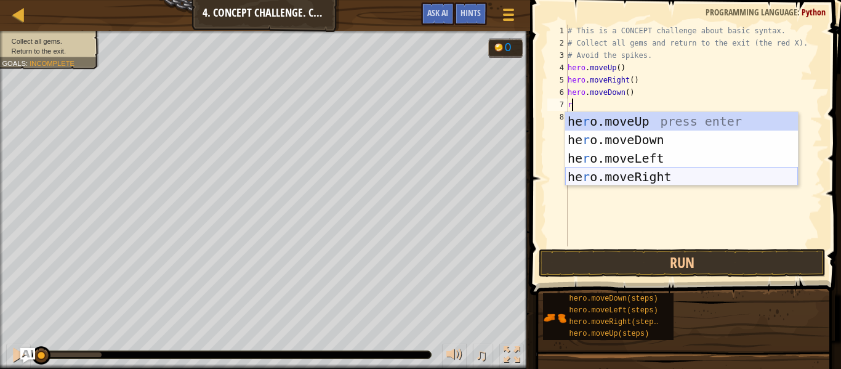
click at [704, 174] on div "he r o.moveUp press enter he r o.moveDown press enter he r o.moveLeft press ent…" at bounding box center [681, 167] width 233 height 111
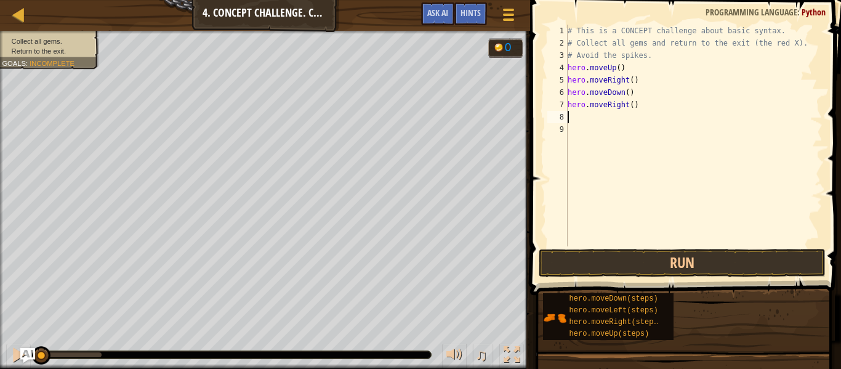
type textarea "l"
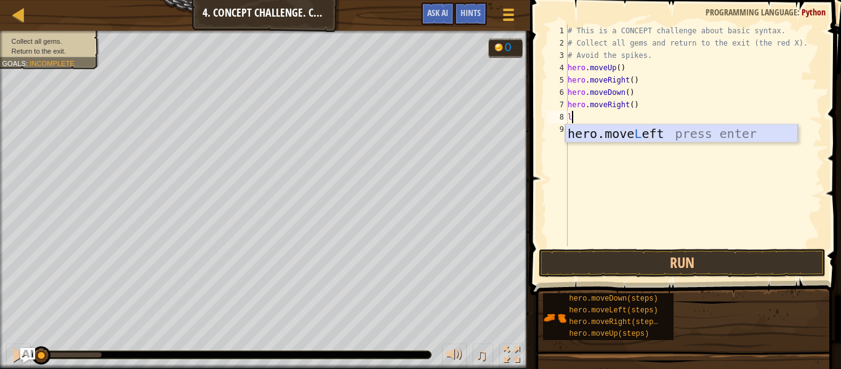
click at [626, 132] on div "hero.move L eft press enter" at bounding box center [681, 151] width 233 height 55
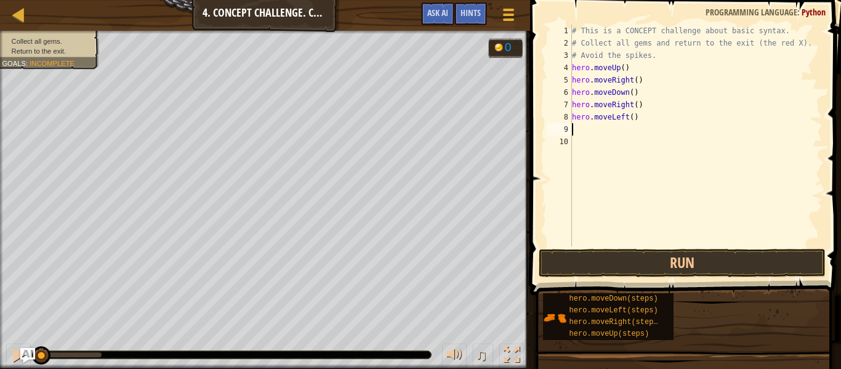
type textarea "d"
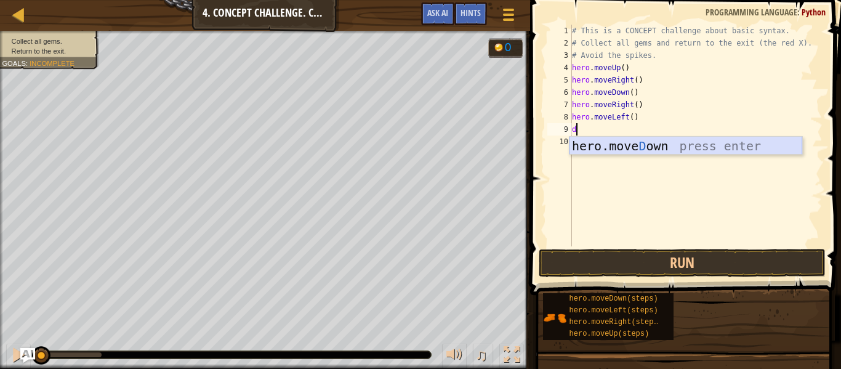
click at [634, 147] on div "hero.[PERSON_NAME] own press enter" at bounding box center [686, 164] width 233 height 55
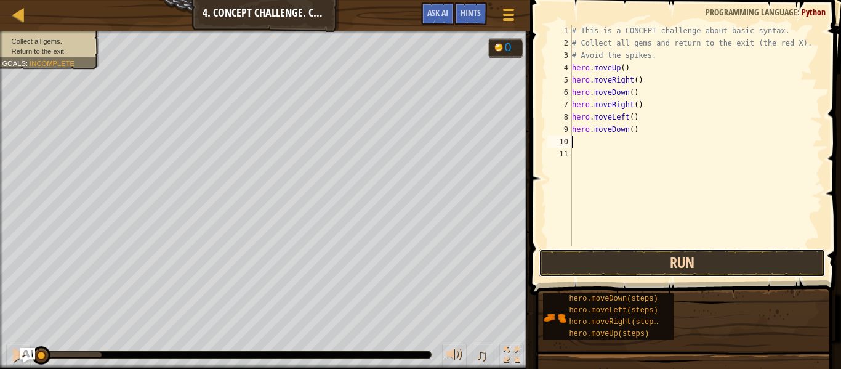
click at [653, 266] on button "Run" at bounding box center [682, 263] width 287 height 28
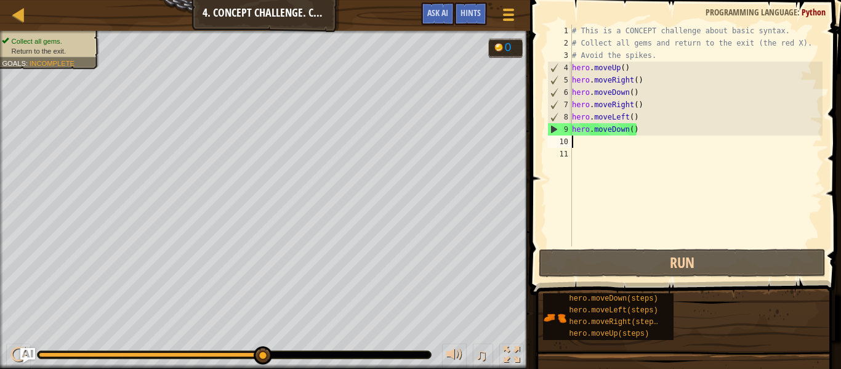
type textarea "u"
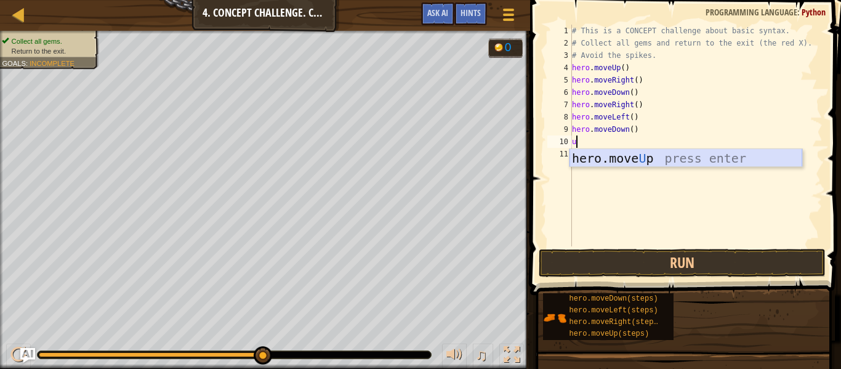
click at [611, 162] on div "hero.move U p press enter" at bounding box center [686, 176] width 233 height 55
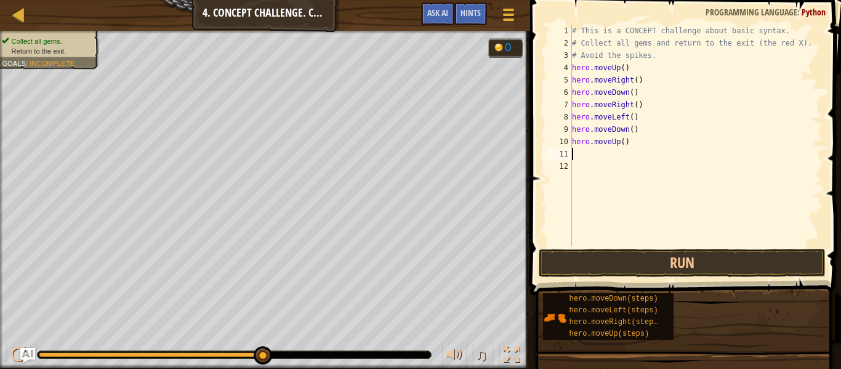
click at [623, 147] on div "# This is a CONCEPT challenge about basic syntax. # Collect all gems and return…" at bounding box center [696, 148] width 253 height 246
type textarea "hero.moveUp(2)"
click at [580, 158] on div "# This is a CONCEPT challenge about basic syntax. # Collect all gems and return…" at bounding box center [696, 148] width 253 height 246
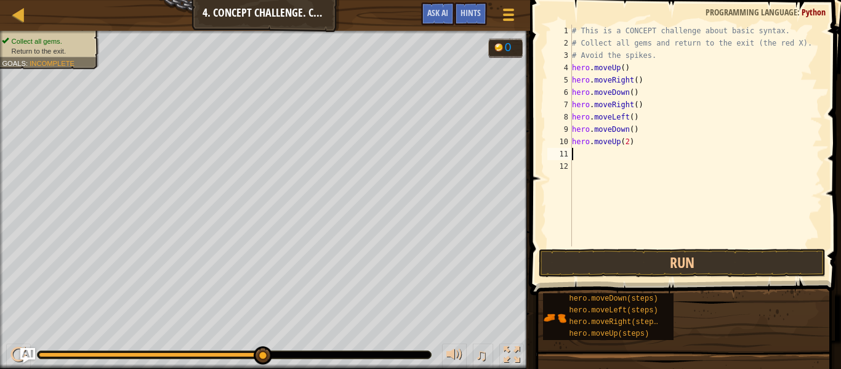
type textarea "l"
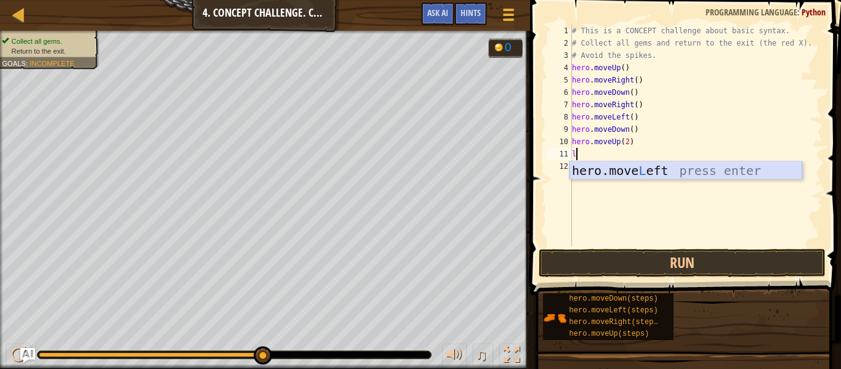
click at [653, 172] on div "hero.move L eft press enter" at bounding box center [686, 188] width 233 height 55
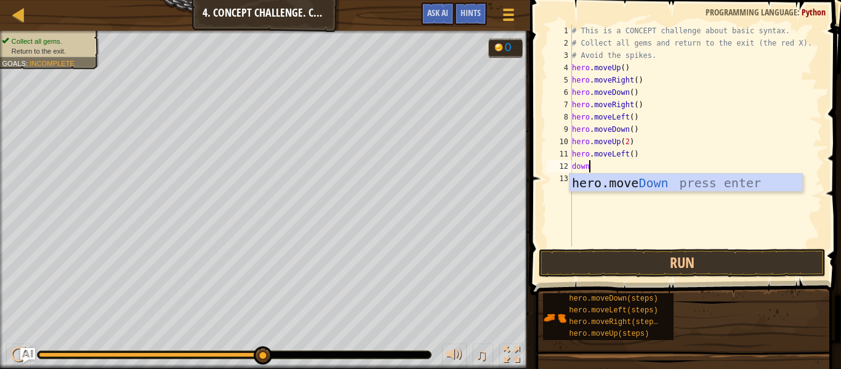
scroll to position [6, 2]
type textarea "down\"
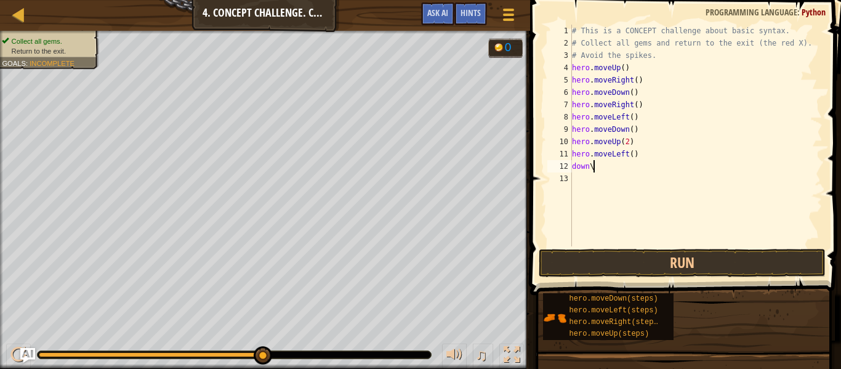
type textarea "down"
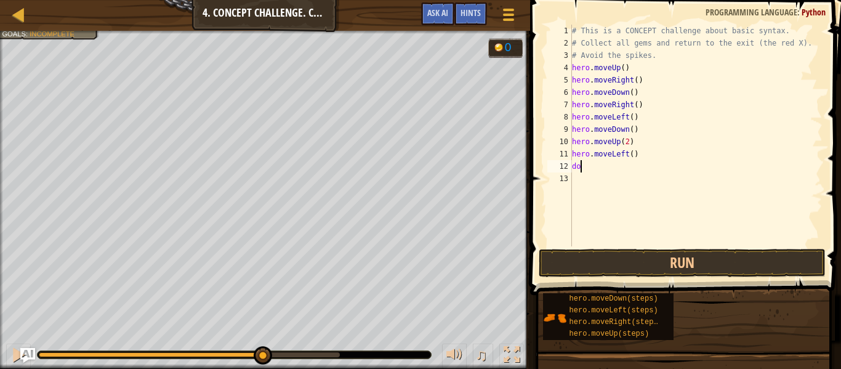
type textarea "d"
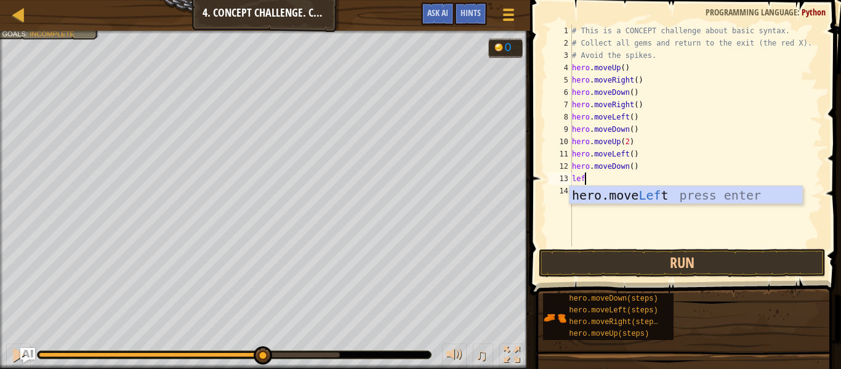
type textarea "left"
click at [703, 198] on div "hero.move Left press enter" at bounding box center [686, 213] width 233 height 55
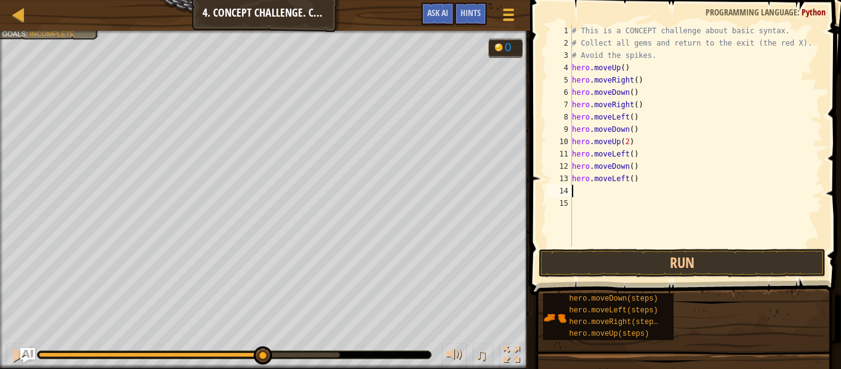
scroll to position [6, 0]
click at [700, 262] on button "Run" at bounding box center [682, 263] width 287 height 28
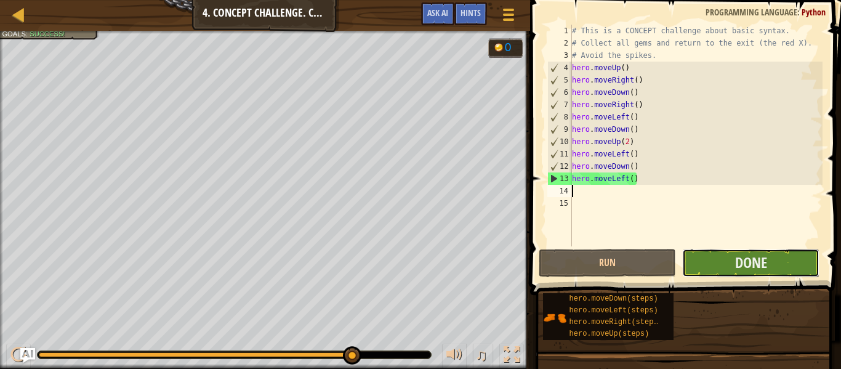
click at [766, 272] on button "Done" at bounding box center [751, 263] width 137 height 28
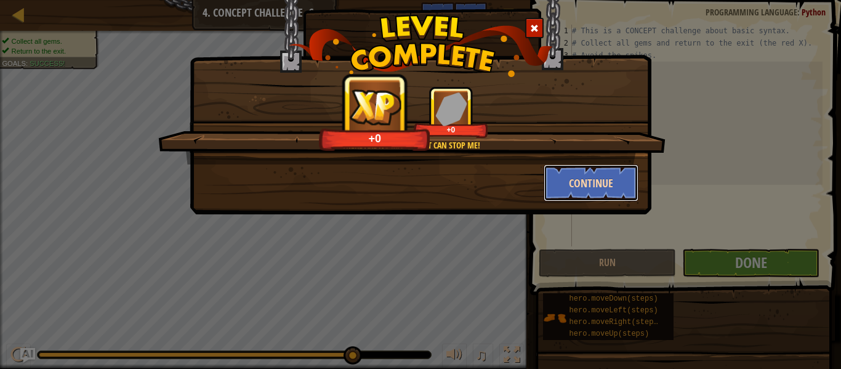
click at [610, 168] on button "Continue" at bounding box center [591, 182] width 95 height 37
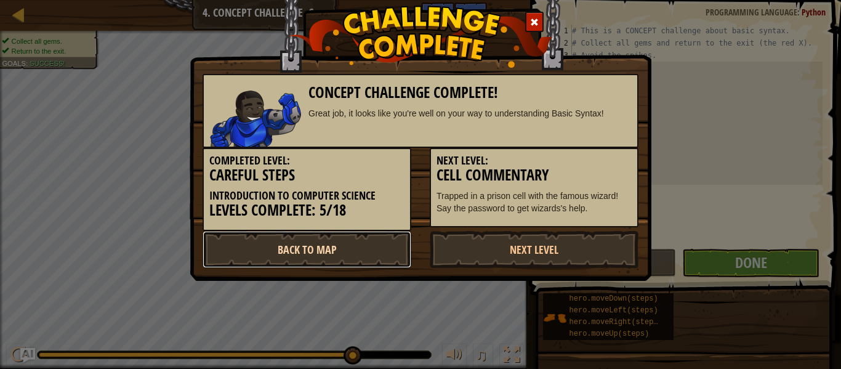
click at [360, 249] on link "Back to Map" at bounding box center [307, 249] width 209 height 37
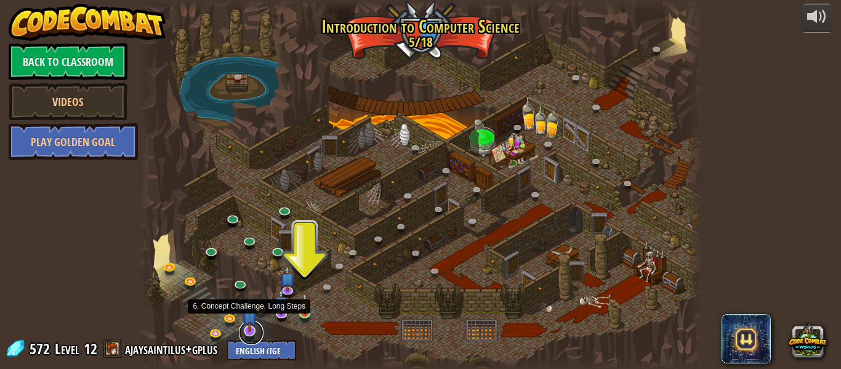
click at [243, 338] on link at bounding box center [251, 332] width 25 height 25
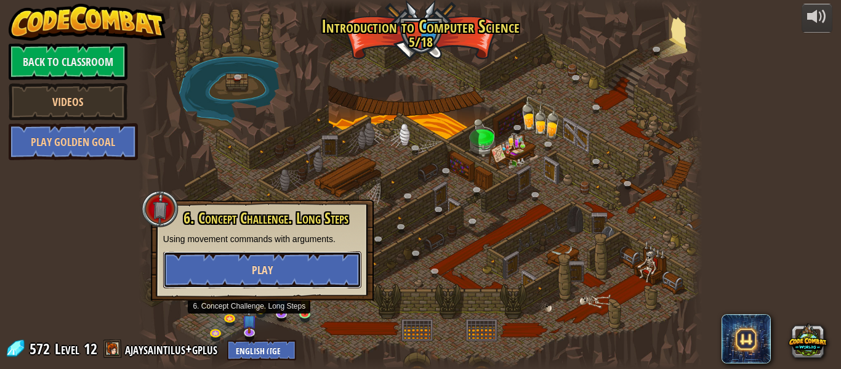
click at [294, 272] on button "Play" at bounding box center [262, 269] width 198 height 37
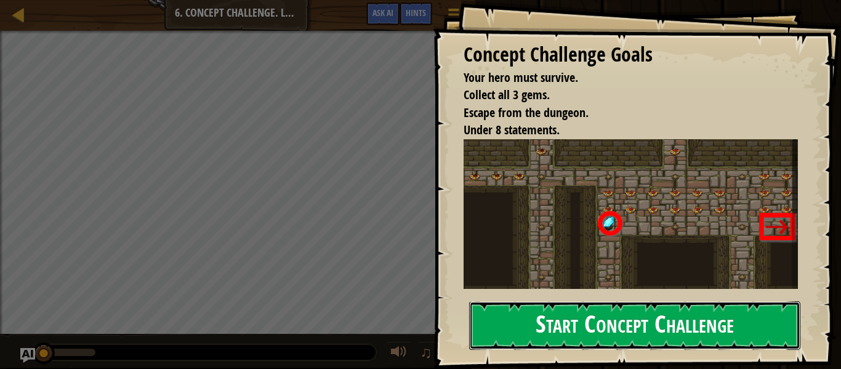
click at [617, 325] on button "Start Concept Challenge" at bounding box center [634, 325] width 331 height 49
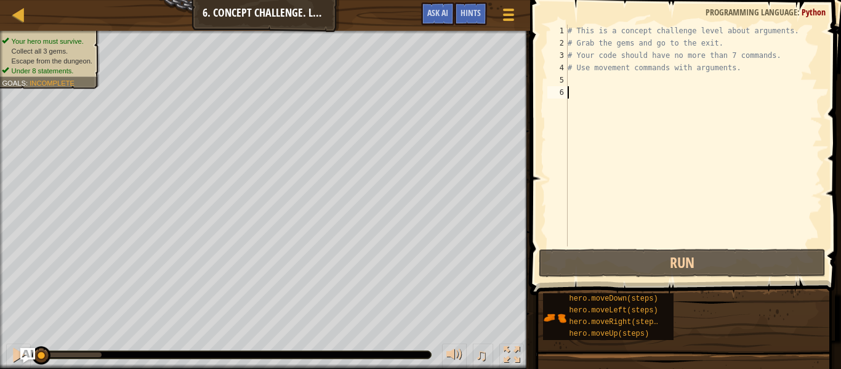
type textarea "r"
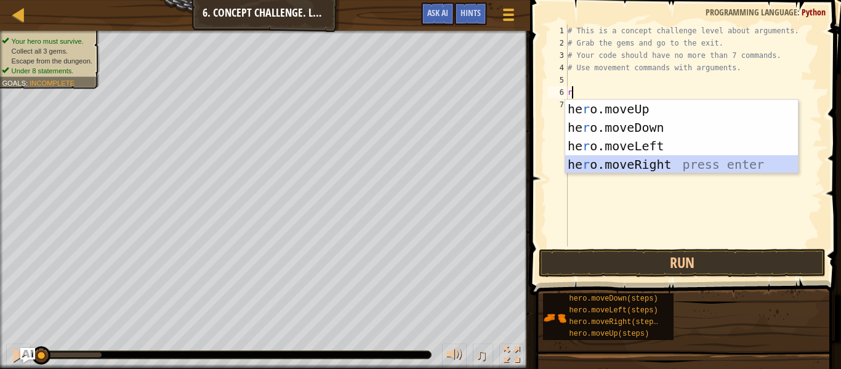
click at [652, 165] on div "he r o.moveUp press enter he r o.moveDown press enter he r o.moveLeft press ent…" at bounding box center [681, 155] width 233 height 111
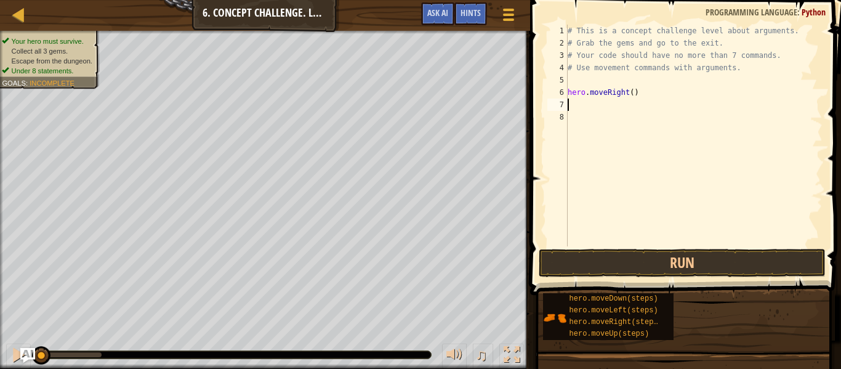
type textarea "u"
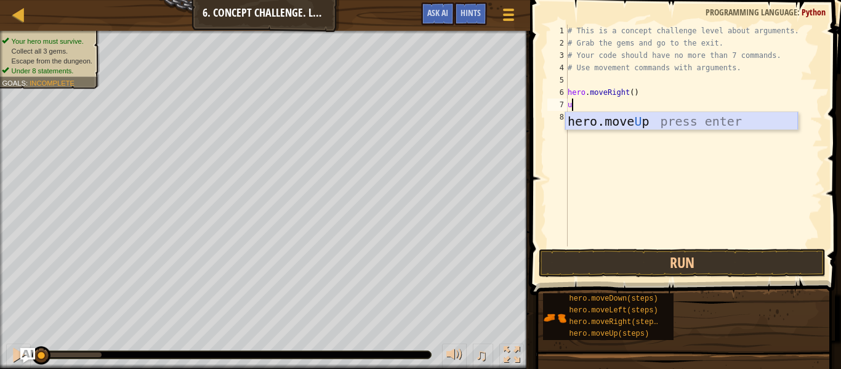
click at [648, 120] on div "hero.move U p press enter" at bounding box center [681, 139] width 233 height 55
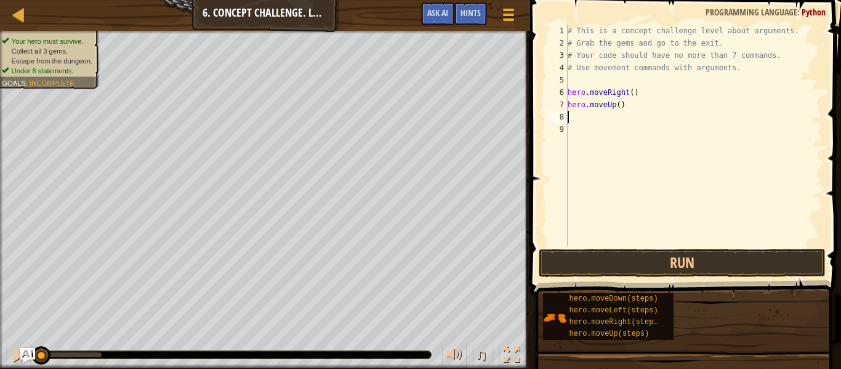
click at [619, 109] on div "# This is a concept challenge level about arguments. # Grab the gems and go to …" at bounding box center [693, 148] width 257 height 246
type textarea "hero.moveUp(3)"
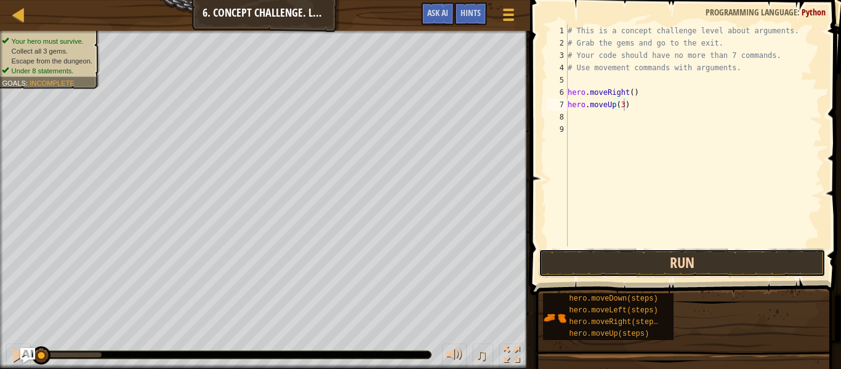
click at [670, 256] on button "Run" at bounding box center [682, 263] width 287 height 28
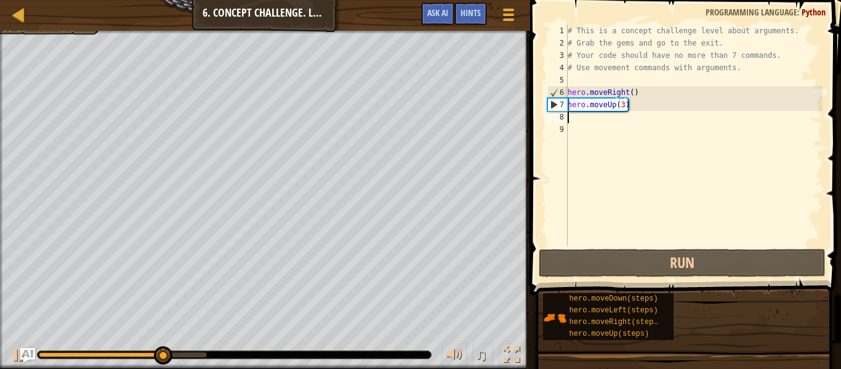
click at [575, 118] on div "# This is a concept challenge level about arguments. # Grab the gems and go to …" at bounding box center [693, 148] width 257 height 246
type textarea "r"
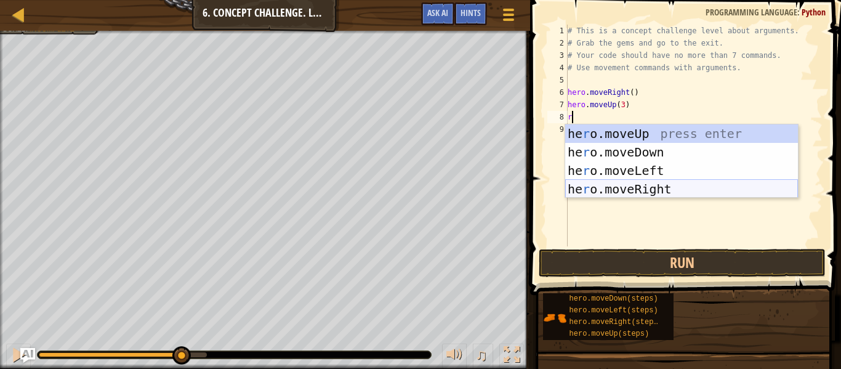
click at [647, 180] on div "he r o.moveUp press enter he r o.moveDown press enter he r o.moveLeft press ent…" at bounding box center [681, 179] width 233 height 111
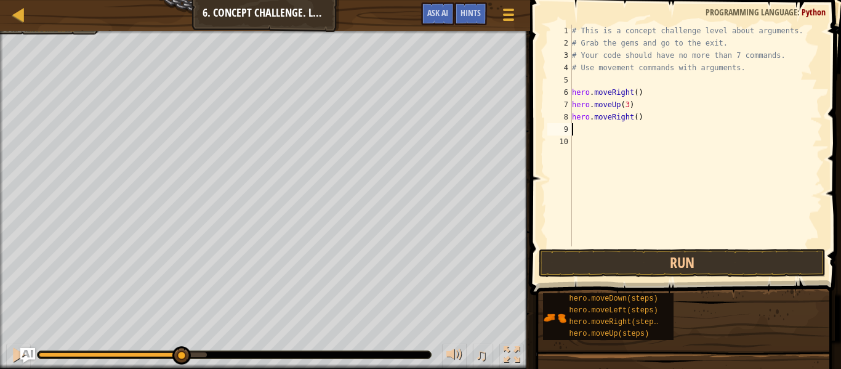
click at [637, 120] on div "# This is a concept challenge level about arguments. # Grab the gems and go to …" at bounding box center [696, 148] width 253 height 246
type textarea "hero.moveRight(2)"
click at [596, 134] on div "# This is a concept challenge level about arguments. # Grab the gems and go to …" at bounding box center [696, 148] width 253 height 246
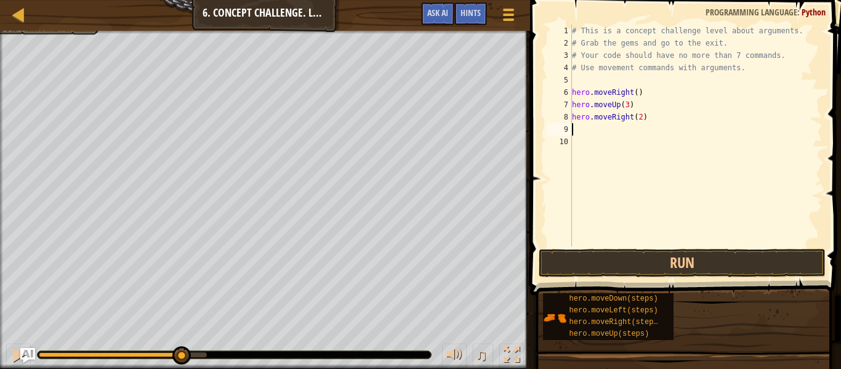
type textarea "d"
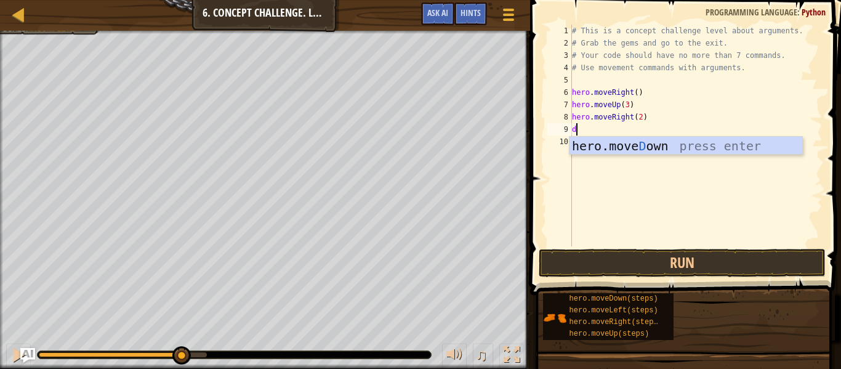
click at [620, 147] on div "hero.[PERSON_NAME] own press enter" at bounding box center [686, 164] width 233 height 55
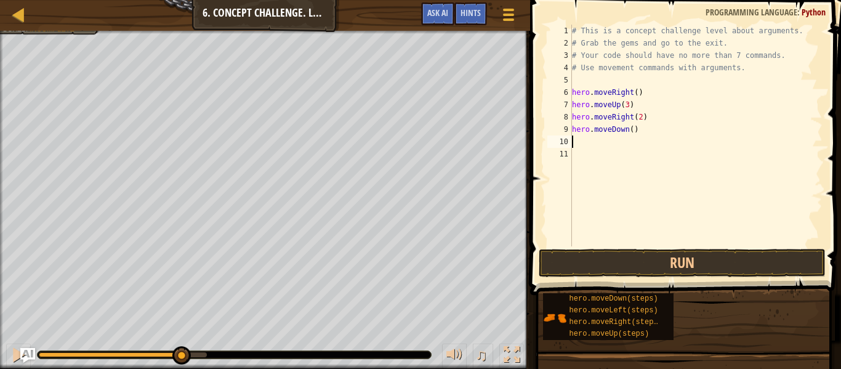
type textarea "l"
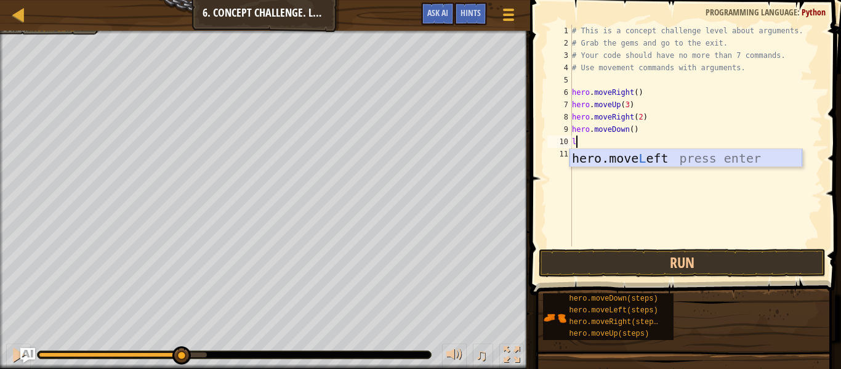
click at [614, 161] on div "hero.move L eft press enter" at bounding box center [686, 176] width 233 height 55
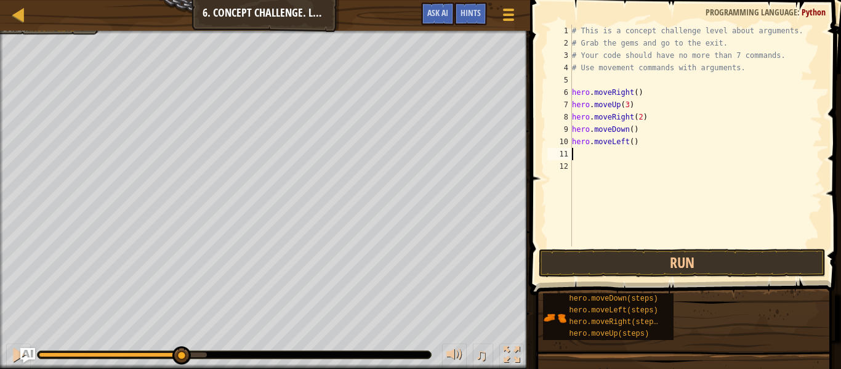
type textarea "d"
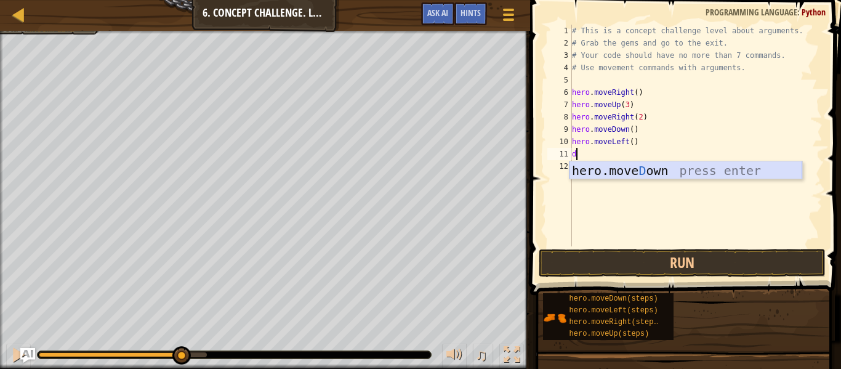
click at [626, 171] on div "hero.[PERSON_NAME] own press enter" at bounding box center [686, 188] width 233 height 55
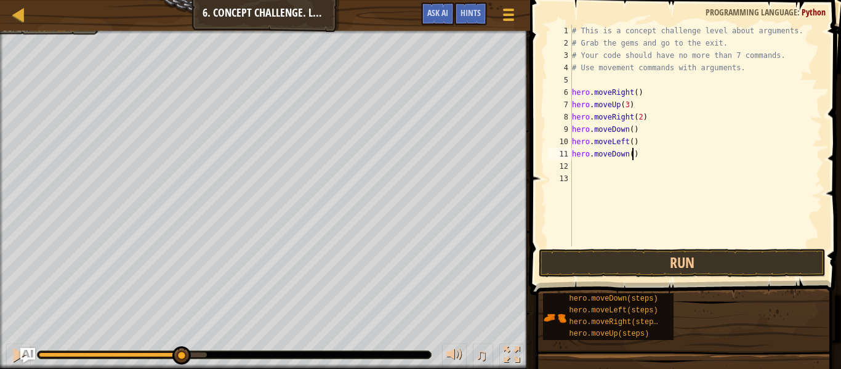
click at [631, 157] on div "# This is a concept challenge level about arguments. # Grab the gems and go to …" at bounding box center [696, 148] width 253 height 246
type textarea "hero.moveDown(2)"
click at [599, 172] on div "# This is a concept challenge level about arguments. # Grab the gems and go to …" at bounding box center [696, 148] width 253 height 246
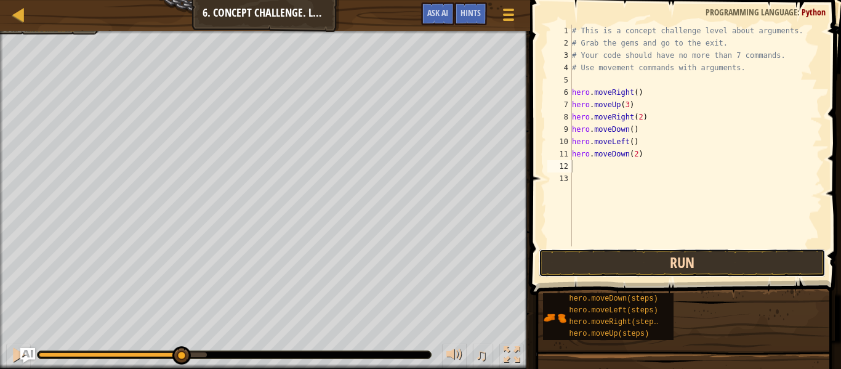
click at [620, 272] on button "Run" at bounding box center [682, 263] width 287 height 28
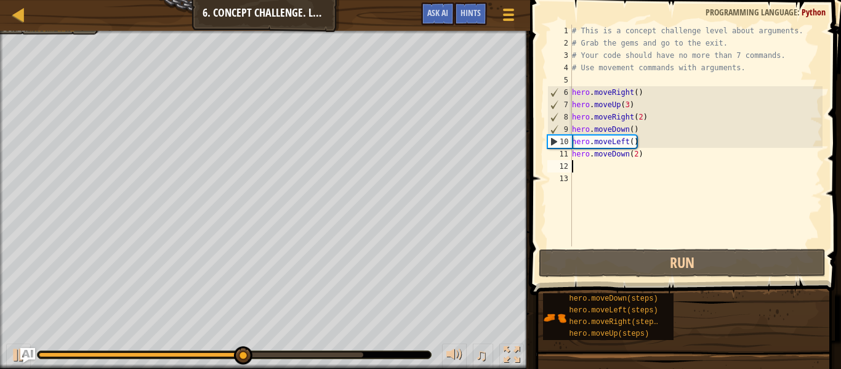
type textarea "r"
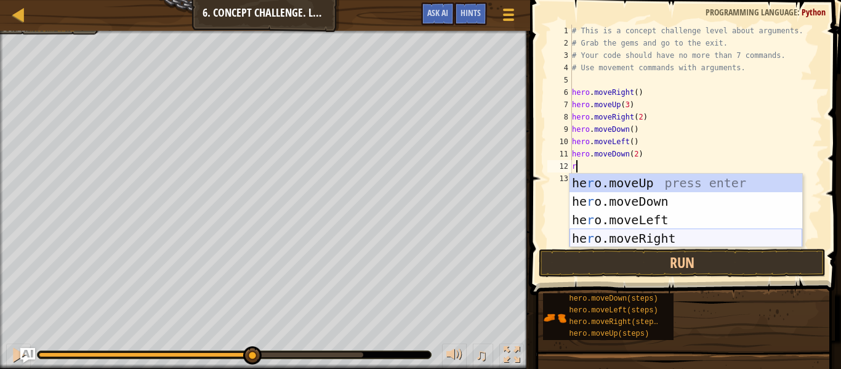
click at [624, 243] on div "he r o.moveUp press enter he r o.moveDown press enter he r o.moveLeft press ent…" at bounding box center [686, 229] width 233 height 111
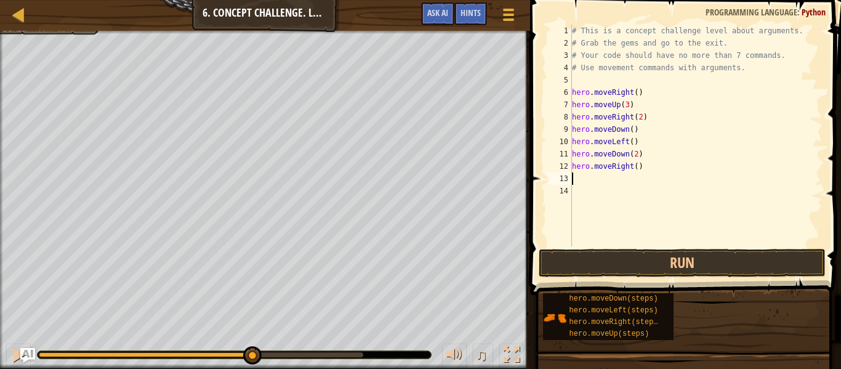
type textarea "u"
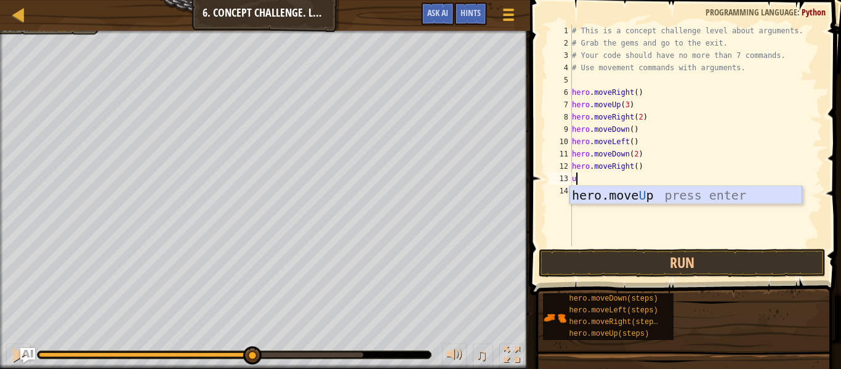
click at [607, 188] on div "hero.move U p press enter" at bounding box center [686, 213] width 233 height 55
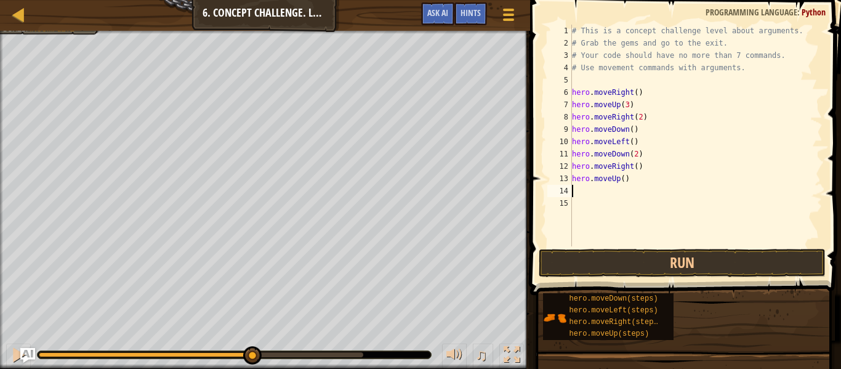
click at [624, 179] on div "# This is a concept challenge level about arguments. # Grab the gems and go to …" at bounding box center [696, 148] width 253 height 246
type textarea "hero.moveUp(2)"
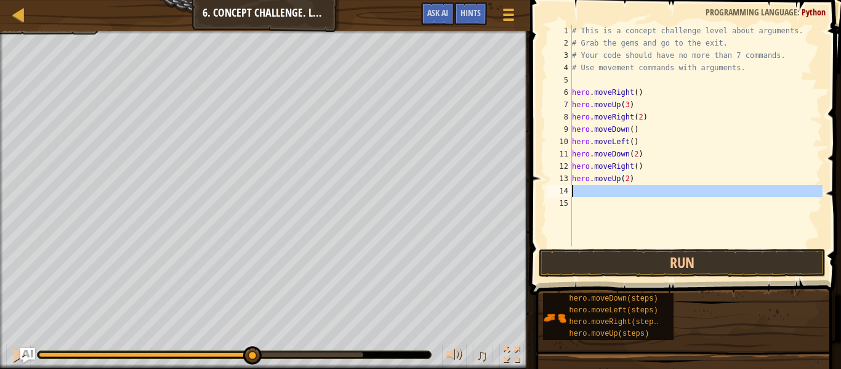
click at [571, 195] on div "14" at bounding box center [560, 191] width 25 height 12
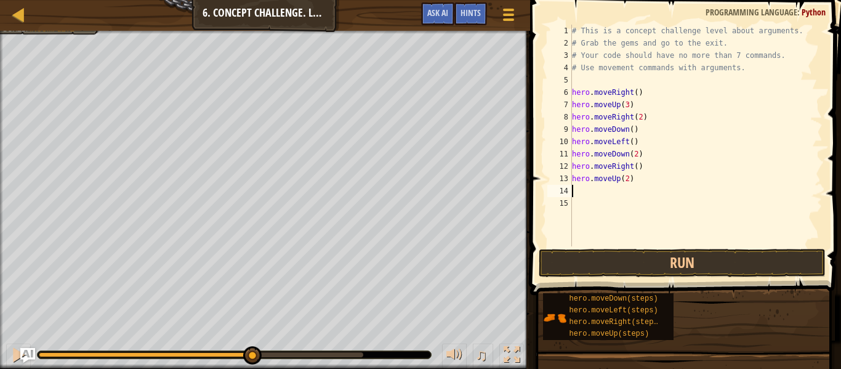
type textarea "r"
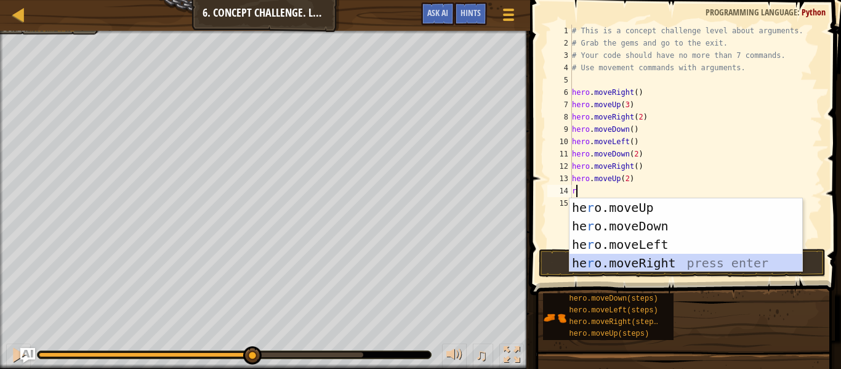
click at [616, 267] on div "he r o.moveUp press enter he r o.moveDown press enter he r o.moveLeft press ent…" at bounding box center [686, 253] width 233 height 111
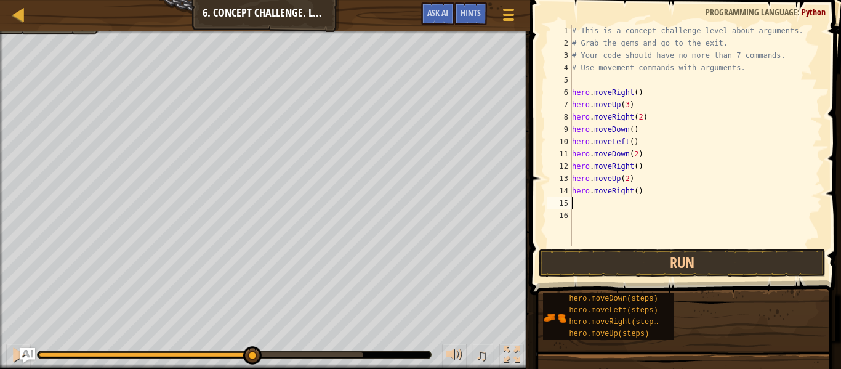
click at [636, 198] on div "# This is a concept challenge level about arguments. # Grab the gems and go to …" at bounding box center [696, 148] width 253 height 246
click at [637, 196] on div "# This is a concept challenge level about arguments. # Grab the gems and go to …" at bounding box center [696, 148] width 253 height 246
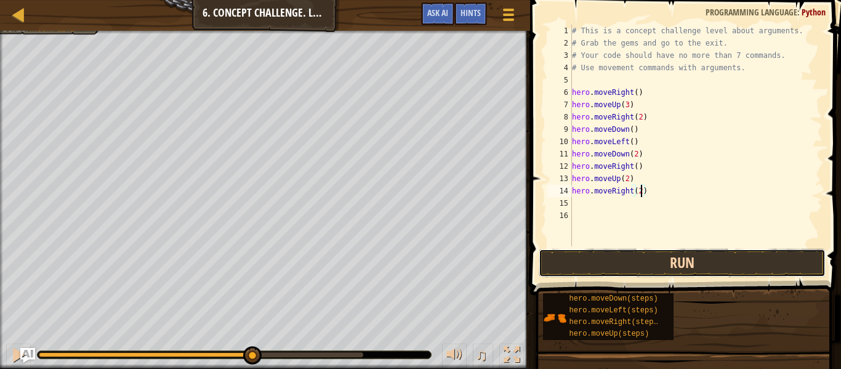
click at [649, 261] on button "Run" at bounding box center [682, 263] width 287 height 28
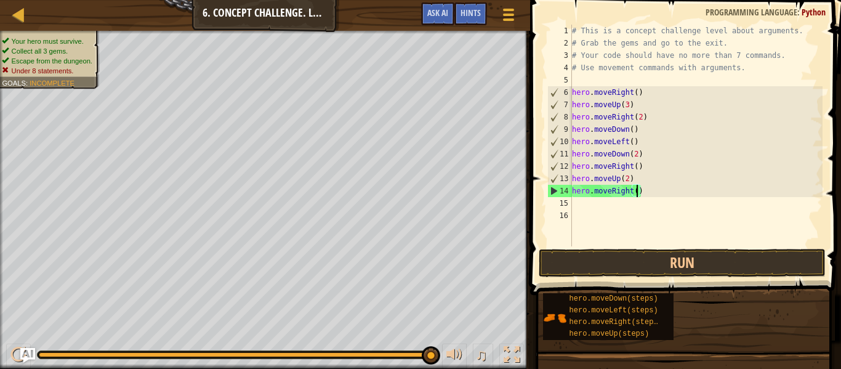
scroll to position [6, 9]
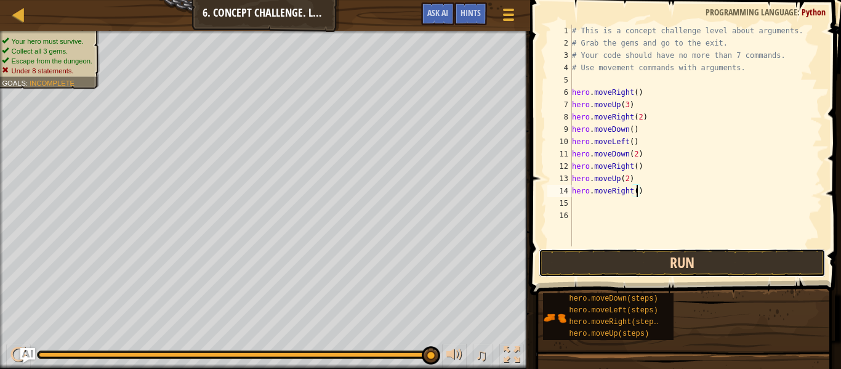
click at [707, 262] on button "Run" at bounding box center [682, 263] width 287 height 28
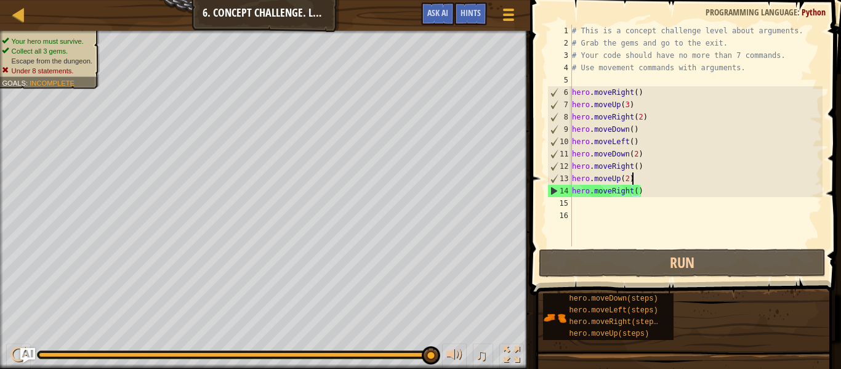
click at [646, 173] on div "# This is a concept challenge level about arguments. # Grab the gems and go to …" at bounding box center [696, 148] width 253 height 246
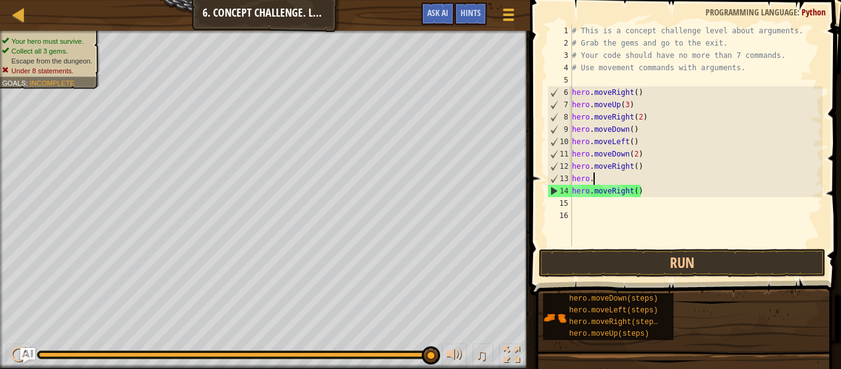
scroll to position [6, 2]
type textarea "h"
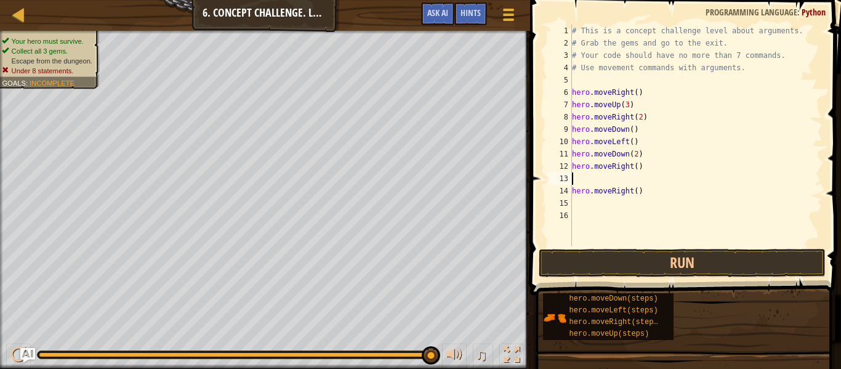
click at [655, 193] on div "# This is a concept challenge level about arguments. # Grab the gems and go to …" at bounding box center [696, 148] width 253 height 246
type textarea "h"
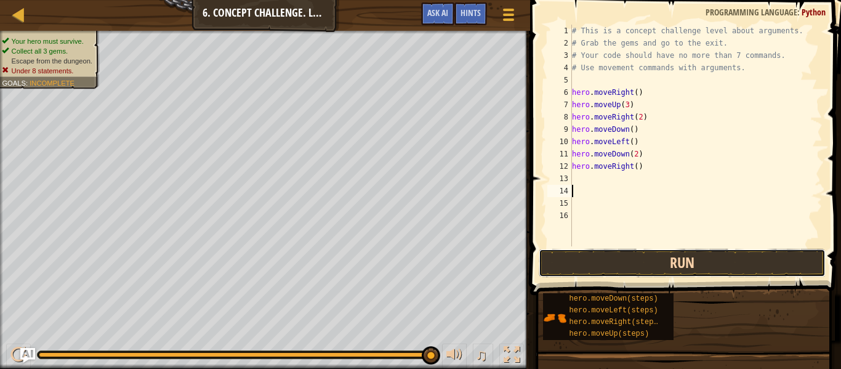
click at [689, 270] on button "Run" at bounding box center [682, 263] width 287 height 28
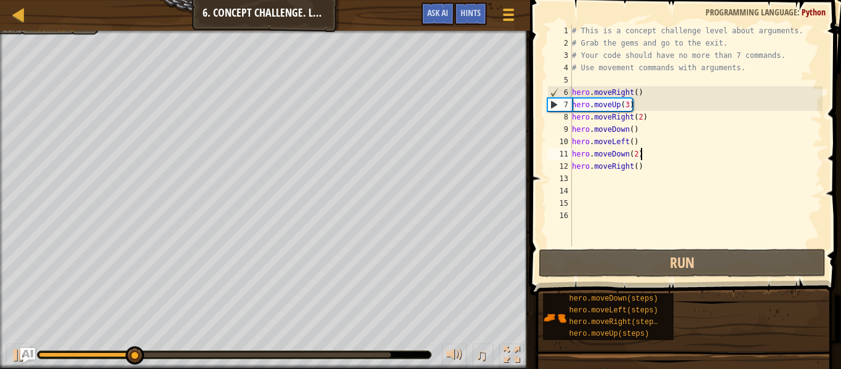
click at [642, 150] on div "# This is a concept challenge level about arguments. # Grab the gems and go to …" at bounding box center [696, 148] width 253 height 246
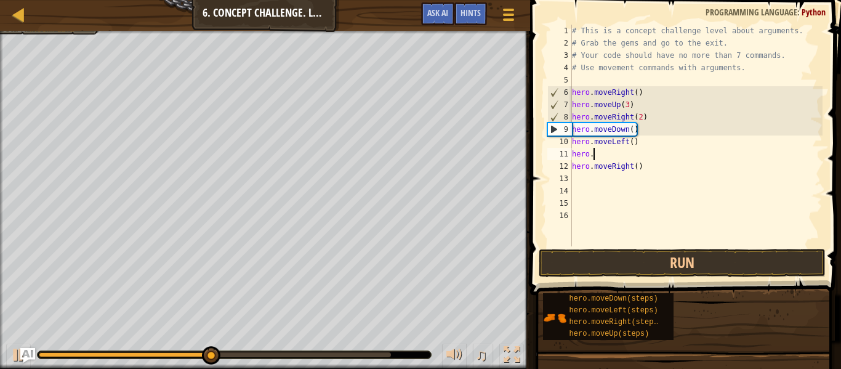
type textarea "h"
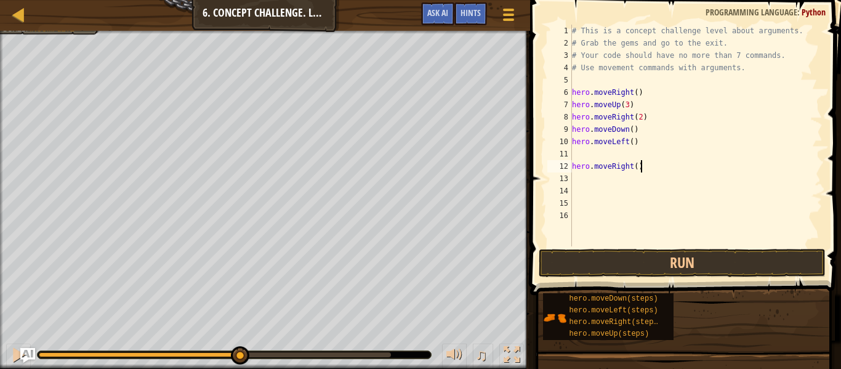
click at [647, 171] on div "# This is a concept challenge level about arguments. # Grab the gems and go to …" at bounding box center [696, 148] width 253 height 246
click at [633, 138] on div "# This is a concept challenge level about arguments. # Grab the gems and go to …" at bounding box center [696, 148] width 253 height 246
click at [642, 132] on div "# This is a concept challenge level about arguments. # Grab the gems and go to …" at bounding box center [696, 148] width 253 height 246
click at [614, 138] on div "# This is a concept challenge level about arguments. # Grab the gems and go to …" at bounding box center [696, 148] width 253 height 246
type textarea ")"
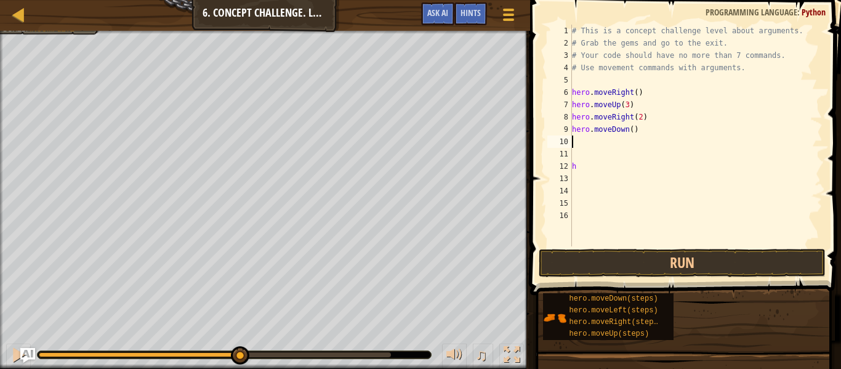
click at [580, 166] on div "# This is a concept challenge level about arguments. # Grab the gems and go to …" at bounding box center [696, 148] width 253 height 246
type textarea "h"
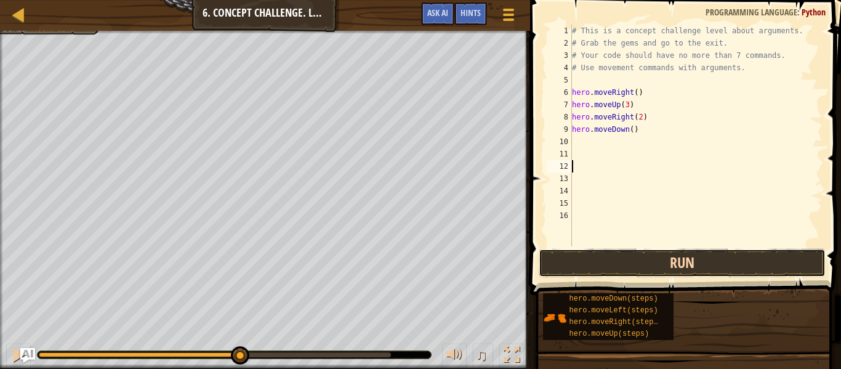
click at [625, 261] on button "Run" at bounding box center [682, 263] width 287 height 28
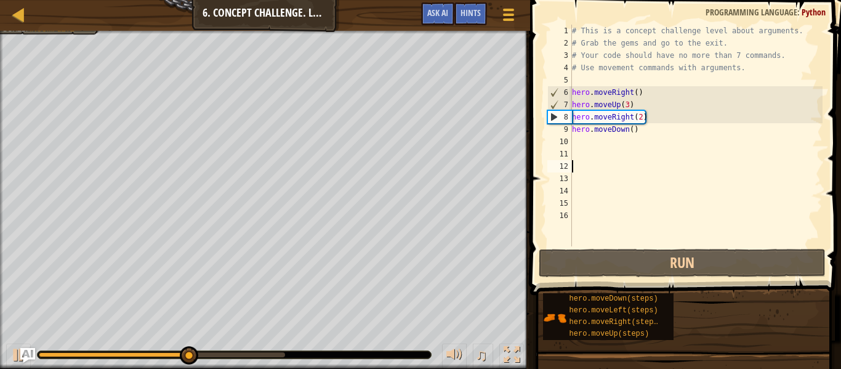
click at [591, 141] on div "# This is a concept challenge level about arguments. # Grab the gems and go to …" at bounding box center [696, 148] width 253 height 246
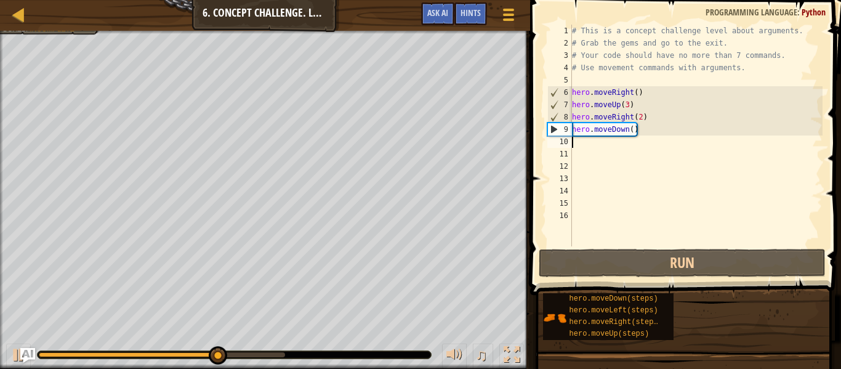
type textarea "r"
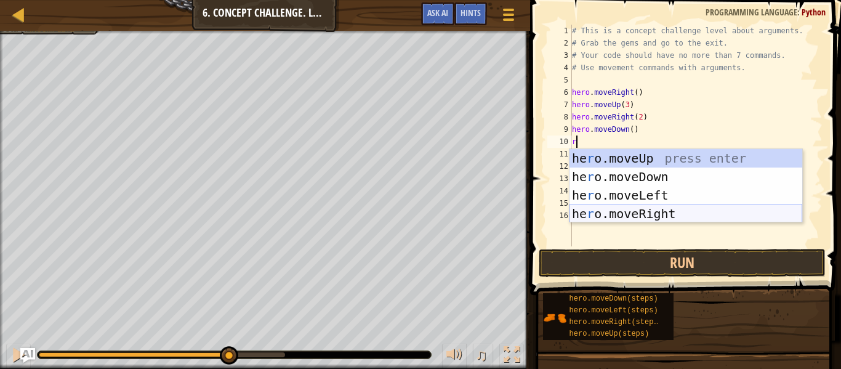
click at [639, 215] on div "he r o.moveUp press enter he r o.moveDown press enter he r o.moveLeft press ent…" at bounding box center [686, 204] width 233 height 111
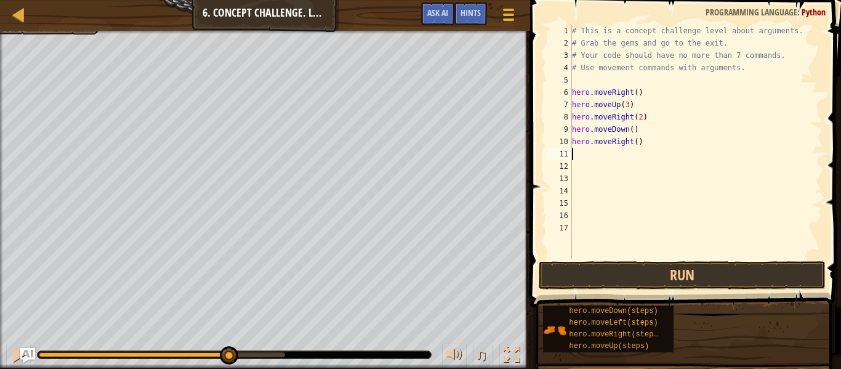
type textarea "2"
click at [638, 143] on div "# This is a concept challenge level about arguments. # Grab the gems and go to …" at bounding box center [696, 154] width 253 height 259
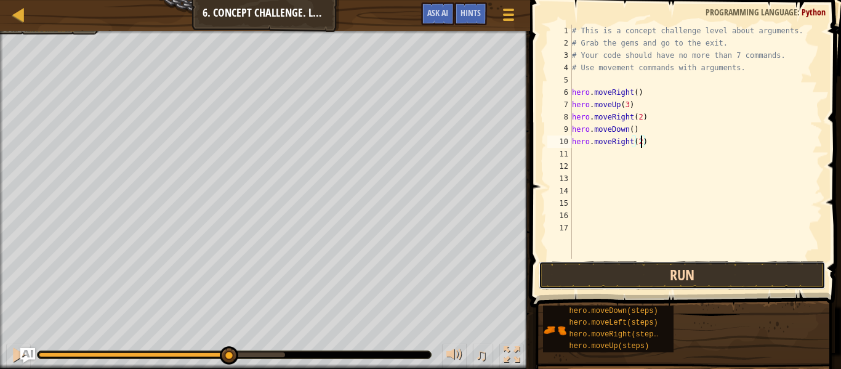
click at [670, 264] on button "Run" at bounding box center [682, 275] width 287 height 28
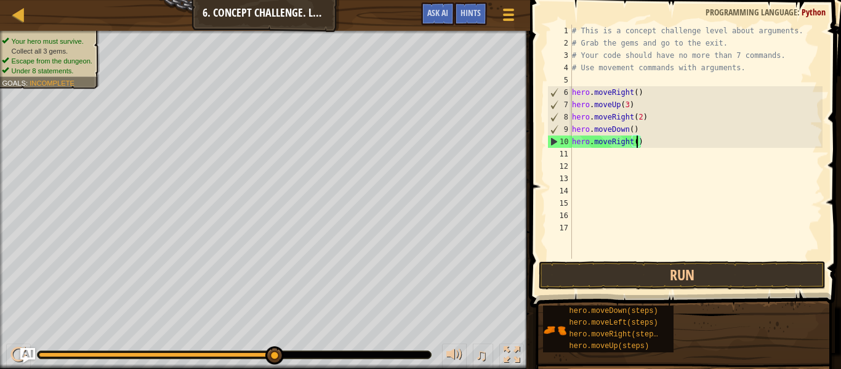
scroll to position [6, 9]
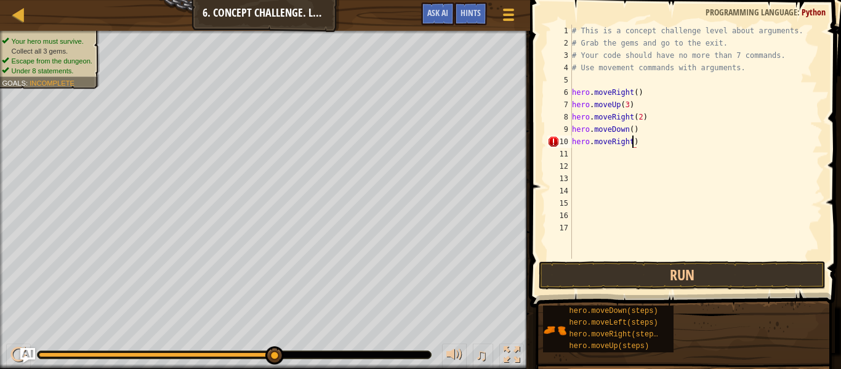
click at [646, 142] on div "# This is a concept challenge level about arguments. # Grab the gems and go to …" at bounding box center [696, 154] width 253 height 259
type textarea "hero.l"
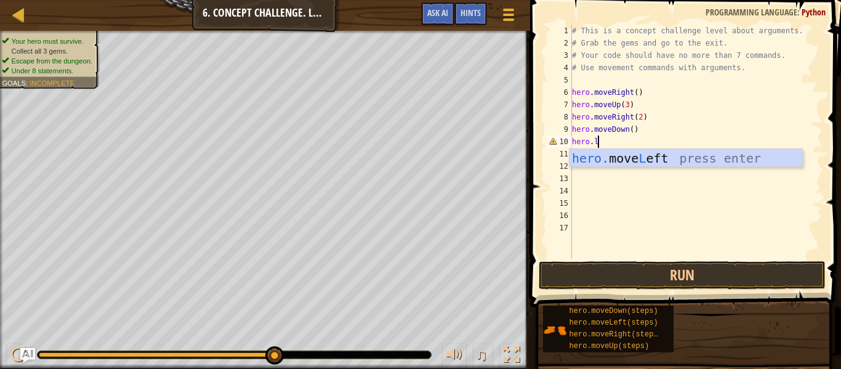
click at [660, 168] on div "# This is a concept challenge level about arguments. # Grab the gems and go to …" at bounding box center [696, 154] width 253 height 259
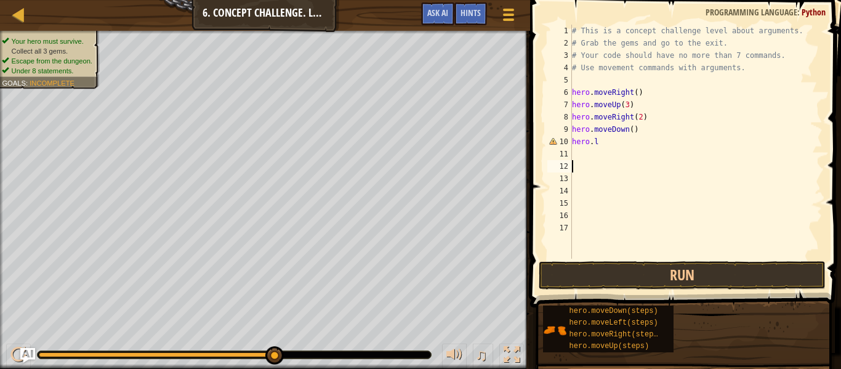
scroll to position [6, 0]
click at [612, 140] on div "# This is a concept challenge level about arguments. # Grab the gems and go to …" at bounding box center [696, 154] width 253 height 259
type textarea "hero.le"
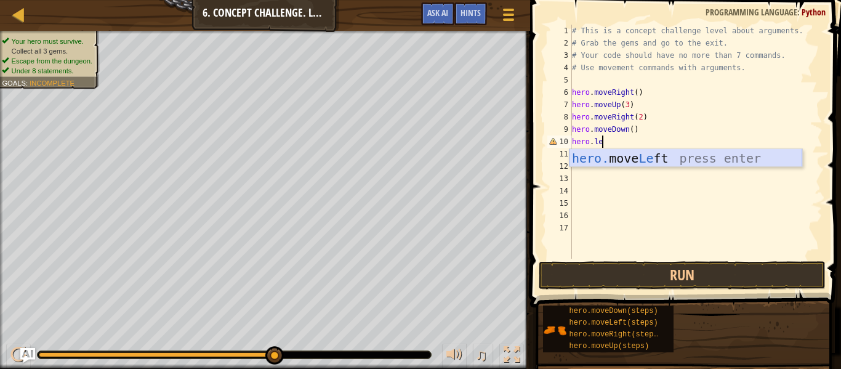
click at [615, 158] on div "hero. move Le ft press enter" at bounding box center [686, 176] width 233 height 55
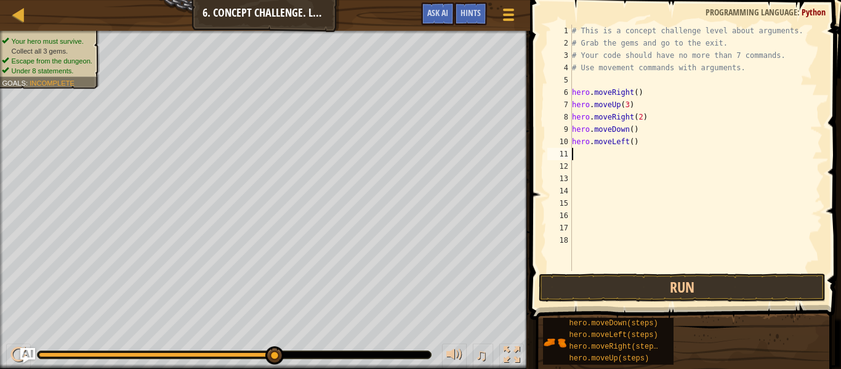
type textarea "d"
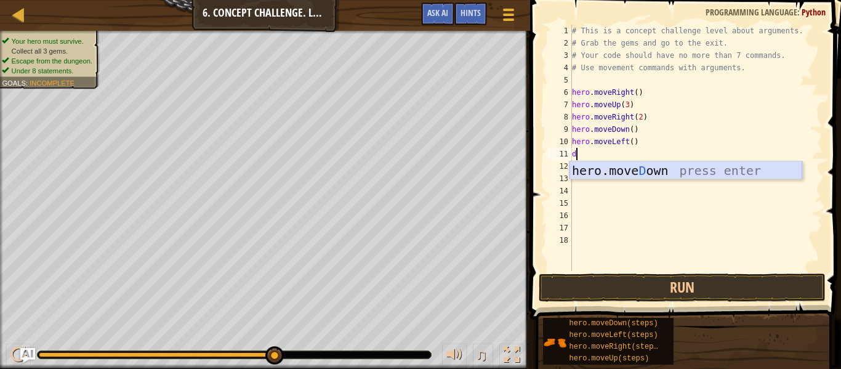
click at [615, 168] on div "hero.[PERSON_NAME] own press enter" at bounding box center [686, 188] width 233 height 55
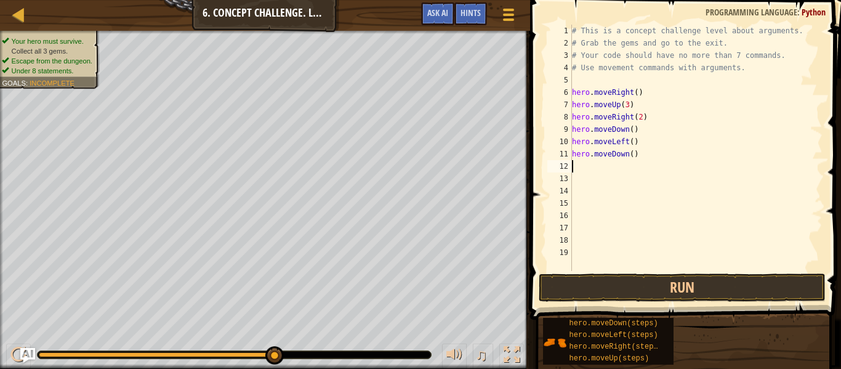
click at [634, 153] on div "# This is a concept challenge level about arguments. # Grab the gems and go to …" at bounding box center [696, 160] width 253 height 271
type textarea "hero.moveDown(3)"
click at [625, 296] on button "Run" at bounding box center [682, 288] width 287 height 28
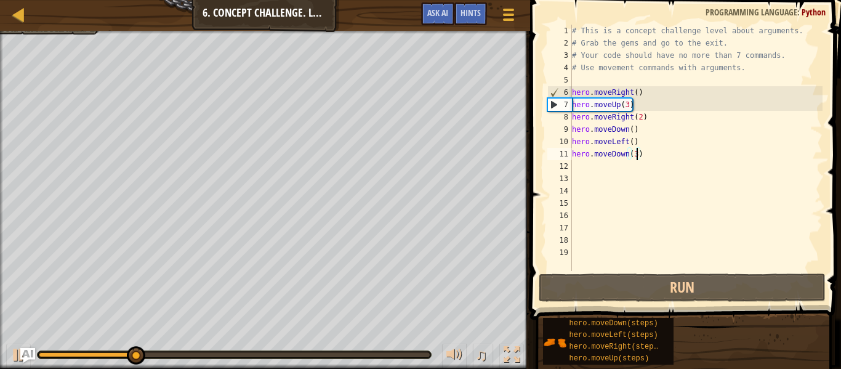
click at [595, 169] on div "# This is a concept challenge level about arguments. # Grab the gems and go to …" at bounding box center [696, 160] width 253 height 271
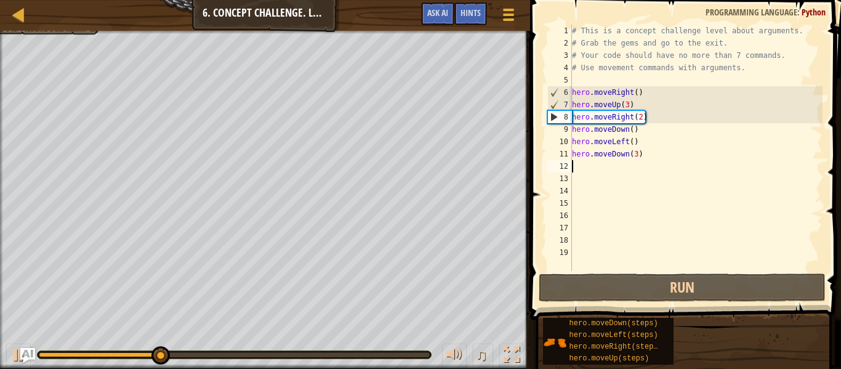
type textarea "r"
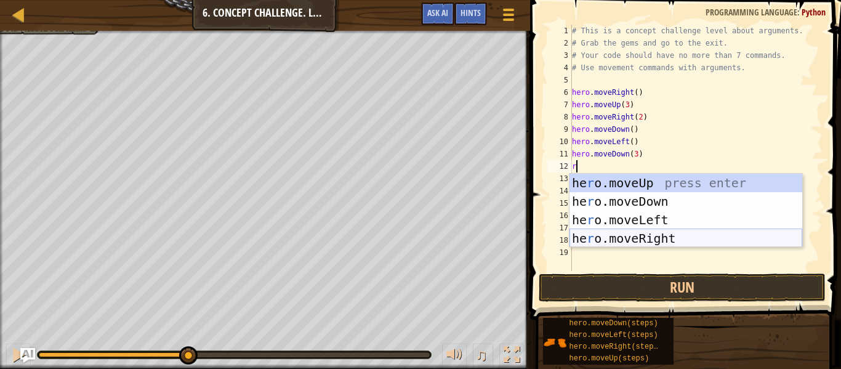
click at [636, 238] on div "he r o.moveUp press enter he r o.moveDown press enter he r o.moveLeft press ent…" at bounding box center [686, 229] width 233 height 111
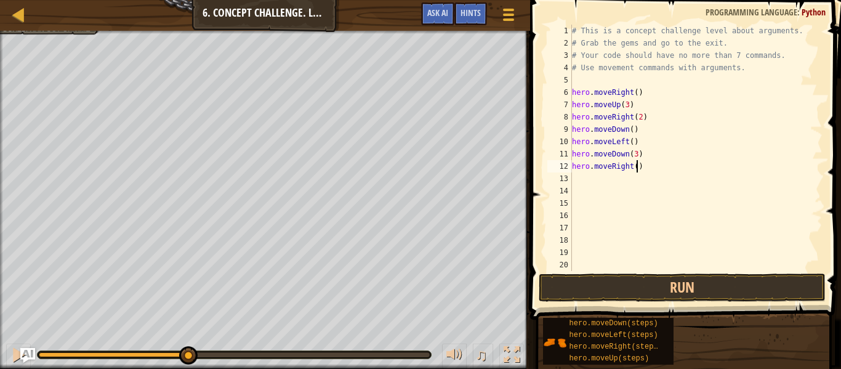
click at [636, 170] on div "# This is a concept challenge level about arguments. # Grab the gems and go to …" at bounding box center [696, 160] width 253 height 271
type textarea "hero.moveRight(3)"
click at [588, 182] on div "# This is a concept challenge level about arguments. # Grab the gems and go to …" at bounding box center [696, 160] width 253 height 271
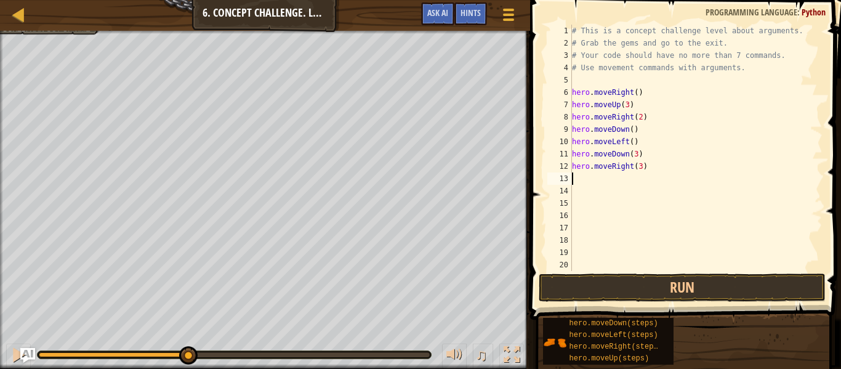
type textarea "u"
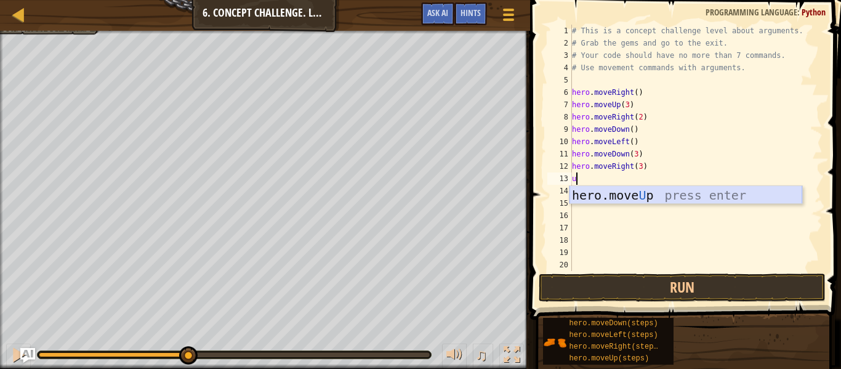
click at [610, 189] on div "hero.move U p press enter" at bounding box center [686, 213] width 233 height 55
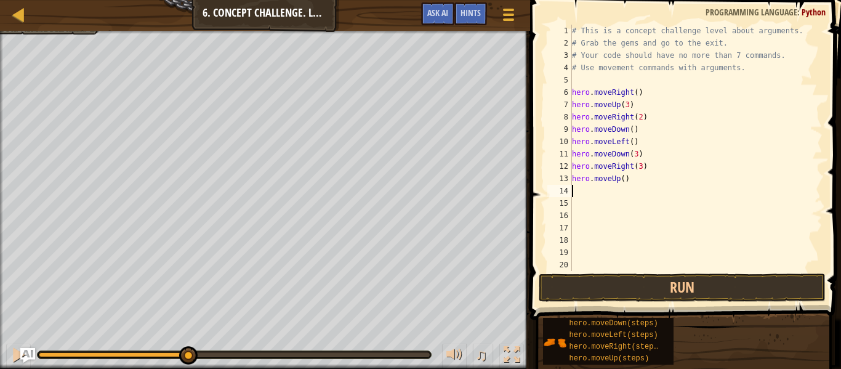
click at [625, 178] on div "# This is a concept challenge level about arguments. # Grab the gems and go to …" at bounding box center [696, 160] width 253 height 271
type textarea "hero.moveUp(2)"
click at [604, 201] on div "# This is a concept challenge level about arguments. # Grab the gems and go to …" at bounding box center [696, 160] width 253 height 271
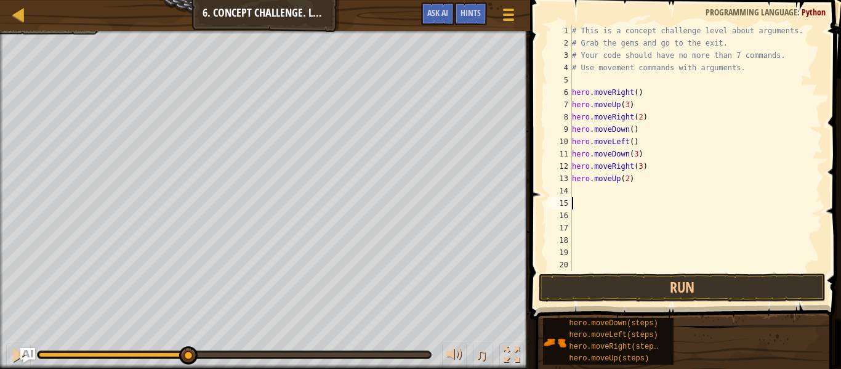
click at [608, 193] on div "# This is a concept challenge level about arguments. # Grab the gems and go to …" at bounding box center [696, 160] width 253 height 271
type textarea "m"
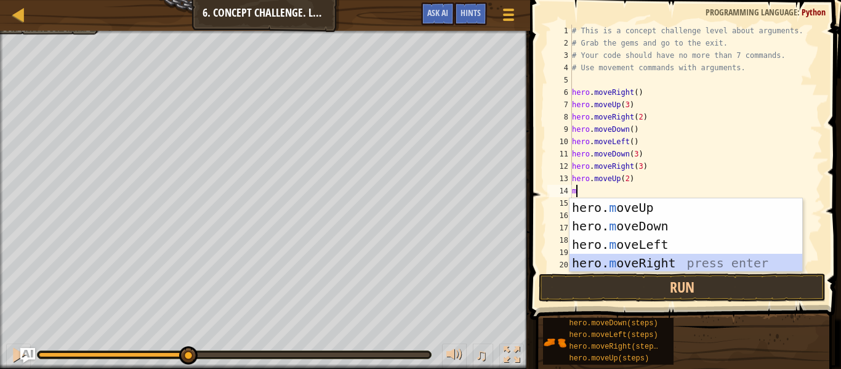
click at [662, 256] on div "hero. m oveUp press enter hero. m oveDown press enter hero. m oveLeft press ent…" at bounding box center [686, 253] width 233 height 111
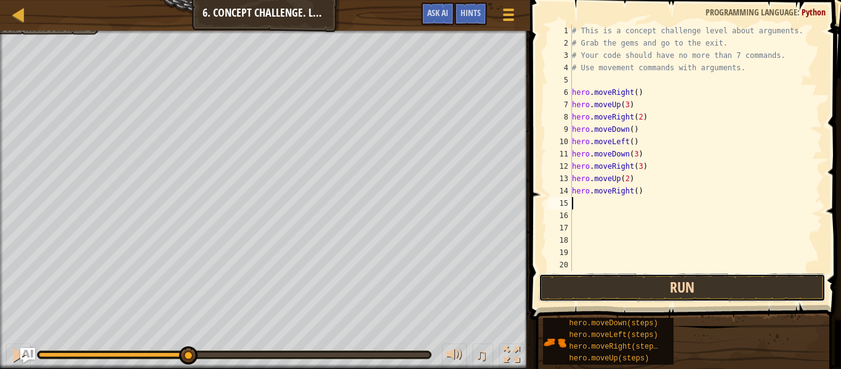
click at [678, 282] on button "Run" at bounding box center [682, 288] width 287 height 28
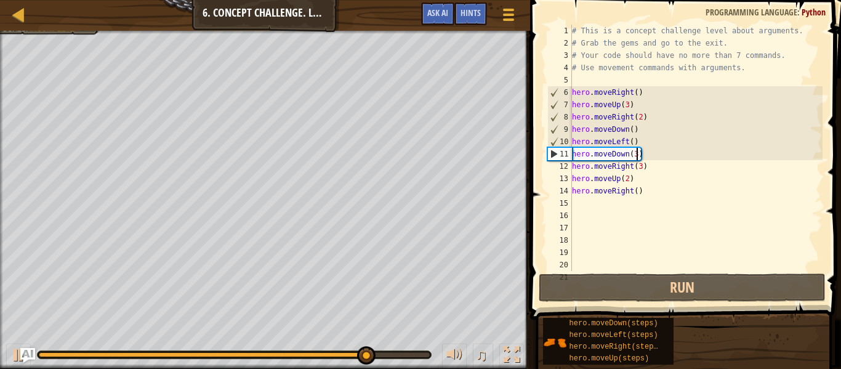
click at [639, 158] on div "# This is a concept challenge level about arguments. # Grab the gems and go to …" at bounding box center [696, 160] width 253 height 271
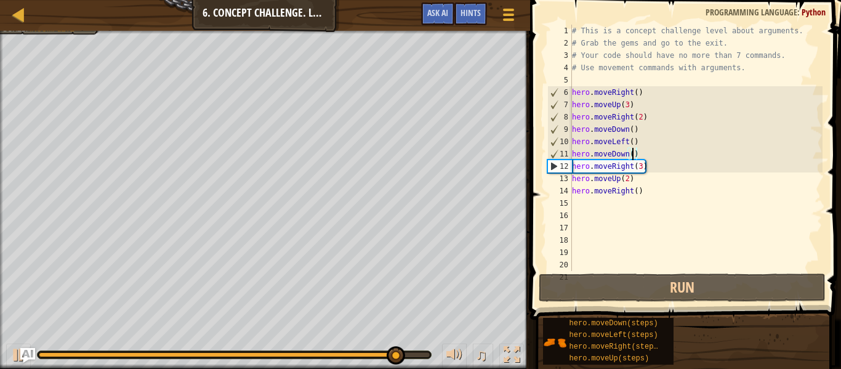
scroll to position [6, 9]
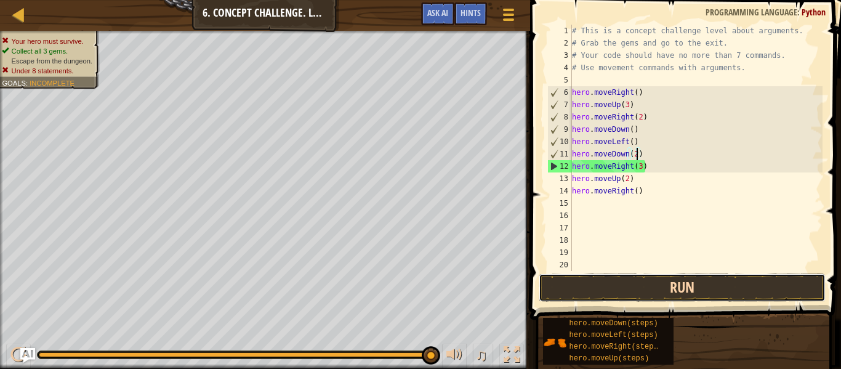
click at [636, 293] on button "Run" at bounding box center [682, 288] width 287 height 28
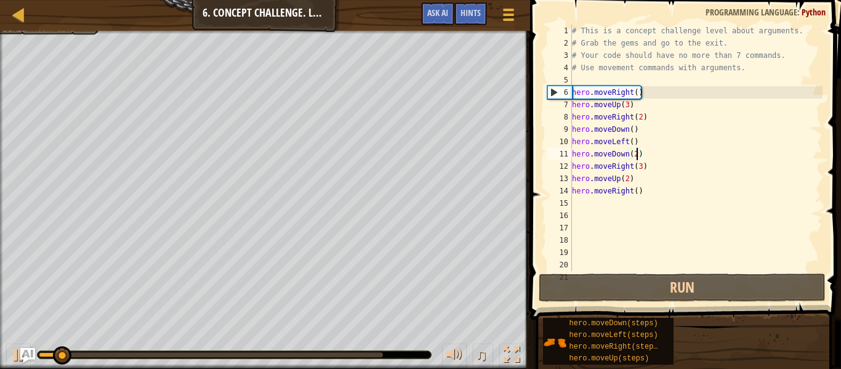
click at [643, 169] on div "# This is a concept challenge level about arguments. # Grab the gems and go to …" at bounding box center [696, 160] width 253 height 271
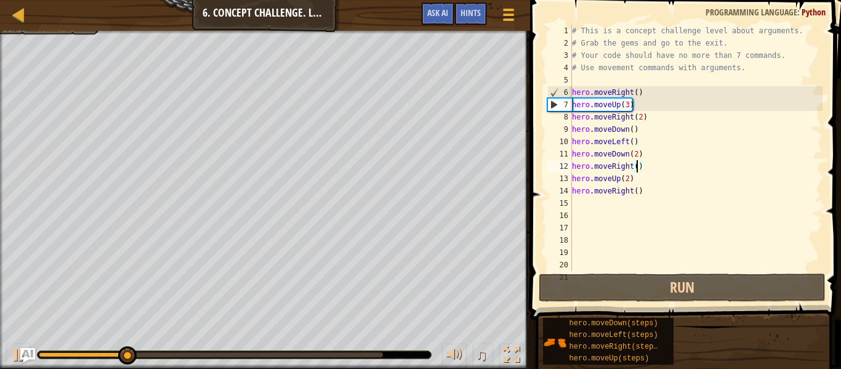
type textarea "hero.moveRight(2)"
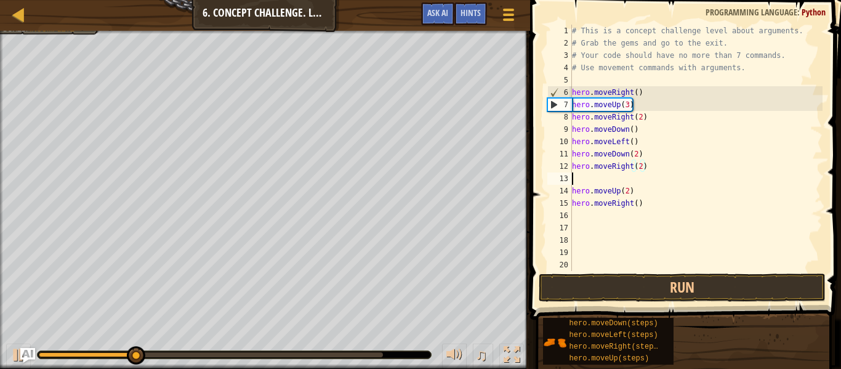
scroll to position [6, 0]
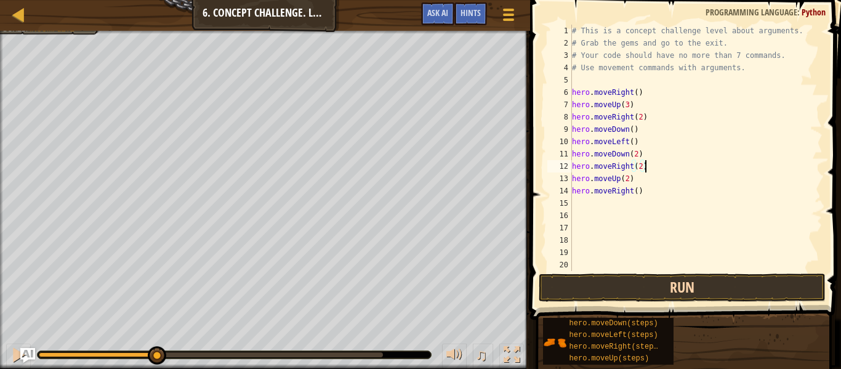
type textarea "hero.moveRight(2)"
click at [668, 283] on button "Run" at bounding box center [682, 288] width 287 height 28
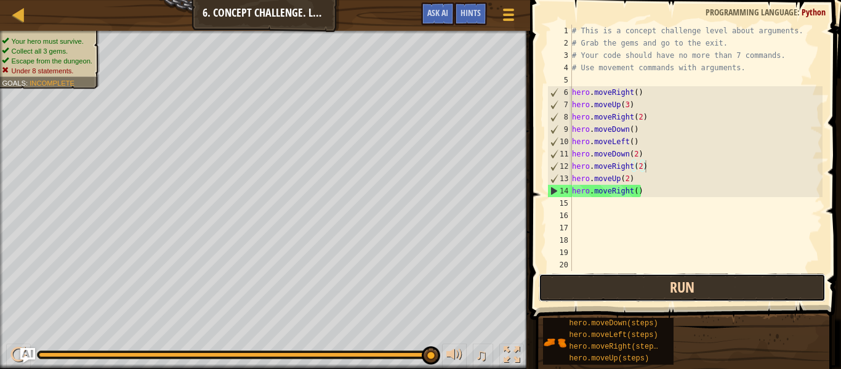
click at [639, 299] on button "Run" at bounding box center [682, 288] width 287 height 28
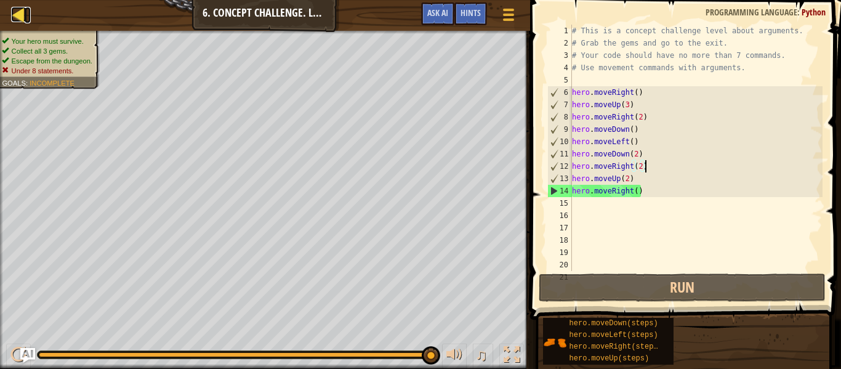
click at [25, 18] on div at bounding box center [18, 14] width 15 height 15
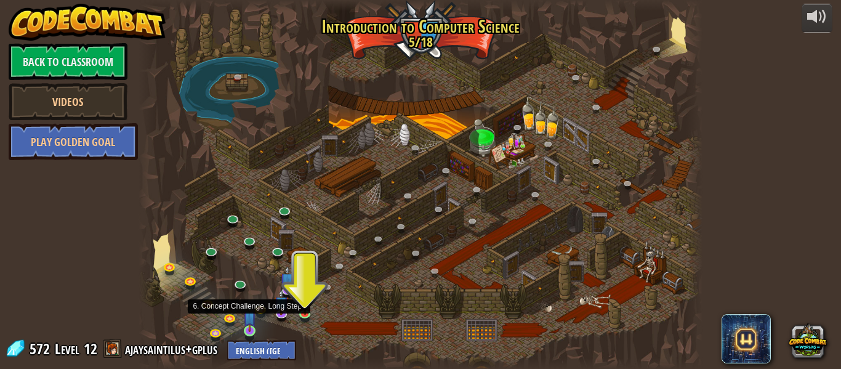
click at [252, 326] on img at bounding box center [249, 317] width 13 height 30
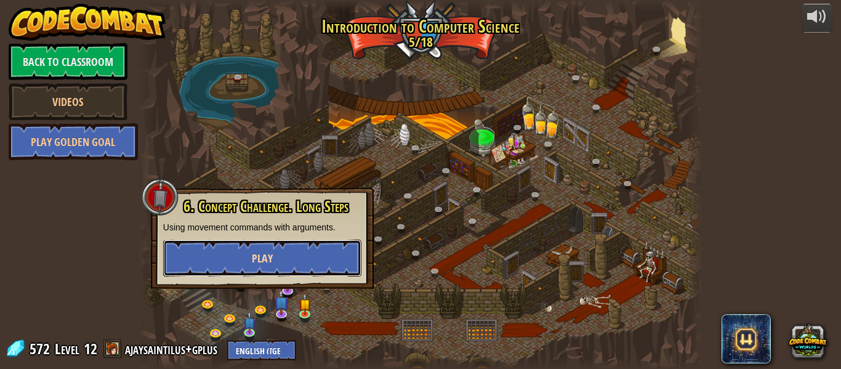
click at [309, 250] on button "Play" at bounding box center [262, 258] width 198 height 37
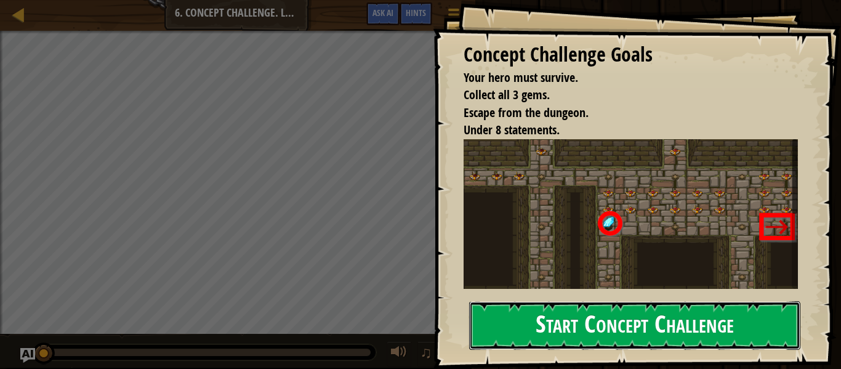
click at [640, 305] on button "Start Concept Challenge" at bounding box center [634, 325] width 331 height 49
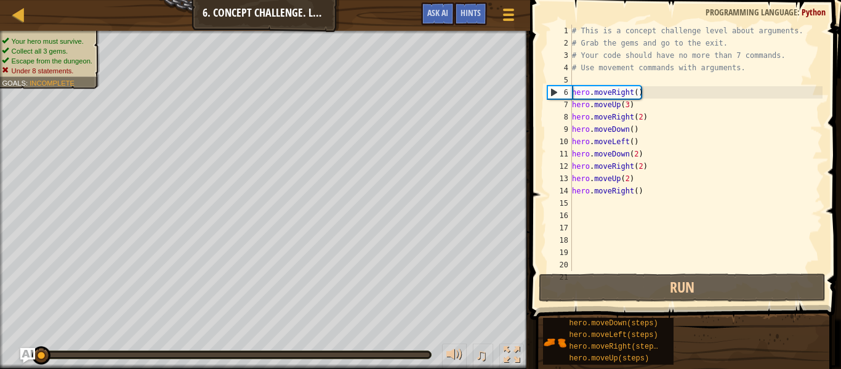
click at [634, 111] on div "# This is a concept challenge level about arguments. # Grab the gems and go to …" at bounding box center [696, 160] width 253 height 271
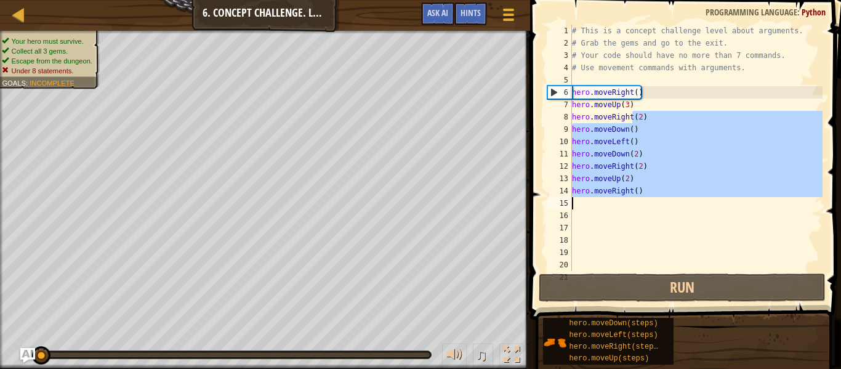
drag, startPoint x: 634, startPoint y: 111, endPoint x: 604, endPoint y: 203, distance: 97.4
click at [604, 203] on div "# This is a concept challenge level about arguments. # Grab the gems and go to …" at bounding box center [696, 160] width 253 height 271
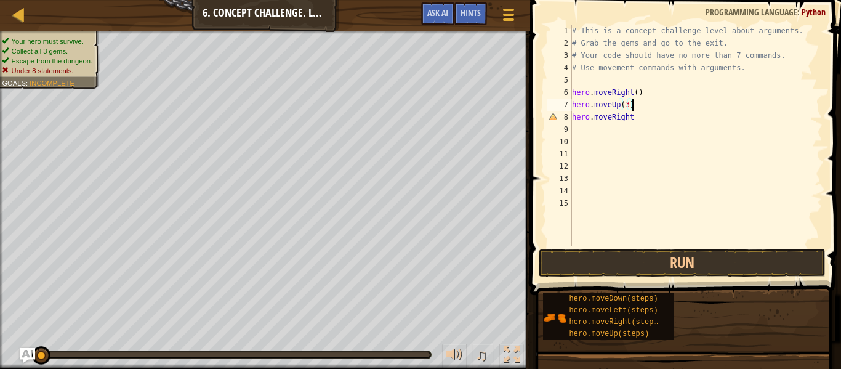
drag, startPoint x: 633, startPoint y: 109, endPoint x: 649, endPoint y: 106, distance: 16.3
click at [649, 106] on div "# This is a concept challenge level about arguments. # Grab the gems and go to …" at bounding box center [696, 148] width 253 height 246
type textarea "hero.moveUp(3)"
drag, startPoint x: 639, startPoint y: 105, endPoint x: 570, endPoint y: 105, distance: 69.6
click at [570, 105] on div "hero.moveUp(3) 1 2 3 4 5 6 7 8 9 10 11 12 13 14 15 # This is a concept challeng…" at bounding box center [684, 136] width 278 height 222
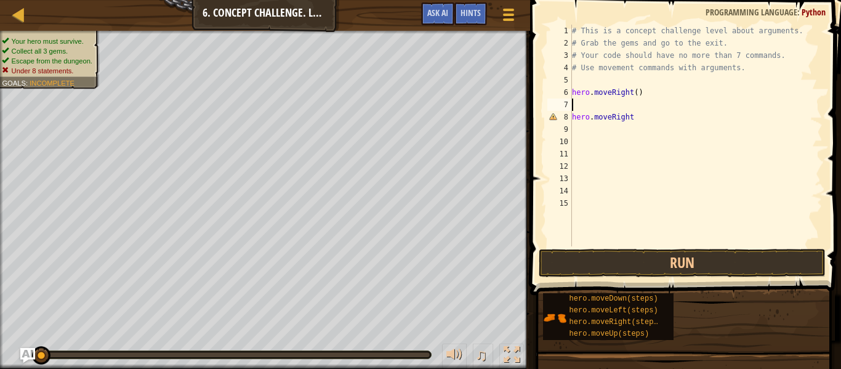
click at [636, 123] on div "# This is a concept challenge level about arguments. # Grab the gems and go to …" at bounding box center [696, 148] width 253 height 246
click at [634, 118] on div "# This is a concept challenge level about arguments. # Grab the gems and go to …" at bounding box center [696, 148] width 253 height 246
type textarea "h"
type textarea "u"
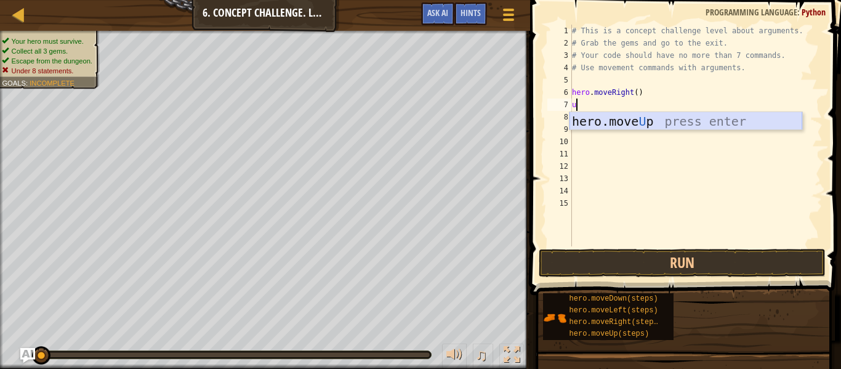
click at [664, 127] on div "hero.move U p press enter" at bounding box center [686, 139] width 233 height 55
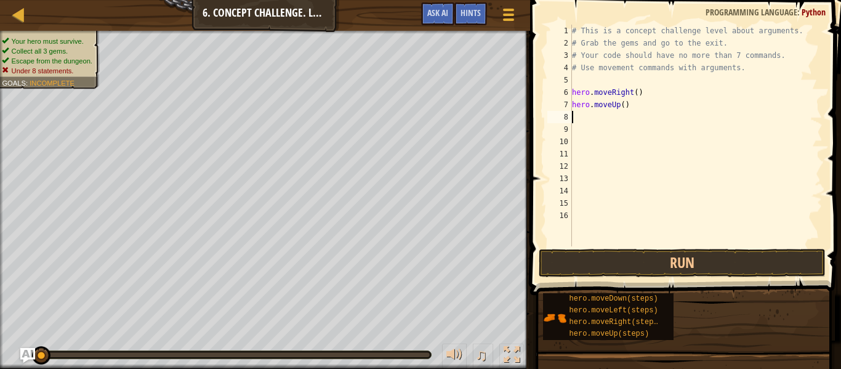
click at [622, 108] on div "# This is a concept challenge level about arguments. # Grab the gems and go to …" at bounding box center [696, 148] width 253 height 246
type textarea "hero.moveUp(3)"
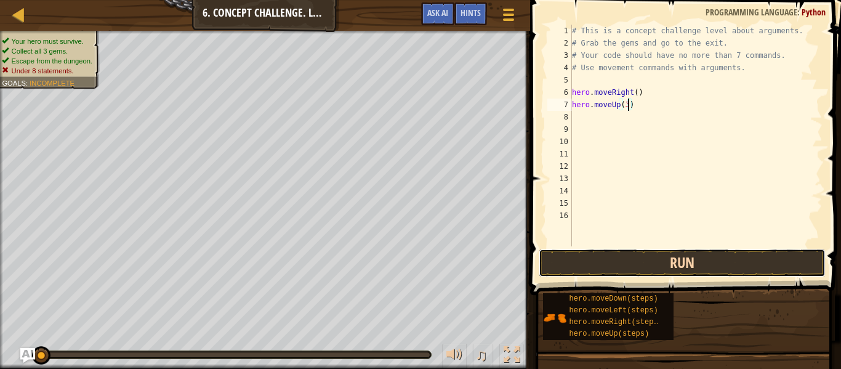
click at [559, 254] on button "Run" at bounding box center [682, 263] width 287 height 28
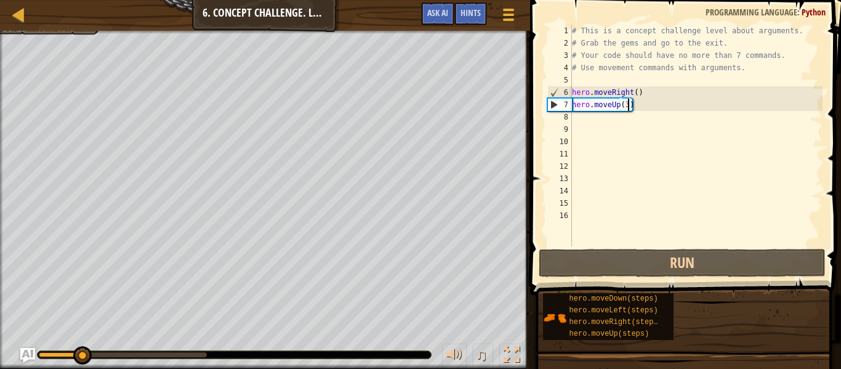
click at [580, 122] on div "# This is a concept challenge level about arguments. # Grab the gems and go to …" at bounding box center [696, 148] width 253 height 246
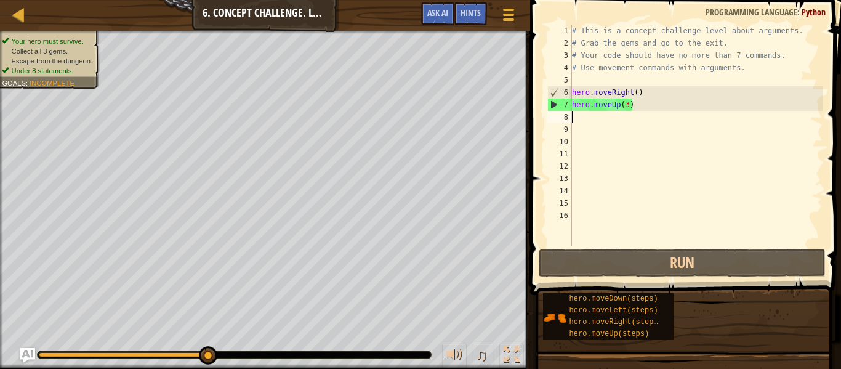
type textarea "r"
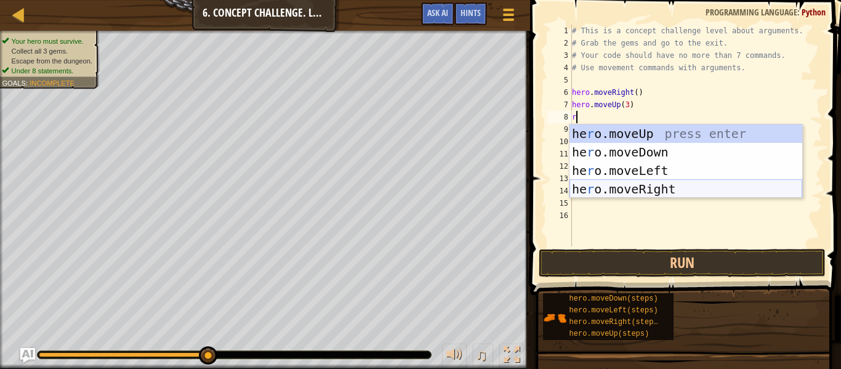
click at [660, 186] on div "he r o.moveUp press enter he r o.moveDown press enter he r o.moveLeft press ent…" at bounding box center [686, 179] width 233 height 111
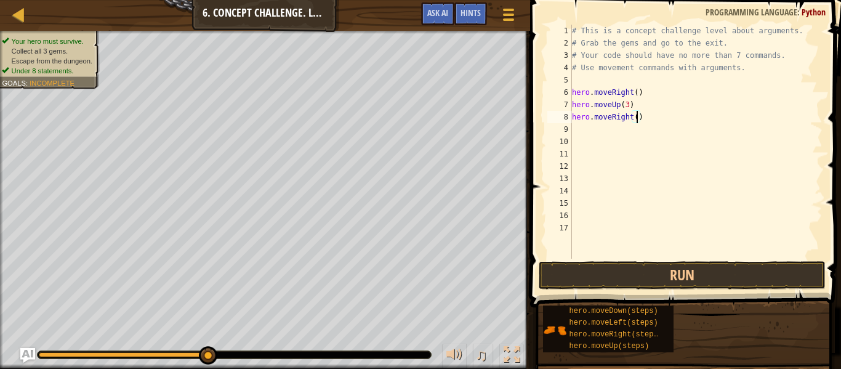
click at [637, 121] on div "# This is a concept challenge level about arguments. # Grab the gems and go to …" at bounding box center [696, 154] width 253 height 259
type textarea "hero.moveRight(2)"
click at [594, 142] on div "# This is a concept challenge level about arguments. # Grab the gems and go to …" at bounding box center [696, 154] width 253 height 259
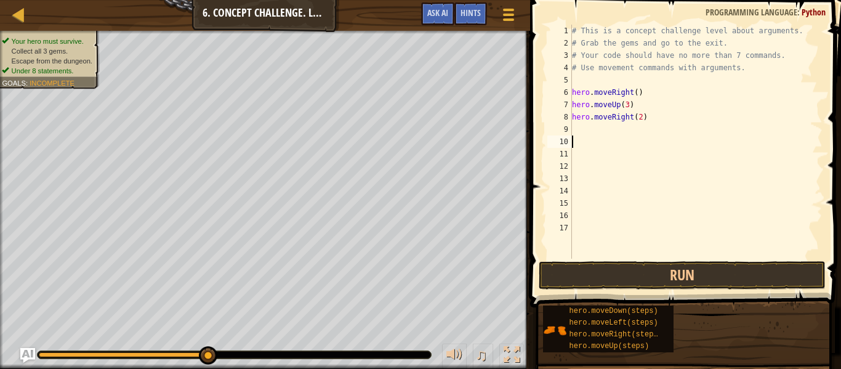
click at [594, 132] on div "# This is a concept challenge level about arguments. # Grab the gems and go to …" at bounding box center [696, 154] width 253 height 259
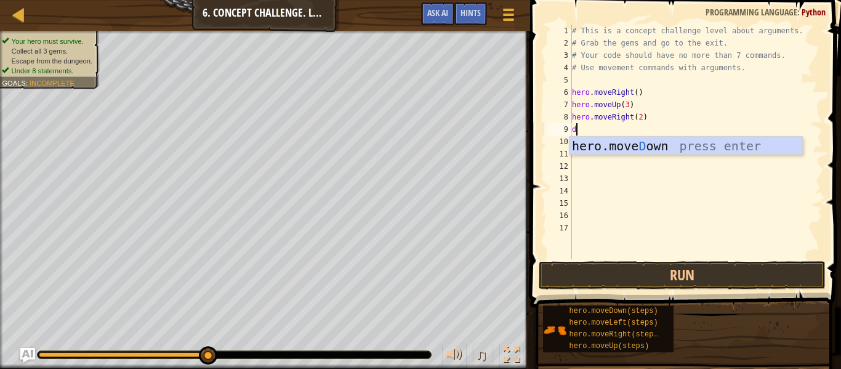
type textarea "d"
click at [615, 146] on div "hero.[PERSON_NAME] own press enter" at bounding box center [686, 164] width 233 height 55
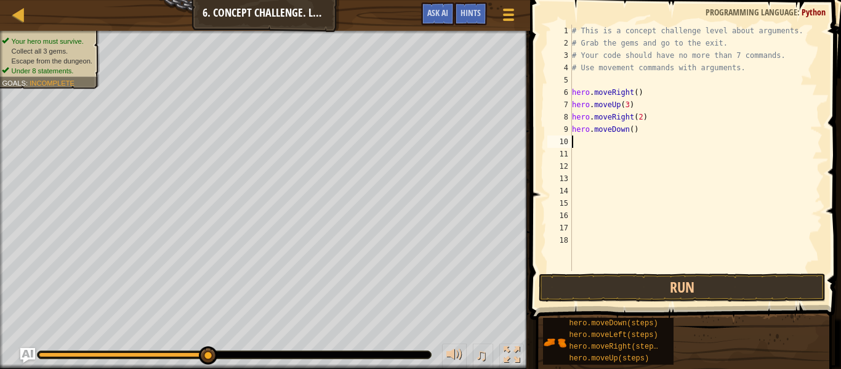
click at [631, 128] on div "# This is a concept challenge level about arguments. # Grab the gems and go to …" at bounding box center [696, 160] width 253 height 271
type textarea "hero.moveDown(4)"
click at [590, 286] on button "Run" at bounding box center [682, 288] width 287 height 28
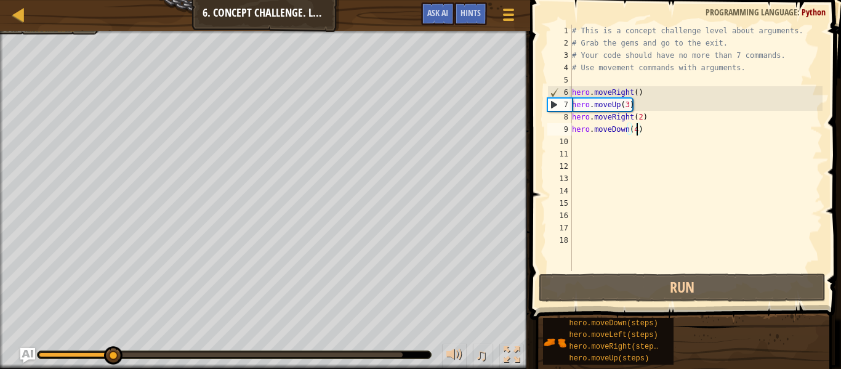
click at [585, 142] on div "# This is a concept challenge level about arguments. # Grab the gems and go to …" at bounding box center [696, 160] width 253 height 271
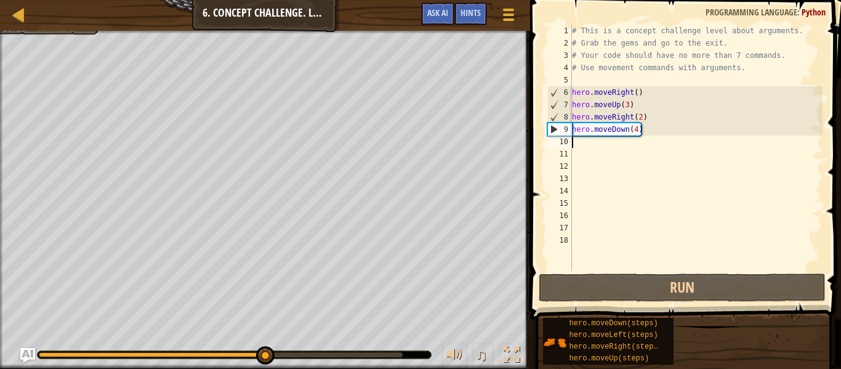
type textarea "l"
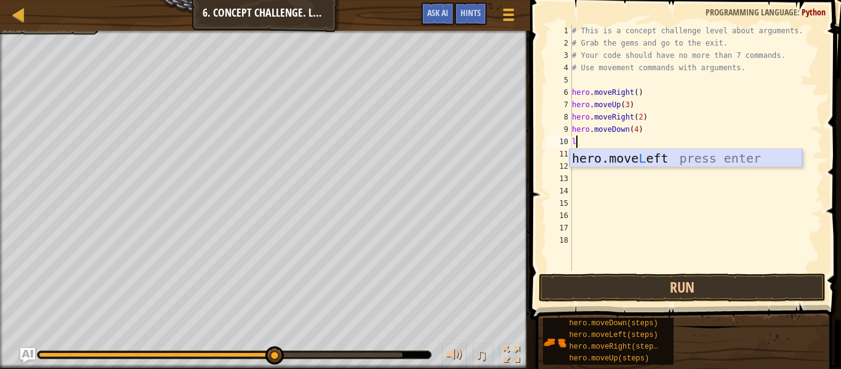
click at [594, 154] on div "hero.move L eft press enter" at bounding box center [686, 176] width 233 height 55
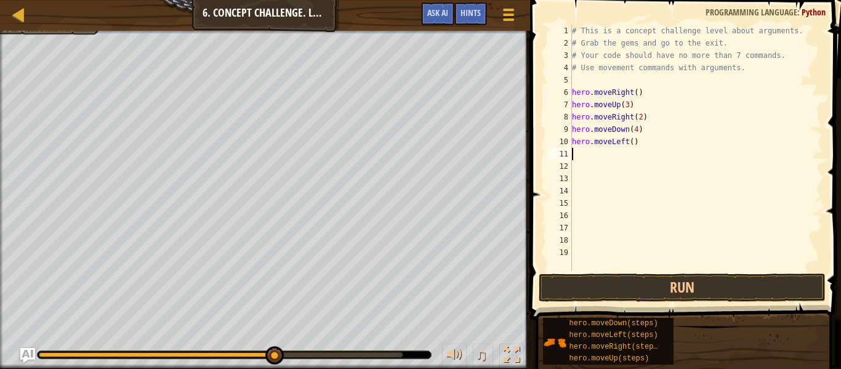
click at [586, 155] on div "# This is a concept challenge level about arguments. # Grab the gems and go to …" at bounding box center [696, 160] width 253 height 271
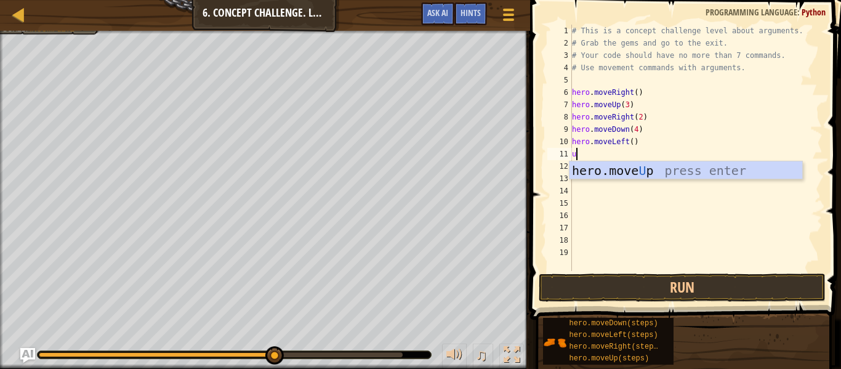
type textarea "u"
click at [612, 172] on div "hero.move U p press enter" at bounding box center [686, 188] width 233 height 55
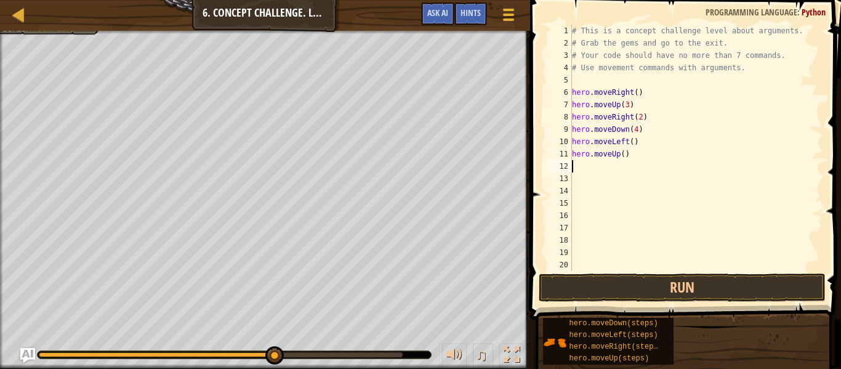
click at [623, 156] on div "# This is a concept challenge level about arguments. # Grab the gems and go to …" at bounding box center [696, 160] width 253 height 271
type textarea "hero.moveUp(2)"
click at [574, 169] on div "# This is a concept challenge level about arguments. # Grab the gems and go to …" at bounding box center [696, 160] width 253 height 271
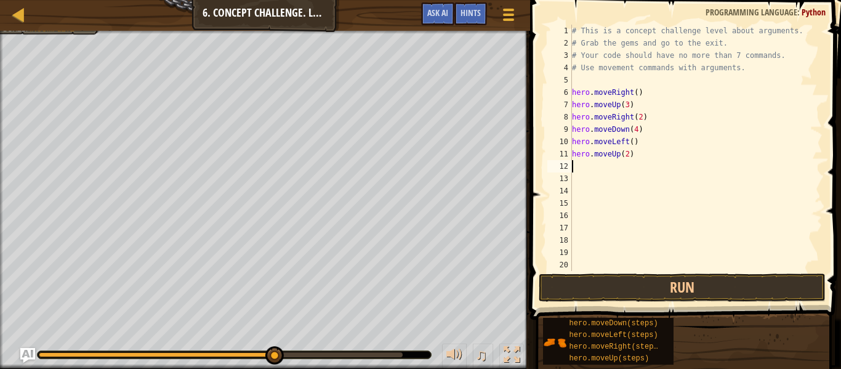
click at [575, 165] on div "# This is a concept challenge level about arguments. # Grab the gems and go to …" at bounding box center [696, 160] width 253 height 271
type textarea "r"
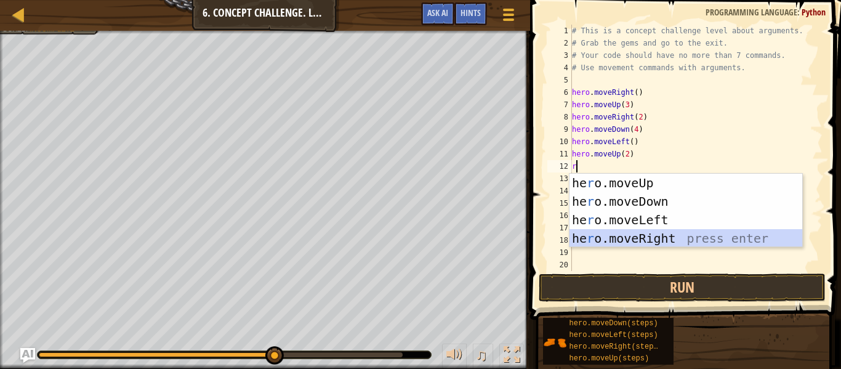
click at [636, 237] on div "he r o.moveUp press enter he r o.moveDown press enter he r o.moveLeft press ent…" at bounding box center [686, 229] width 233 height 111
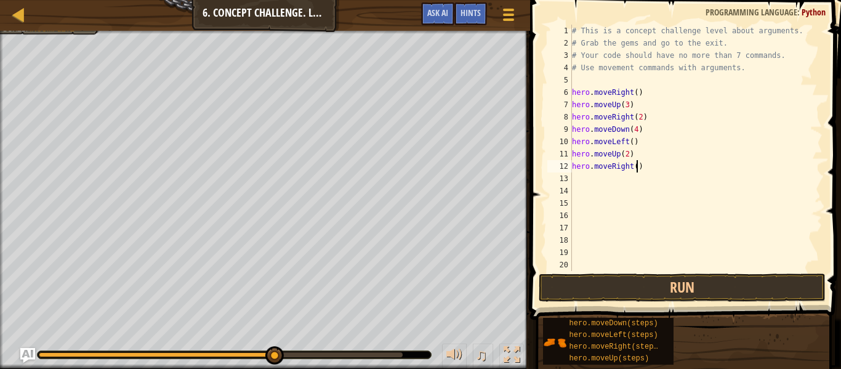
click at [637, 172] on div "# This is a concept challenge level about arguments. # Grab the gems and go to …" at bounding box center [696, 160] width 253 height 271
click at [655, 281] on button "Run" at bounding box center [682, 288] width 287 height 28
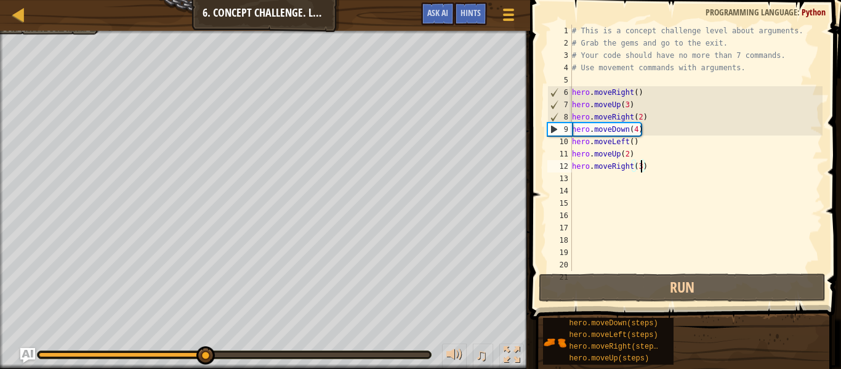
type textarea "hero.moveRight(4)"
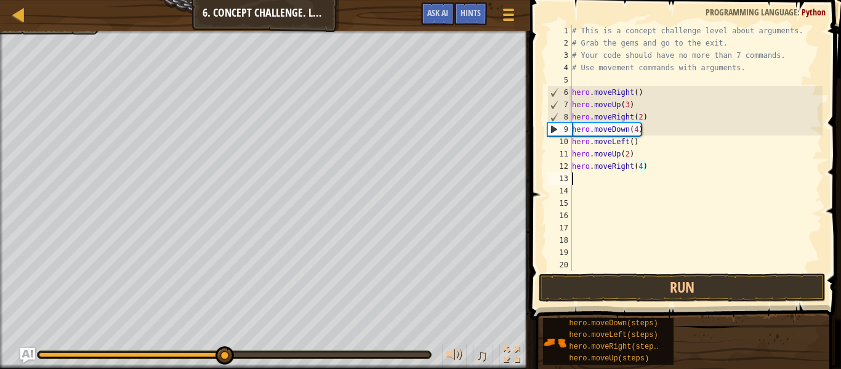
scroll to position [6, 0]
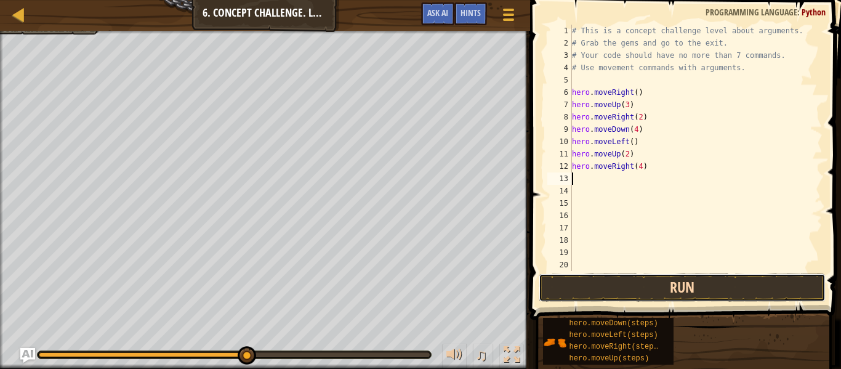
click at [667, 286] on button "Run" at bounding box center [682, 288] width 287 height 28
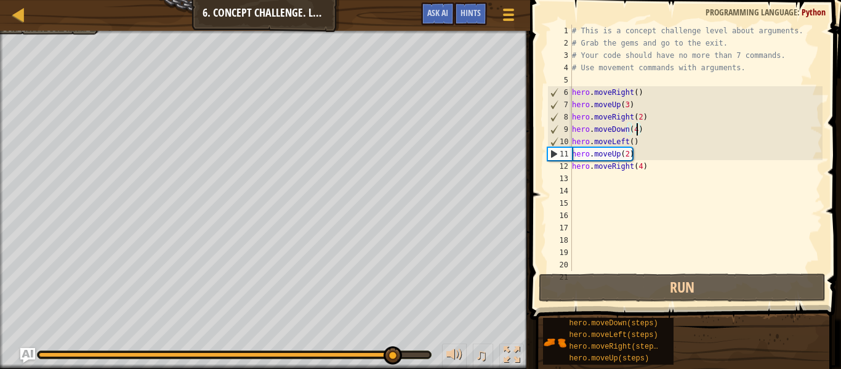
click at [637, 124] on div "# This is a concept challenge level about arguments. # Grab the gems and go to …" at bounding box center [696, 160] width 253 height 271
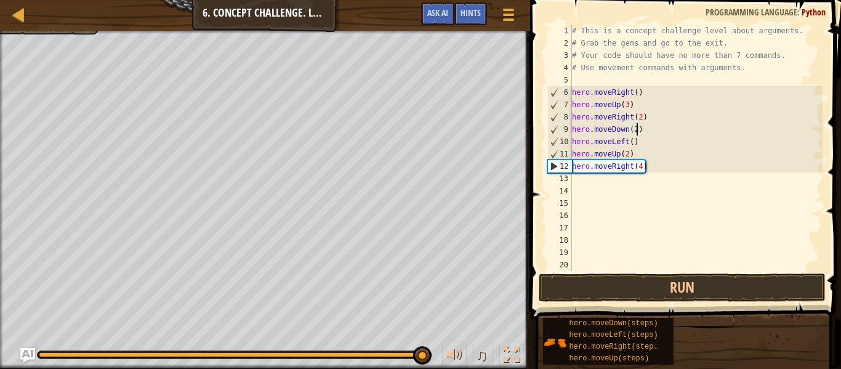
scroll to position [6, 9]
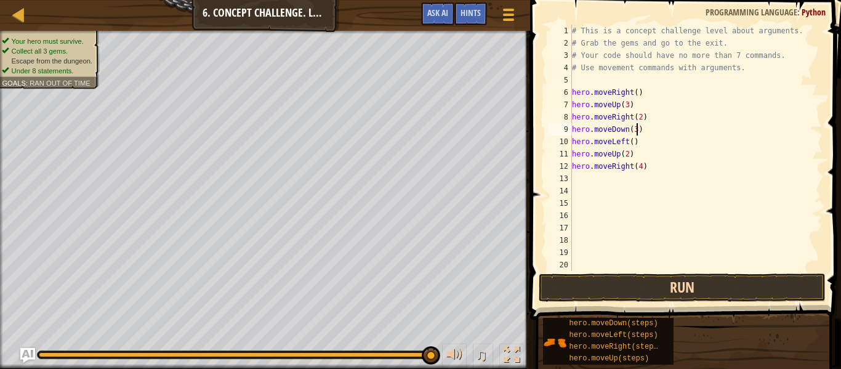
type textarea "hero.moveDown(3)"
click at [619, 287] on button "Run" at bounding box center [682, 288] width 287 height 28
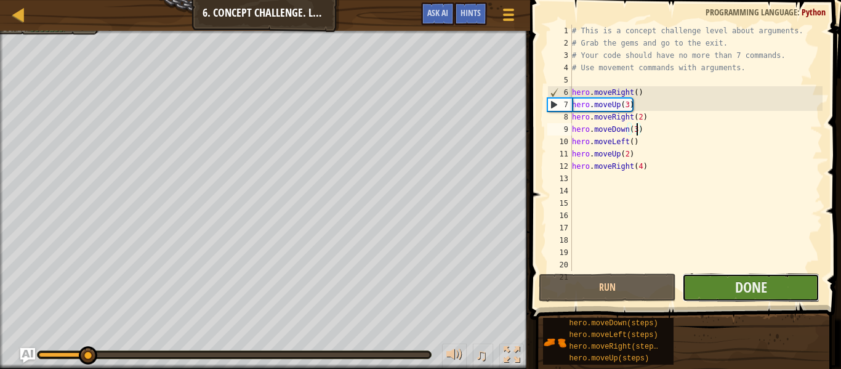
click at [796, 283] on button "Done" at bounding box center [751, 288] width 137 height 28
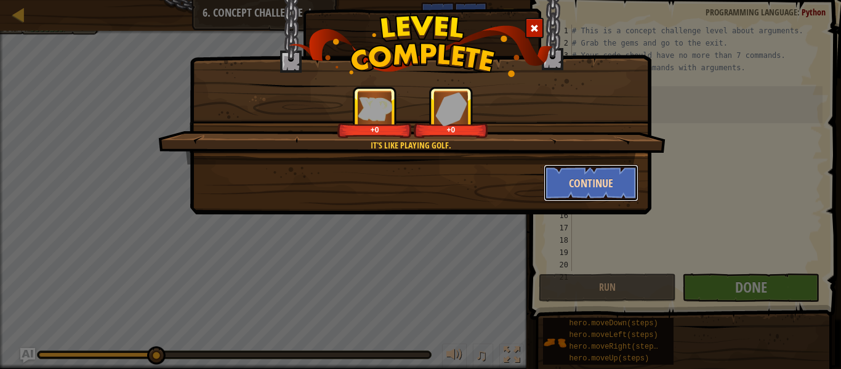
click at [577, 171] on button "Continue" at bounding box center [591, 182] width 95 height 37
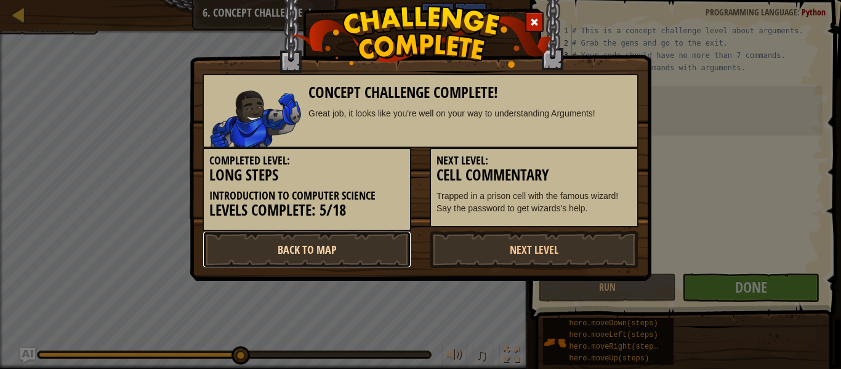
click at [377, 241] on link "Back to Map" at bounding box center [307, 249] width 209 height 37
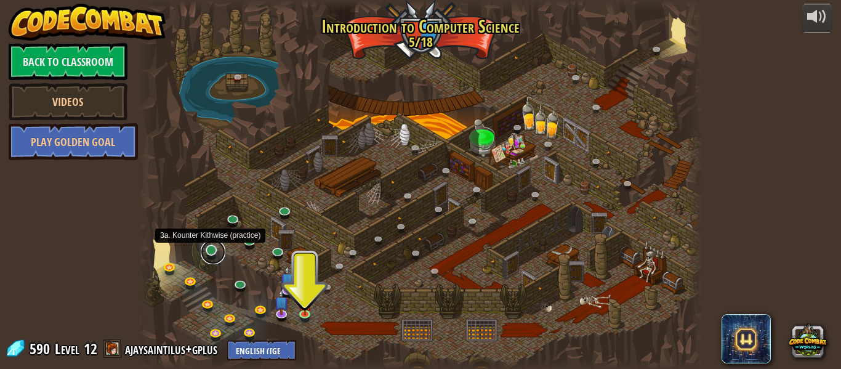
click at [214, 249] on link at bounding box center [213, 252] width 25 height 25
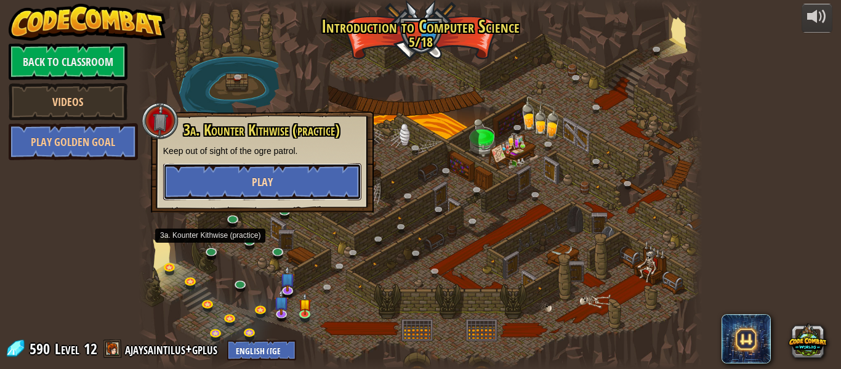
click at [227, 184] on button "Play" at bounding box center [262, 181] width 198 height 37
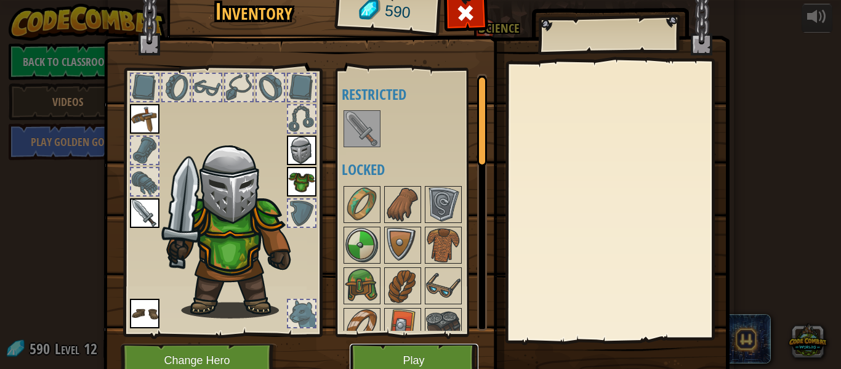
click at [430, 355] on button "Play" at bounding box center [414, 361] width 129 height 34
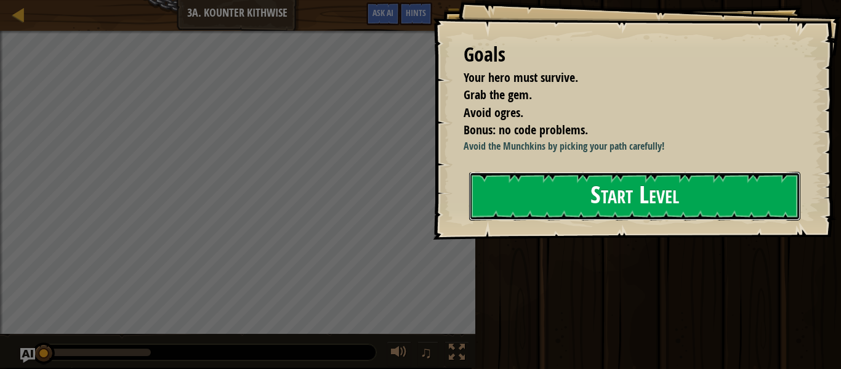
click at [711, 217] on button "Start Level" at bounding box center [634, 196] width 331 height 49
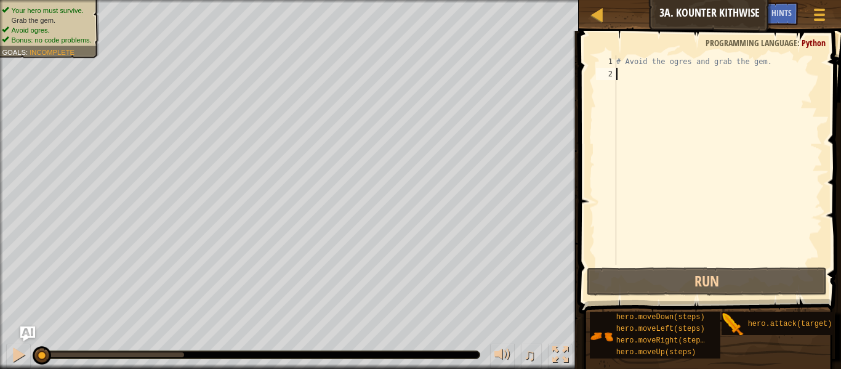
type textarea "u"
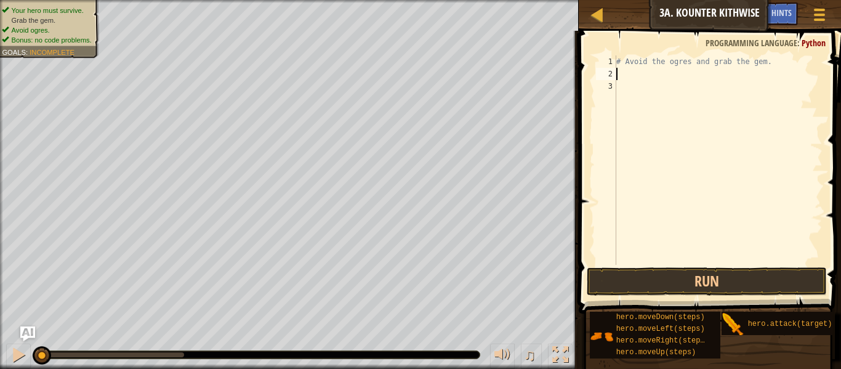
type textarea "d"
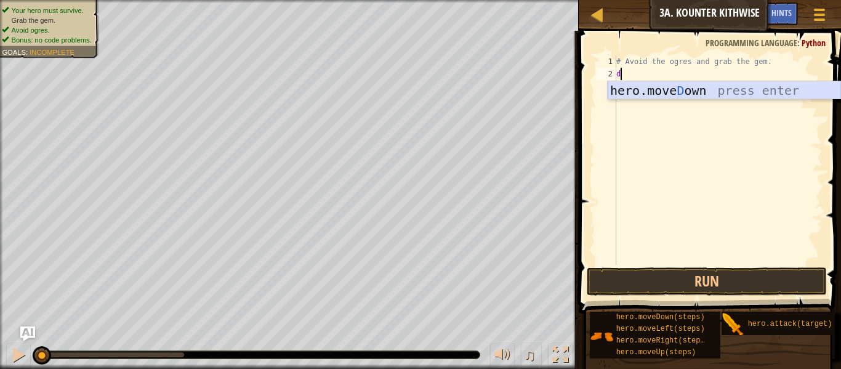
click at [711, 89] on div "hero.[PERSON_NAME] own press enter" at bounding box center [724, 108] width 233 height 55
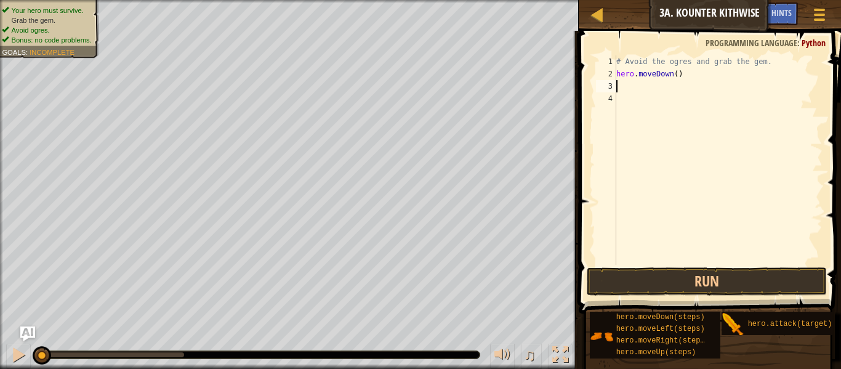
click at [676, 74] on div "# Avoid the ogres and grab the gem. hero . moveDown ( )" at bounding box center [718, 172] width 209 height 234
type textarea "hero.moveDown(2)"
click at [702, 277] on button "Run" at bounding box center [707, 281] width 240 height 28
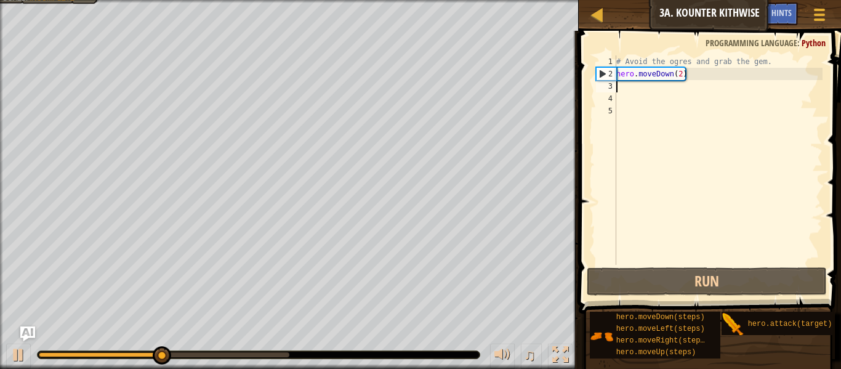
type textarea "l"
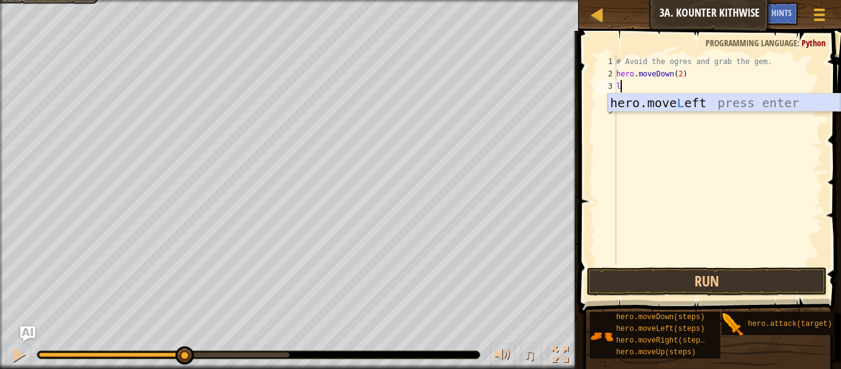
click at [708, 97] on div "hero.move L eft press enter" at bounding box center [724, 121] width 233 height 55
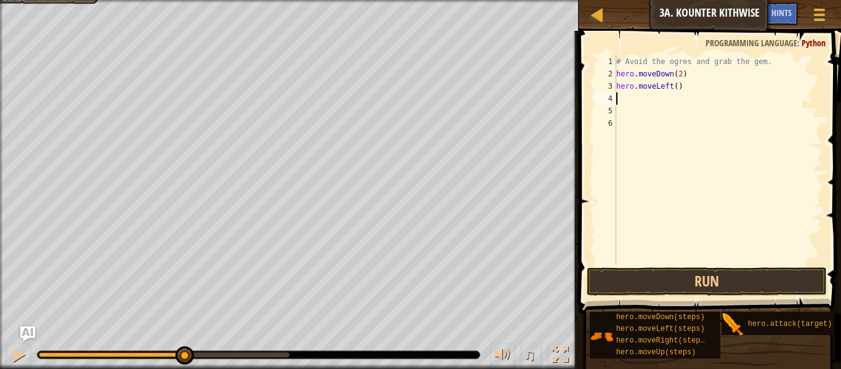
type textarea "u"
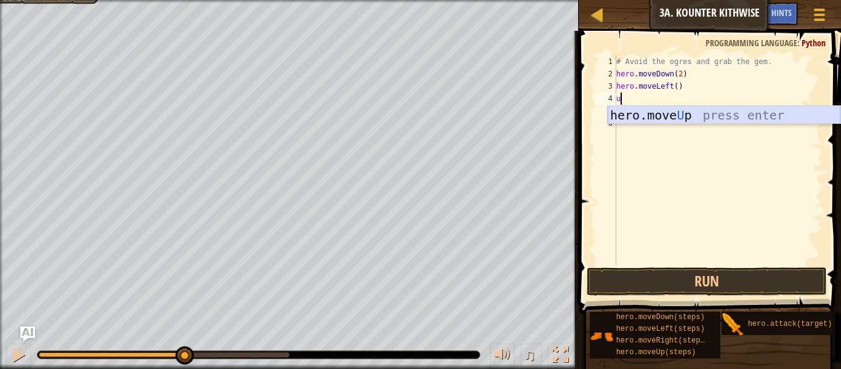
click at [699, 106] on div "hero.move U p press enter" at bounding box center [724, 133] width 233 height 55
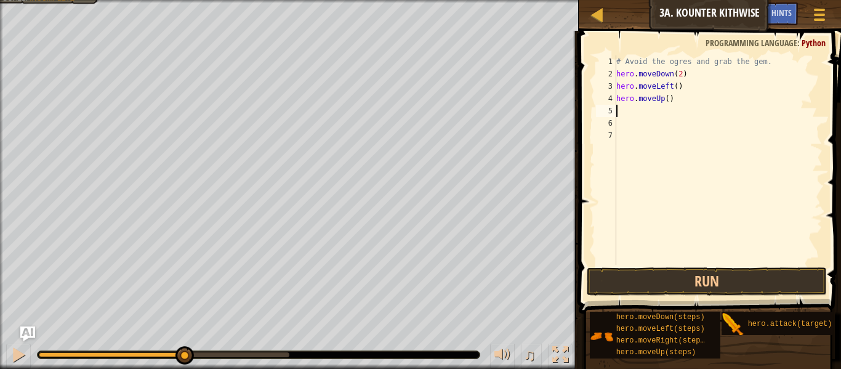
type textarea "r"
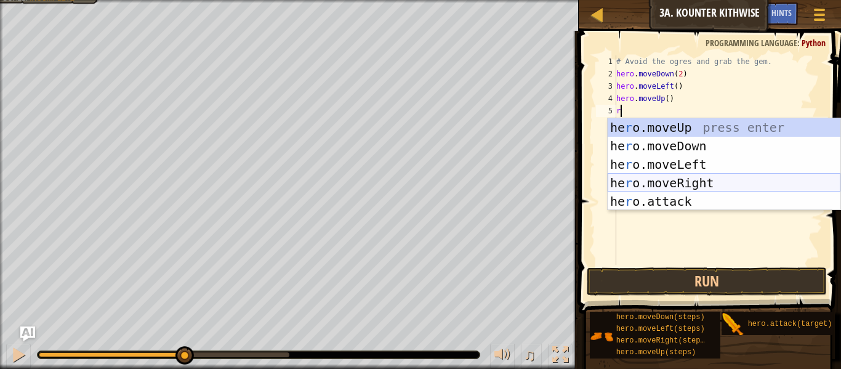
click at [685, 188] on div "he r o.moveUp press enter he r o.moveDown press enter he r o.moveLeft press ent…" at bounding box center [724, 182] width 233 height 129
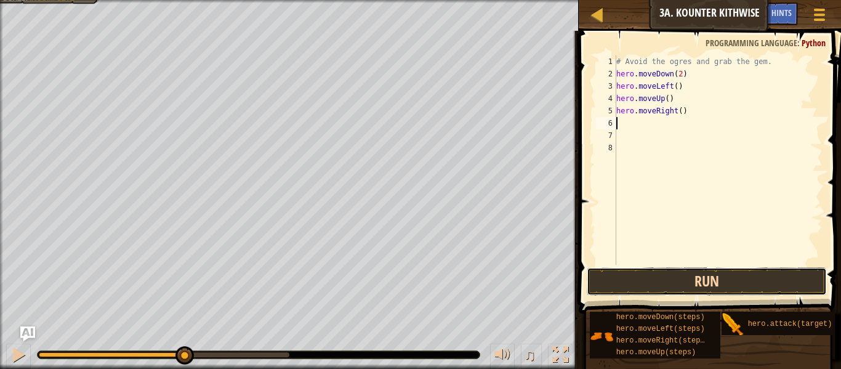
click at [720, 284] on button "Run" at bounding box center [707, 281] width 240 height 28
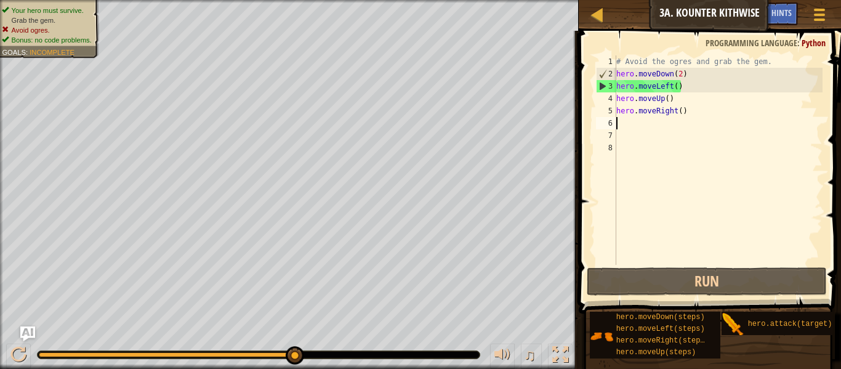
click at [689, 87] on div "# Avoid the ogres and grab the gem. hero . moveDown ( 2 ) hero . moveLeft ( ) h…" at bounding box center [718, 172] width 209 height 234
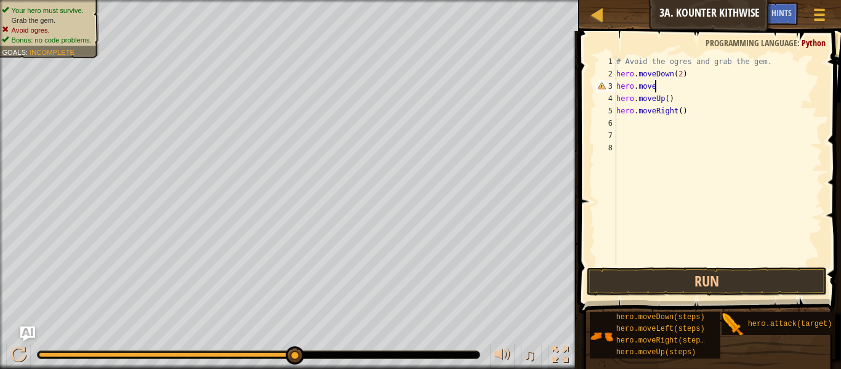
type textarea "hero.mover"
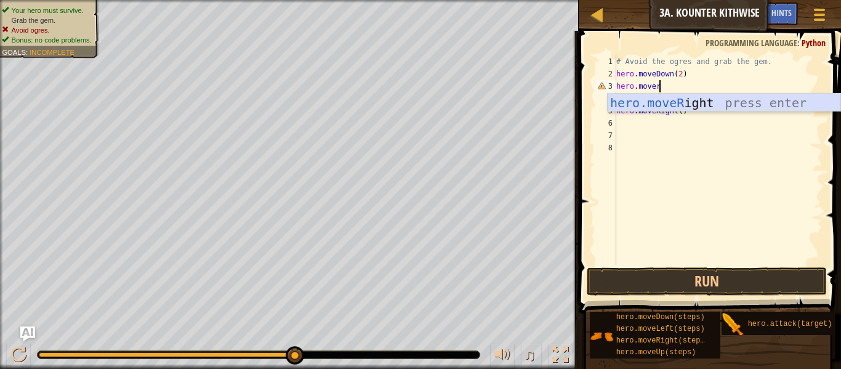
scroll to position [6, 6]
click at [687, 105] on div "hero.moveR ight press enter" at bounding box center [724, 121] width 233 height 55
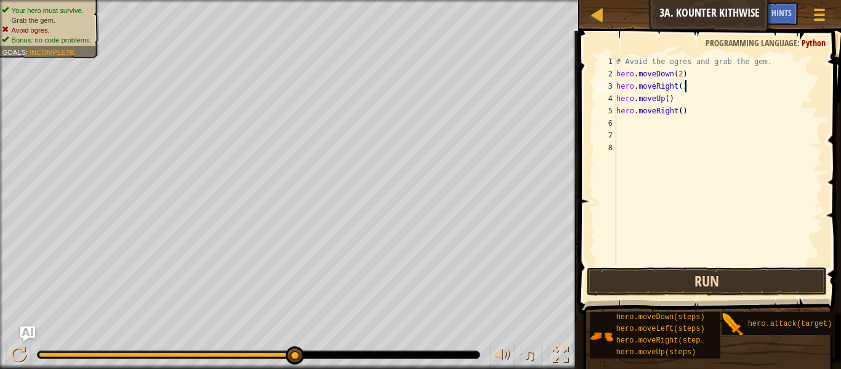
type textarea "hero.moveRight()"
click at [652, 279] on button "Run" at bounding box center [707, 281] width 240 height 28
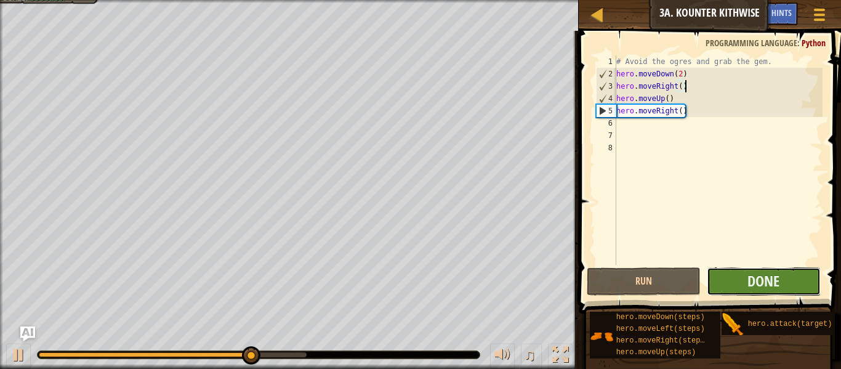
click at [744, 281] on button "Done" at bounding box center [764, 281] width 114 height 28
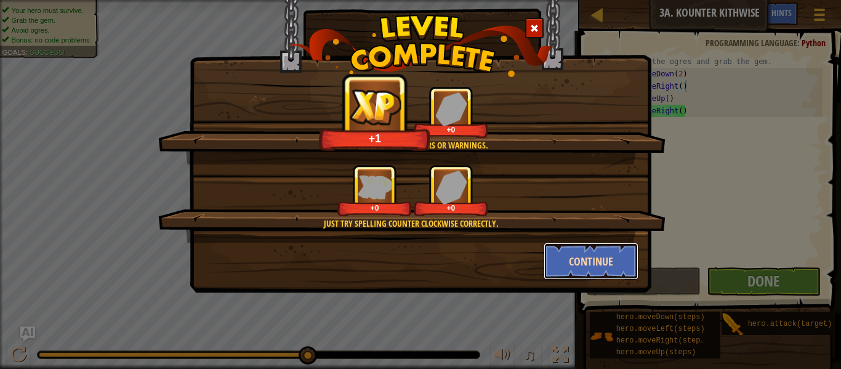
click at [570, 246] on button "Continue" at bounding box center [591, 261] width 95 height 37
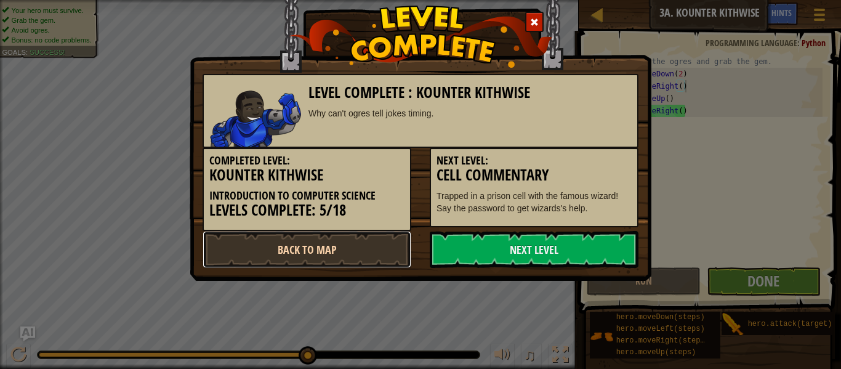
click at [353, 239] on link "Back to Map" at bounding box center [307, 249] width 209 height 37
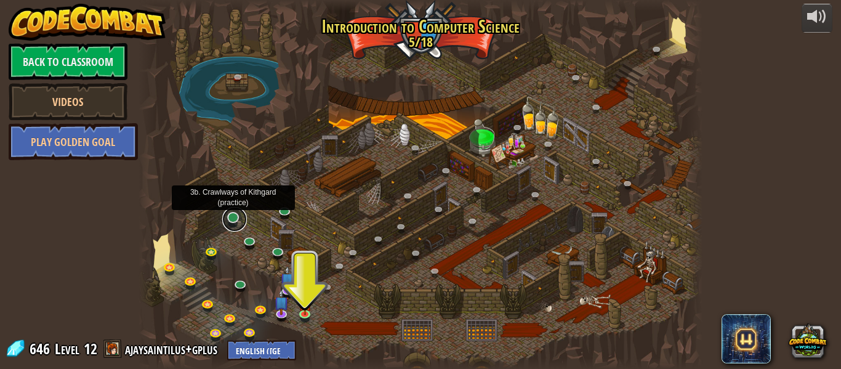
click at [233, 217] on link at bounding box center [234, 219] width 25 height 25
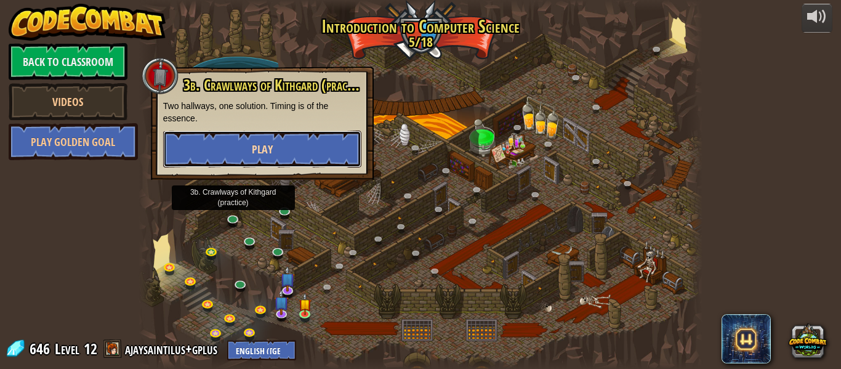
click at [278, 137] on button "Play" at bounding box center [262, 149] width 198 height 37
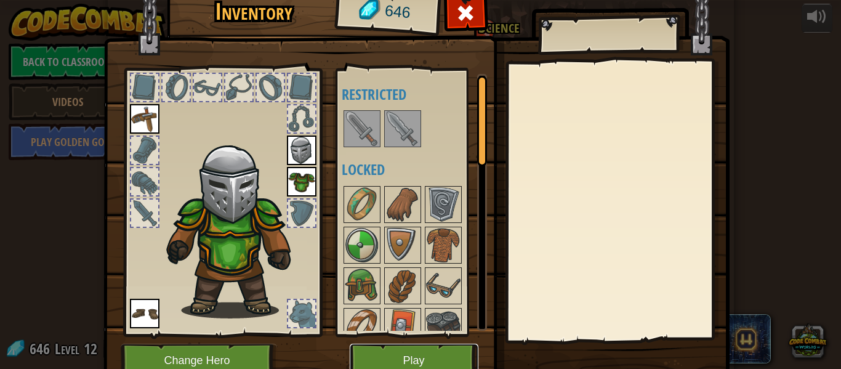
click at [398, 358] on button "Play" at bounding box center [414, 361] width 129 height 34
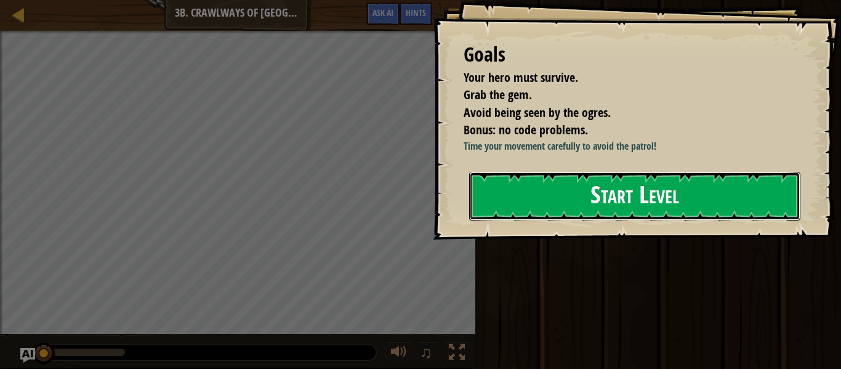
click at [594, 193] on button "Start Level" at bounding box center [634, 196] width 331 height 49
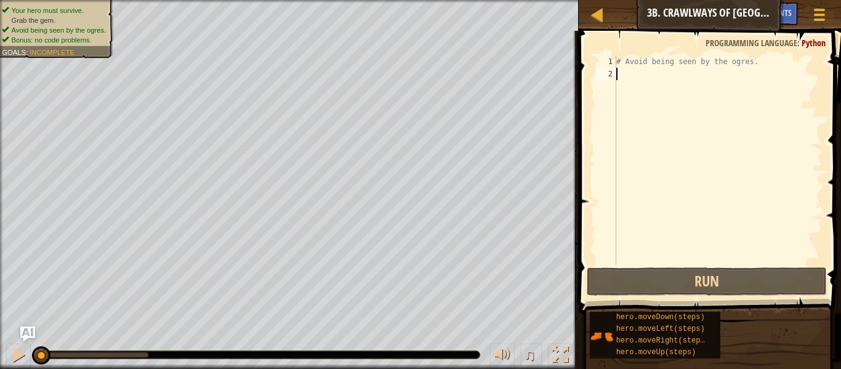
type textarea "r"
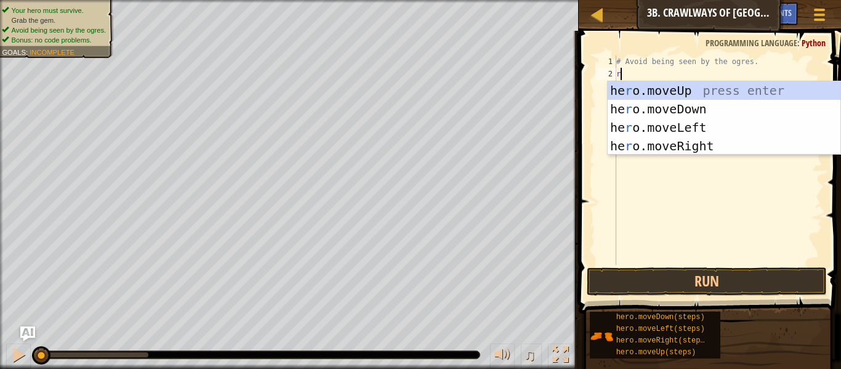
scroll to position [6, 0]
click at [682, 150] on div "he r o.moveUp press enter he r o.moveDown press enter he r o.moveLeft press ent…" at bounding box center [724, 136] width 233 height 111
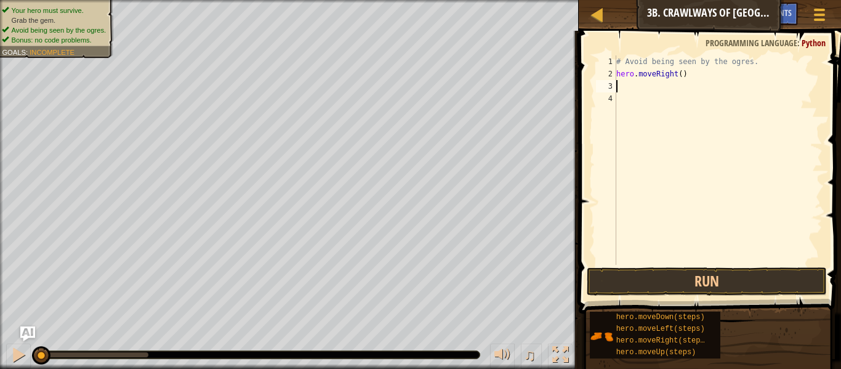
type textarea "l"
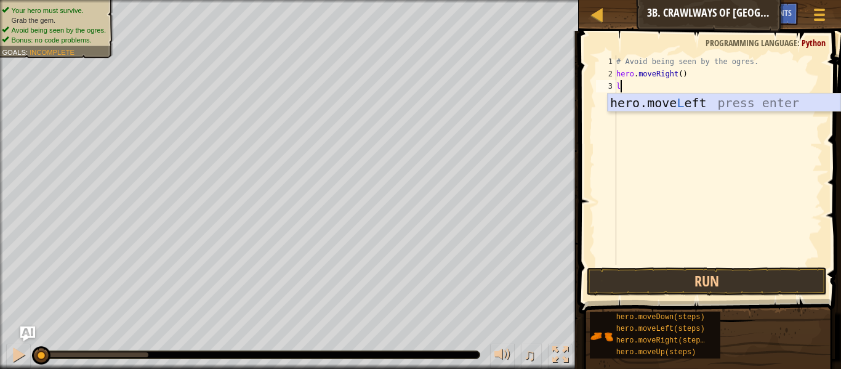
click at [657, 106] on div "hero.move L eft press enter" at bounding box center [724, 121] width 233 height 55
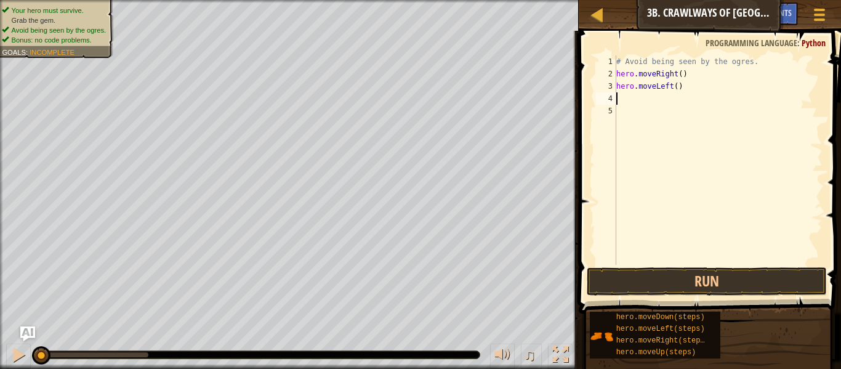
click at [646, 100] on div "# Avoid being seen by the ogres. hero . moveRight ( ) hero . moveLeft ( )" at bounding box center [718, 172] width 209 height 234
type textarea "r"
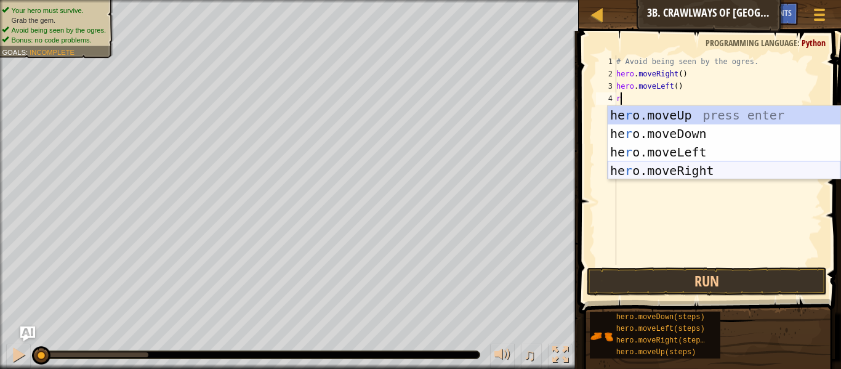
click at [712, 163] on div "he r o.moveUp press enter he r o.moveDown press enter he r o.moveLeft press ent…" at bounding box center [724, 161] width 233 height 111
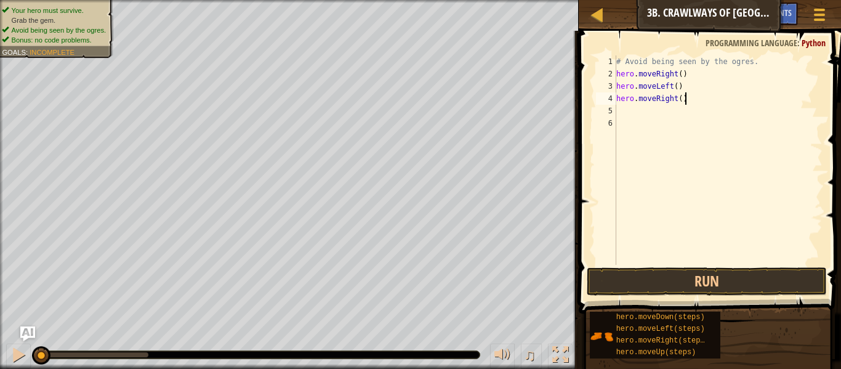
click at [684, 97] on div "# Avoid being seen by the ogres. hero . moveRight ( ) hero . moveLeft ( ) hero …" at bounding box center [718, 172] width 209 height 234
click at [681, 99] on div "# Avoid being seen by the ogres. hero . moveRight ( ) hero . moveLeft ( ) hero …" at bounding box center [718, 172] width 209 height 234
type textarea "hero.moveRight(2)"
click at [705, 275] on button "Run" at bounding box center [707, 281] width 240 height 28
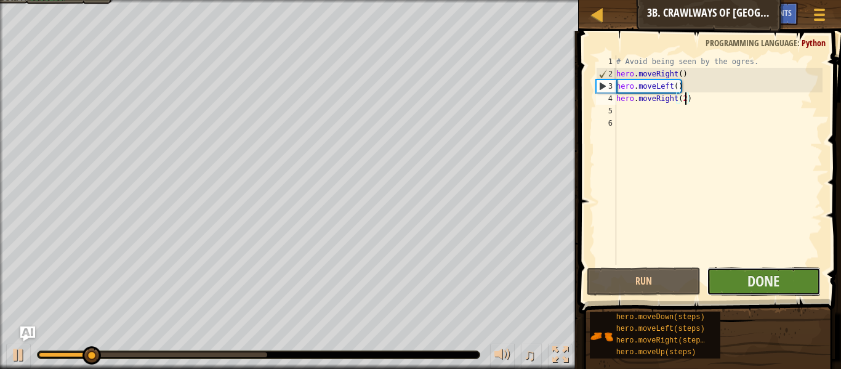
click at [738, 280] on button "Done" at bounding box center [764, 281] width 114 height 28
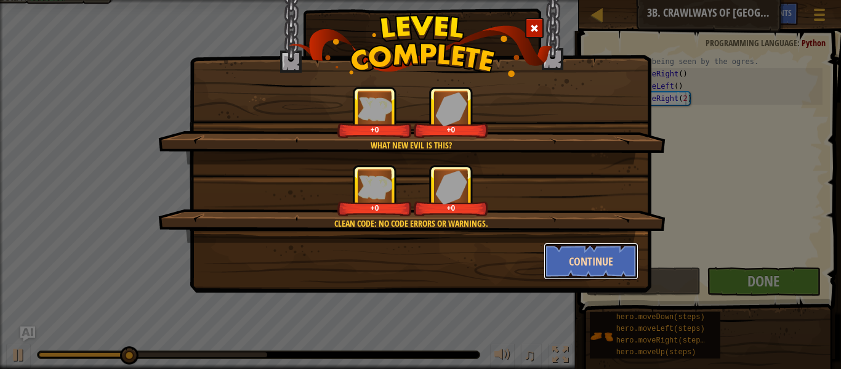
click at [620, 261] on button "Continue" at bounding box center [591, 261] width 95 height 37
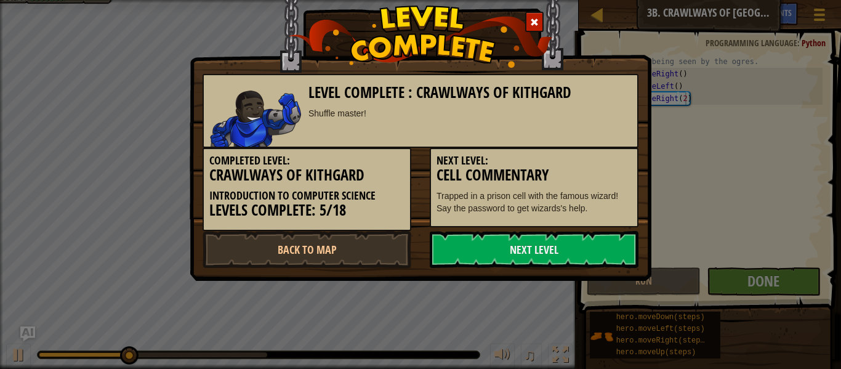
click at [620, 261] on link "Next Level" at bounding box center [534, 249] width 209 height 37
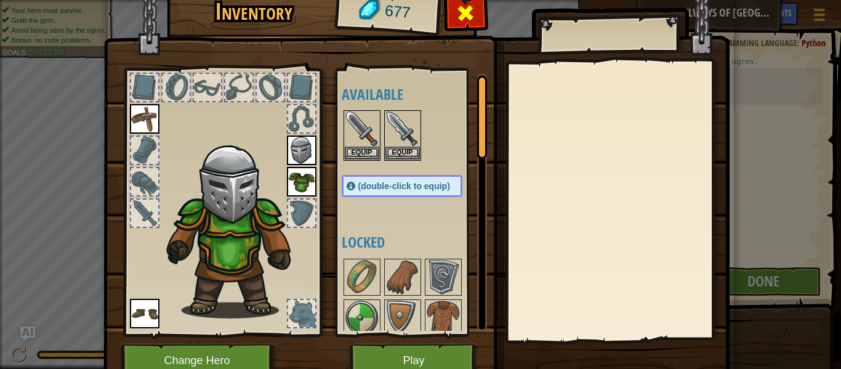
click at [458, 15] on span at bounding box center [466, 13] width 20 height 20
